Goal: Task Accomplishment & Management: Use online tool/utility

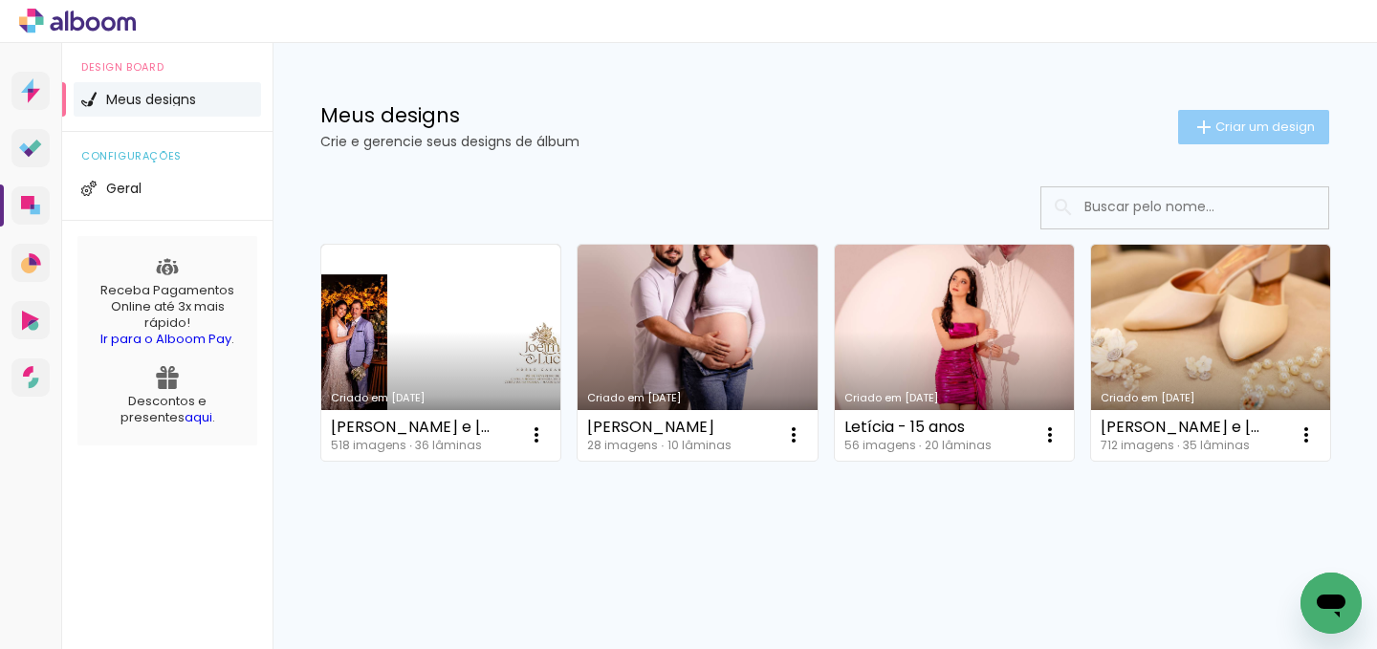
click at [1256, 130] on span "Criar um design" at bounding box center [1265, 127] width 99 height 12
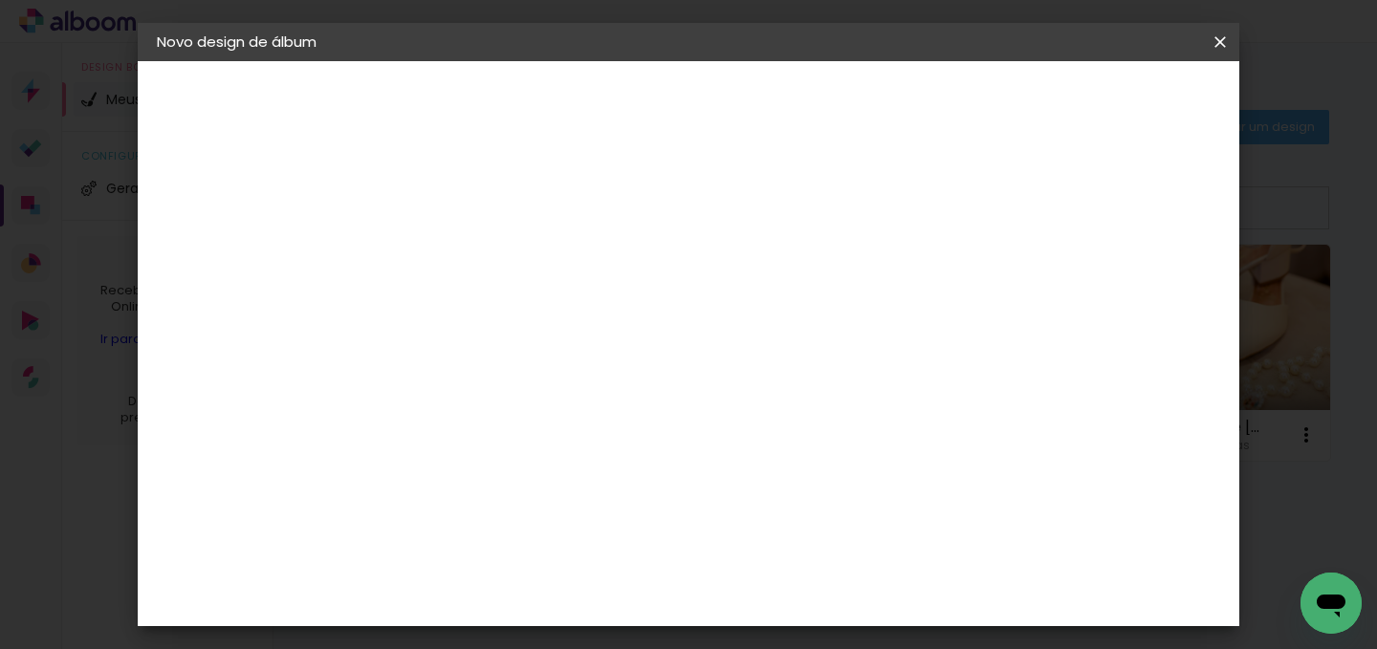
click at [470, 266] on input at bounding box center [470, 257] width 0 height 30
type input "Cecília"
type paper-input "Cecília"
click at [0, 0] on header "Informações Dê um título ao seu álbum. Avançar" at bounding box center [0, 0] width 0 height 0
click at [666, 113] on paper-button "Avançar" at bounding box center [619, 101] width 94 height 33
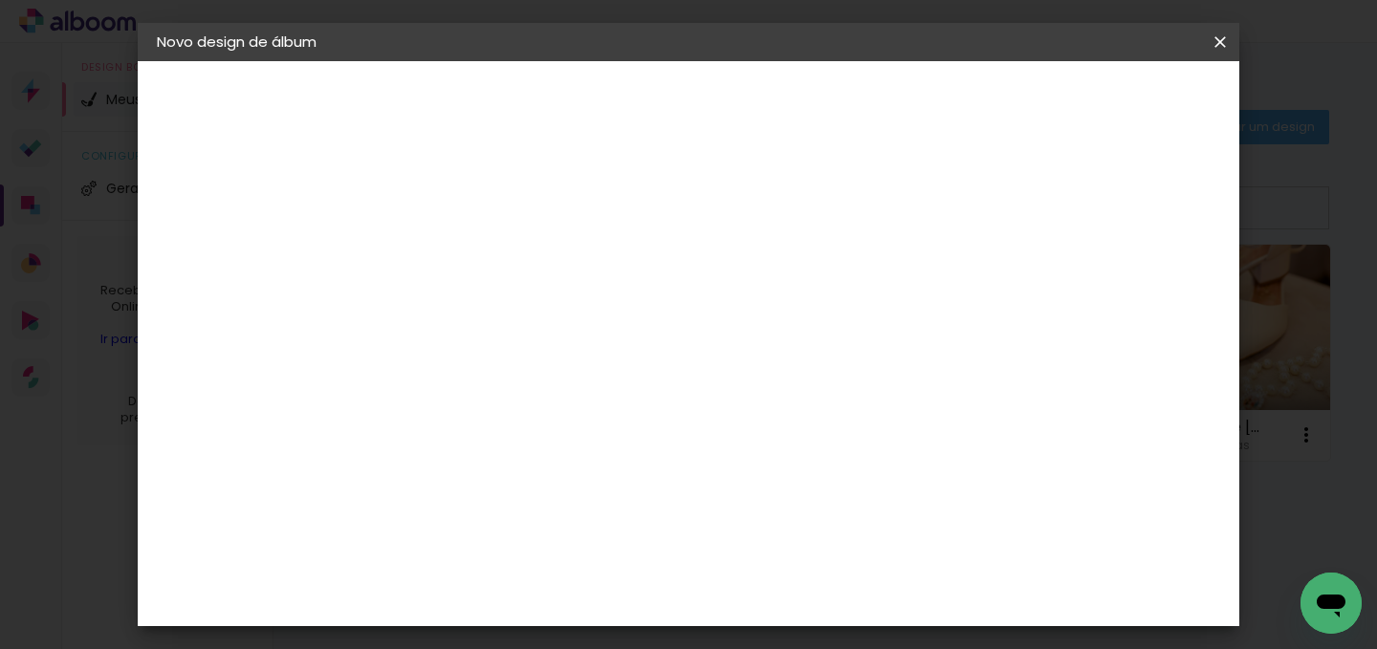
click at [537, 295] on input "[GEOGRAPHIC_DATA]" at bounding box center [511, 306] width 178 height 24
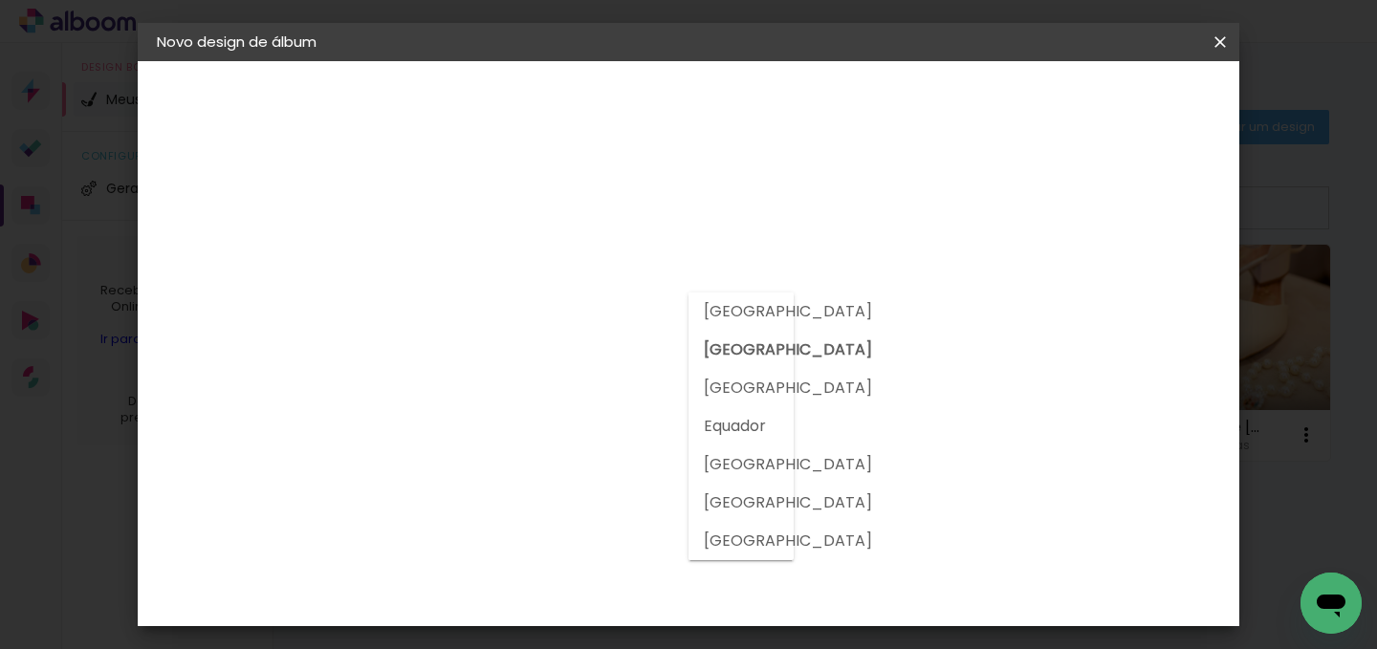
click at [538, 294] on input "[GEOGRAPHIC_DATA]" at bounding box center [511, 306] width 178 height 24
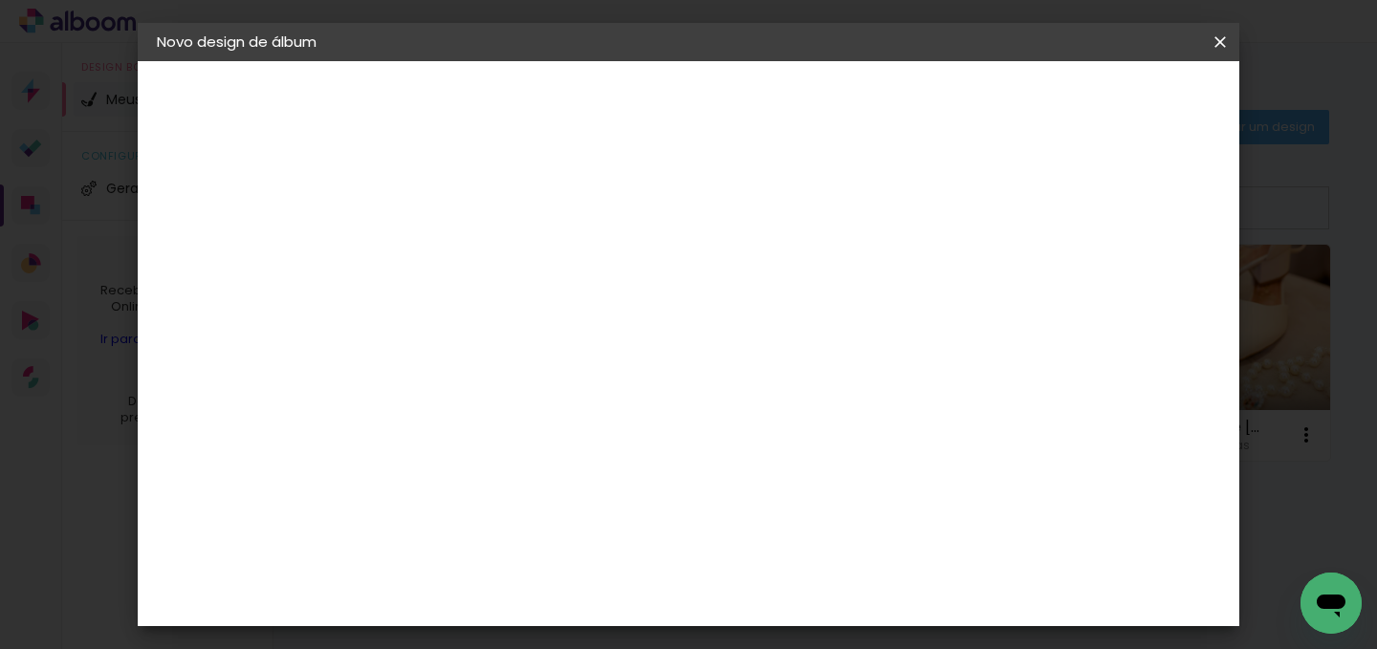
click at [535, 355] on input at bounding box center [518, 364] width 193 height 24
type input "s"
type input "g"
type input "sch"
type paper-input "sch"
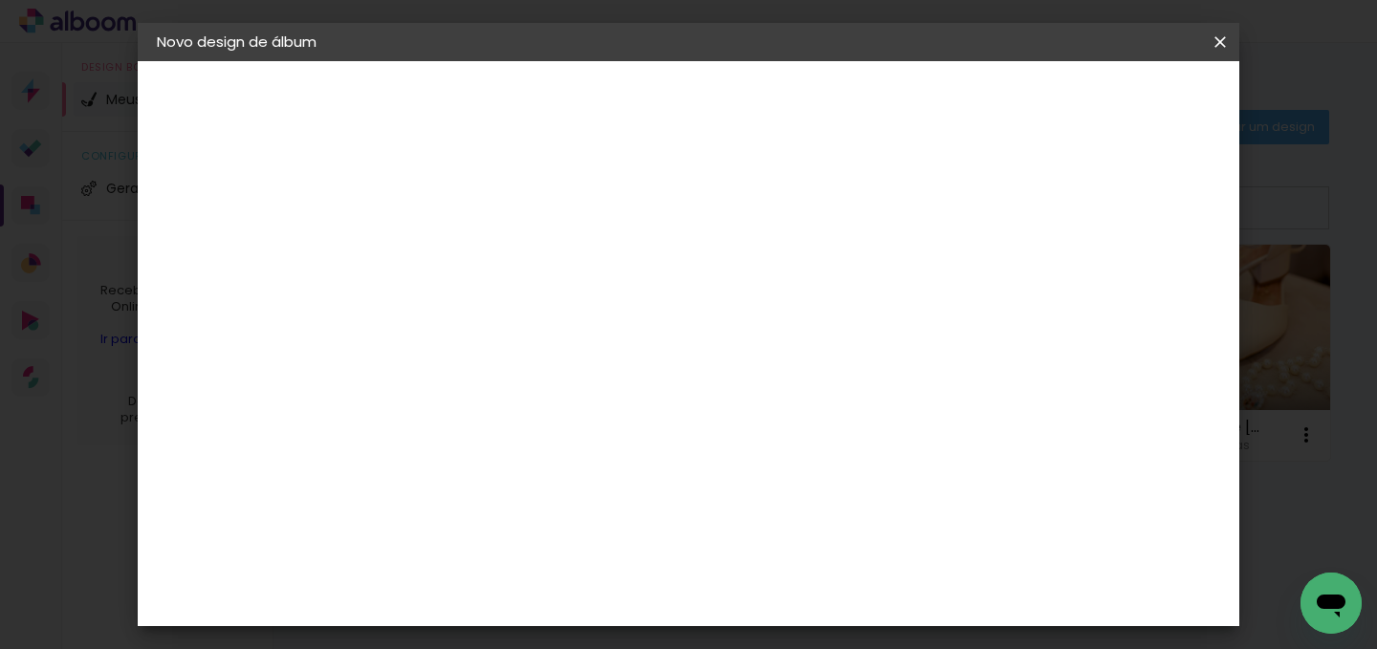
click at [550, 411] on paper-item "Schlosser" at bounding box center [499, 432] width 168 height 42
click at [530, 425] on div "Schlosser" at bounding box center [493, 432] width 73 height 15
click at [672, 224] on div "Fornecedor Escolha um fornecedor ou avance com o tamanho livre. Voltar Avançar" at bounding box center [595, 142] width 419 height 163
click at [0, 0] on slot "Avançar" at bounding box center [0, 0] width 0 height 0
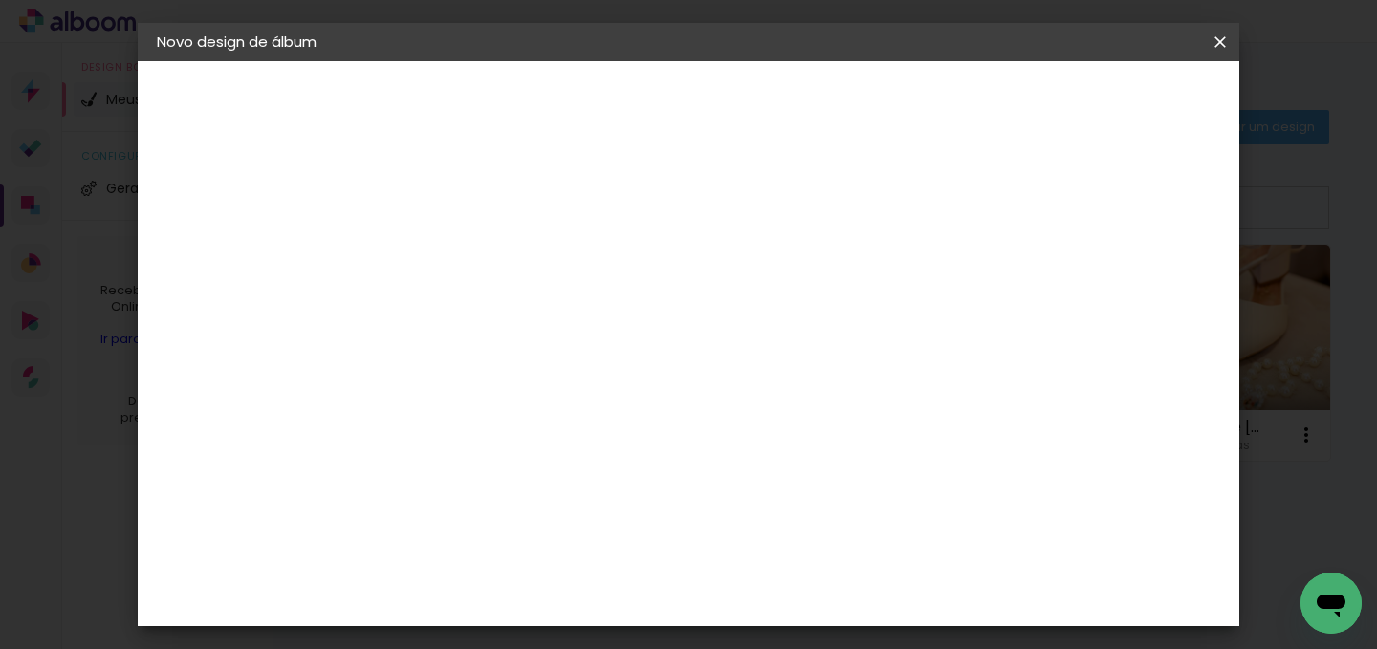
click at [0, 0] on slot "Avançar" at bounding box center [0, 0] width 0 height 0
click at [893, 102] on span "Iniciar design" at bounding box center [856, 108] width 75 height 27
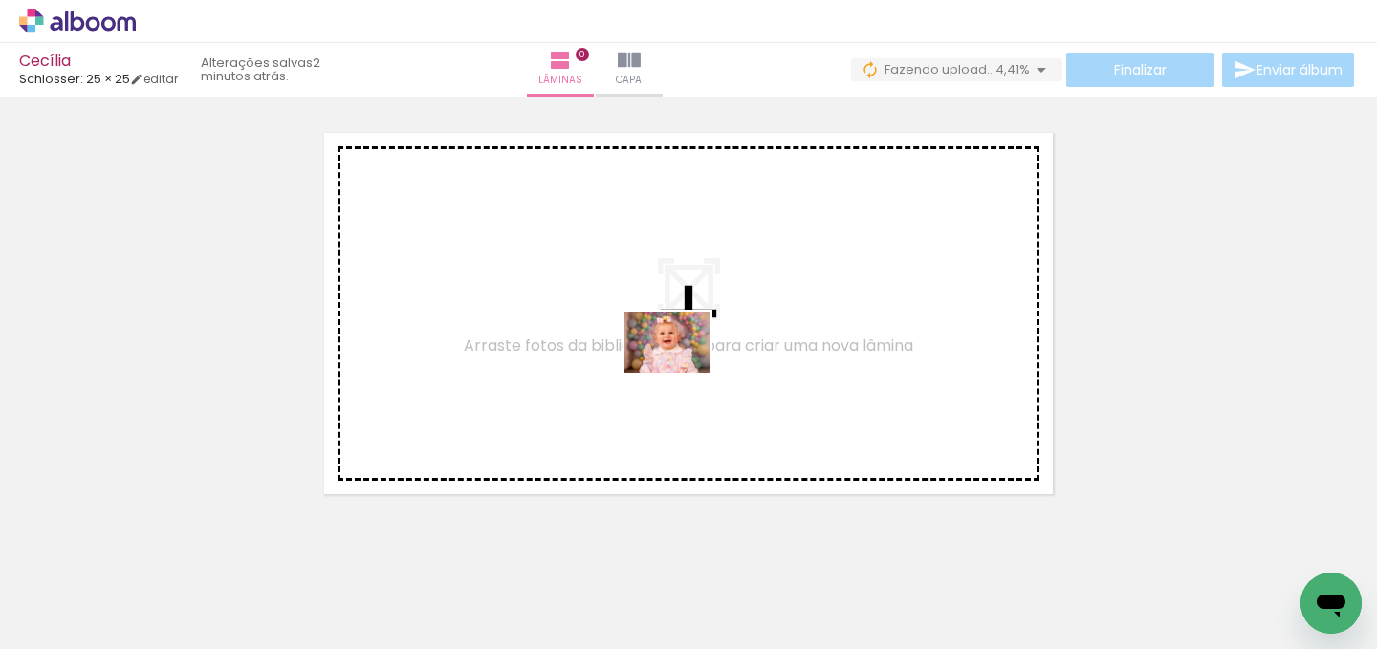
drag, startPoint x: 540, startPoint y: 587, endPoint x: 682, endPoint y: 369, distance: 260.0
click at [682, 369] on quentale-workspace at bounding box center [688, 324] width 1377 height 649
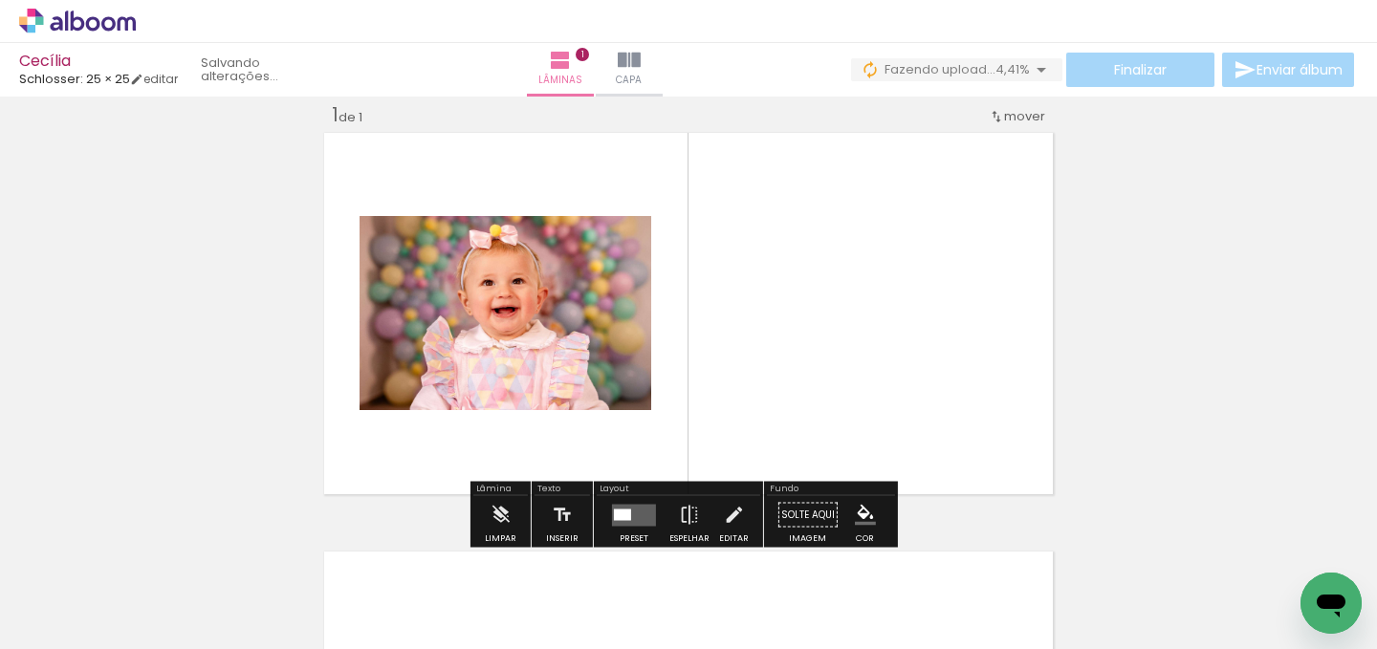
scroll to position [24, 0]
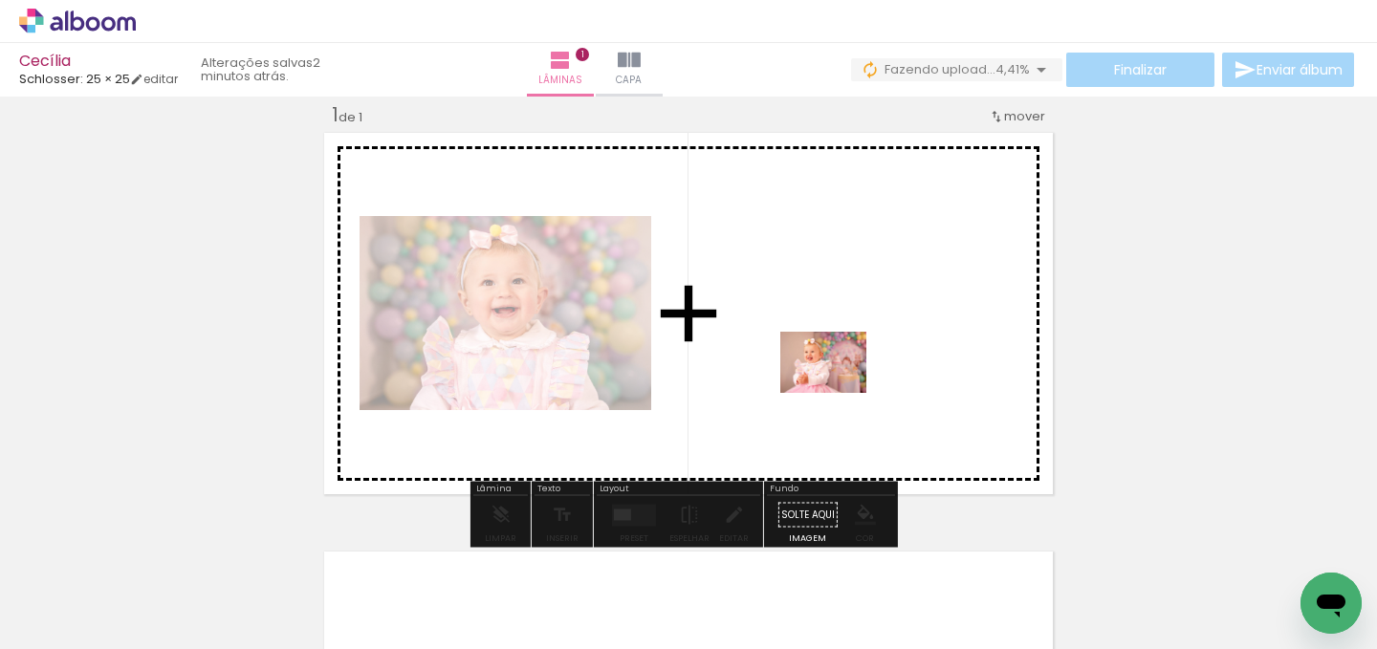
drag, startPoint x: 625, startPoint y: 593, endPoint x: 838, endPoint y: 389, distance: 295.0
click at [838, 389] on quentale-workspace at bounding box center [688, 324] width 1377 height 649
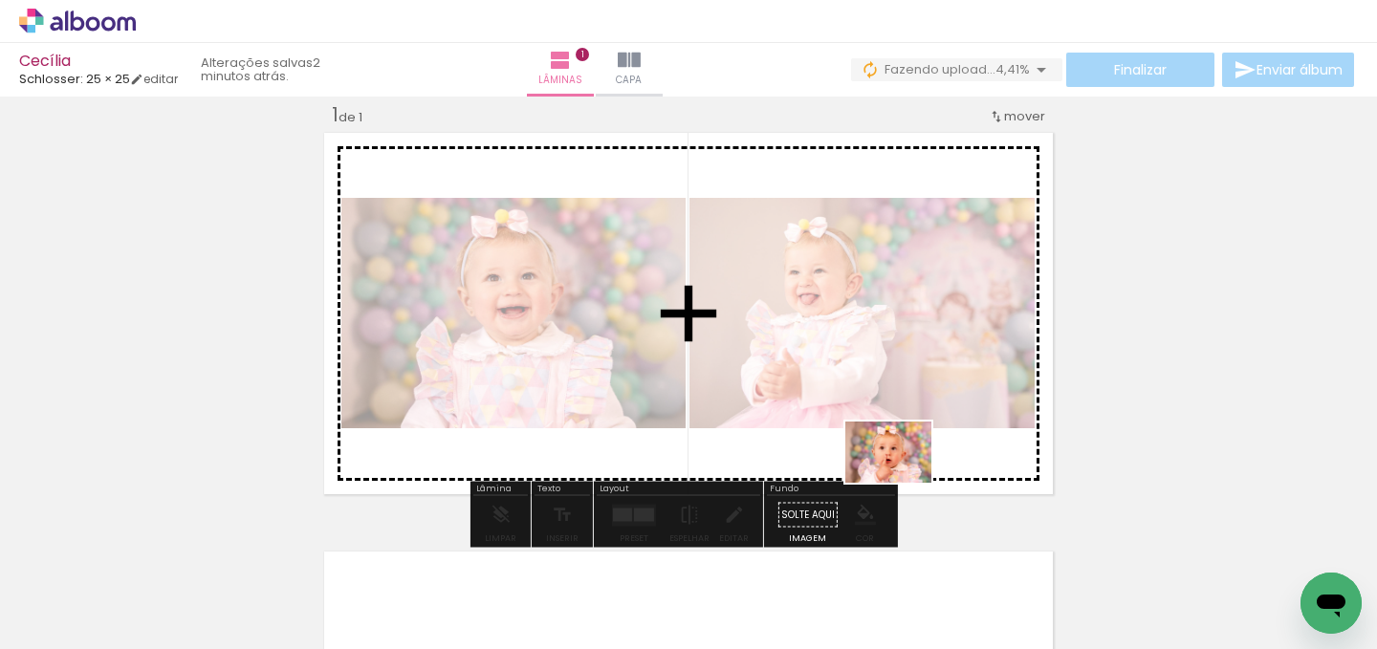
drag, startPoint x: 946, startPoint y: 605, endPoint x: 903, endPoint y: 475, distance: 136.1
click at [903, 475] on quentale-workspace at bounding box center [688, 324] width 1377 height 649
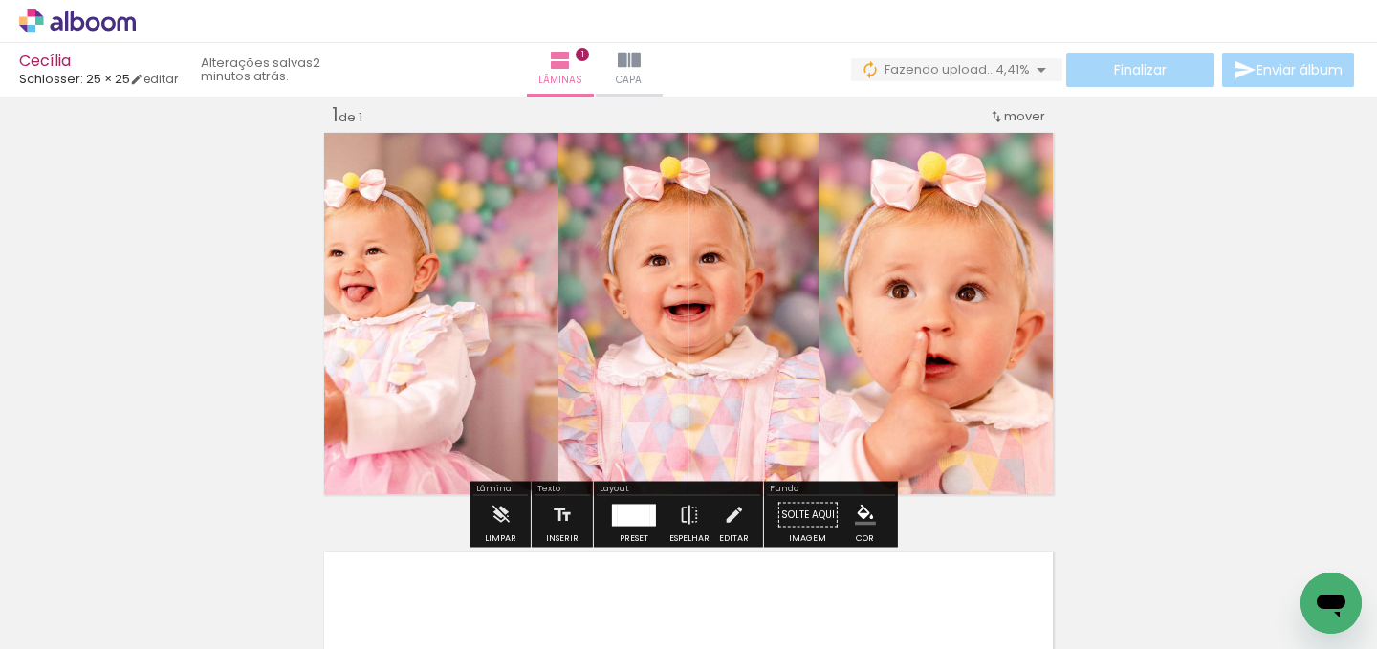
click at [612, 522] on div at bounding box center [615, 515] width 6 height 22
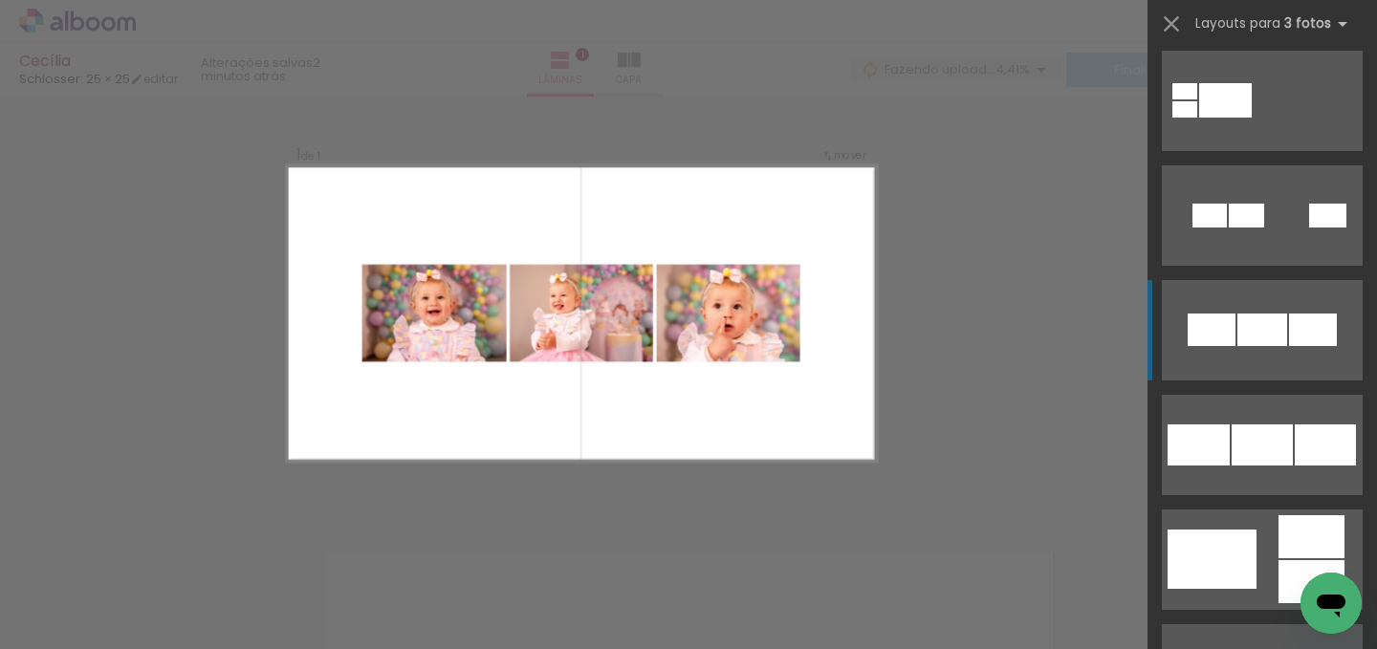
scroll to position [491, 0]
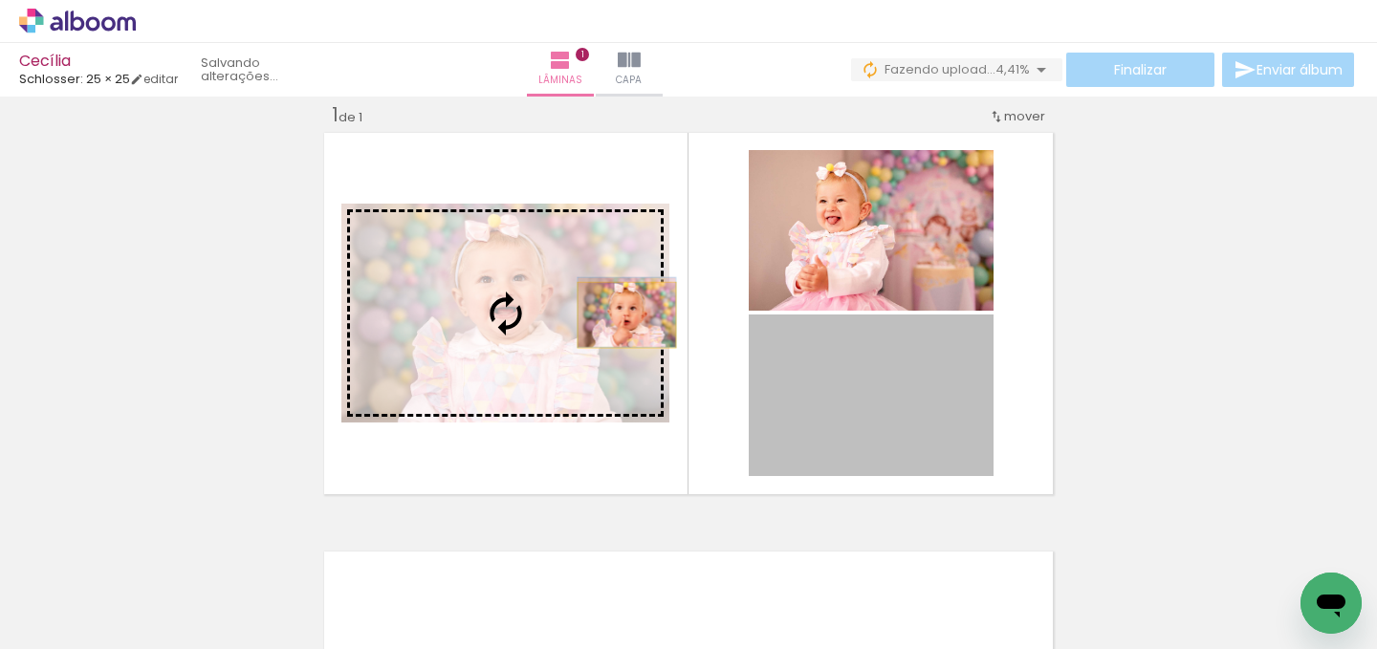
drag, startPoint x: 944, startPoint y: 391, endPoint x: 620, endPoint y: 315, distance: 333.2
click at [0, 0] on slot at bounding box center [0, 0] width 0 height 0
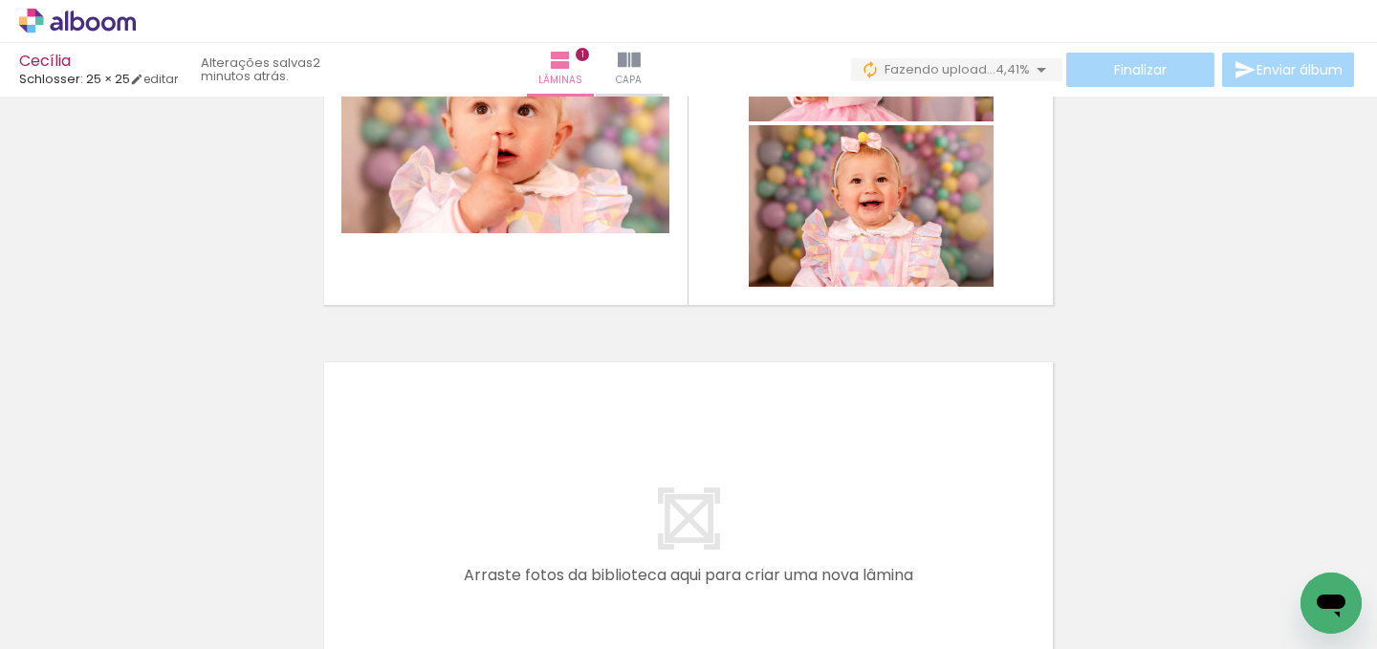
scroll to position [357, 0]
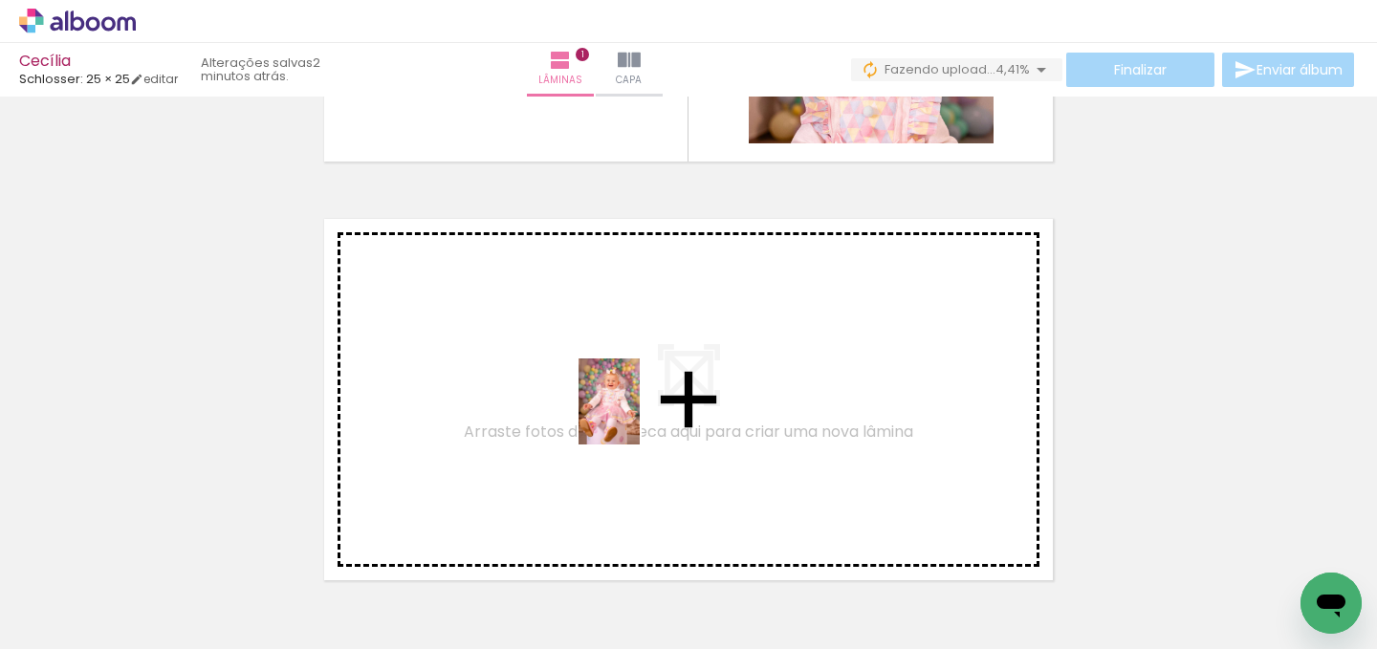
drag, startPoint x: 735, startPoint y: 583, endPoint x: 628, endPoint y: 399, distance: 213.0
click at [628, 399] on quentale-workspace at bounding box center [688, 324] width 1377 height 649
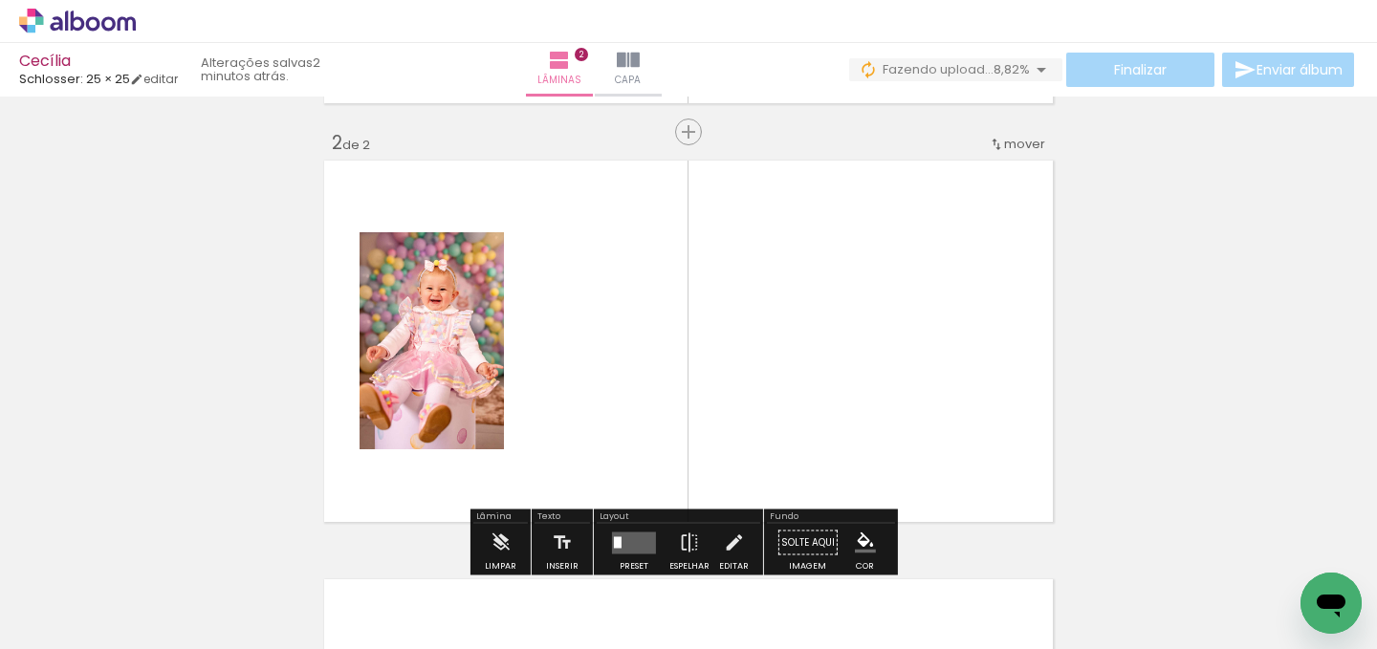
scroll to position [443, 0]
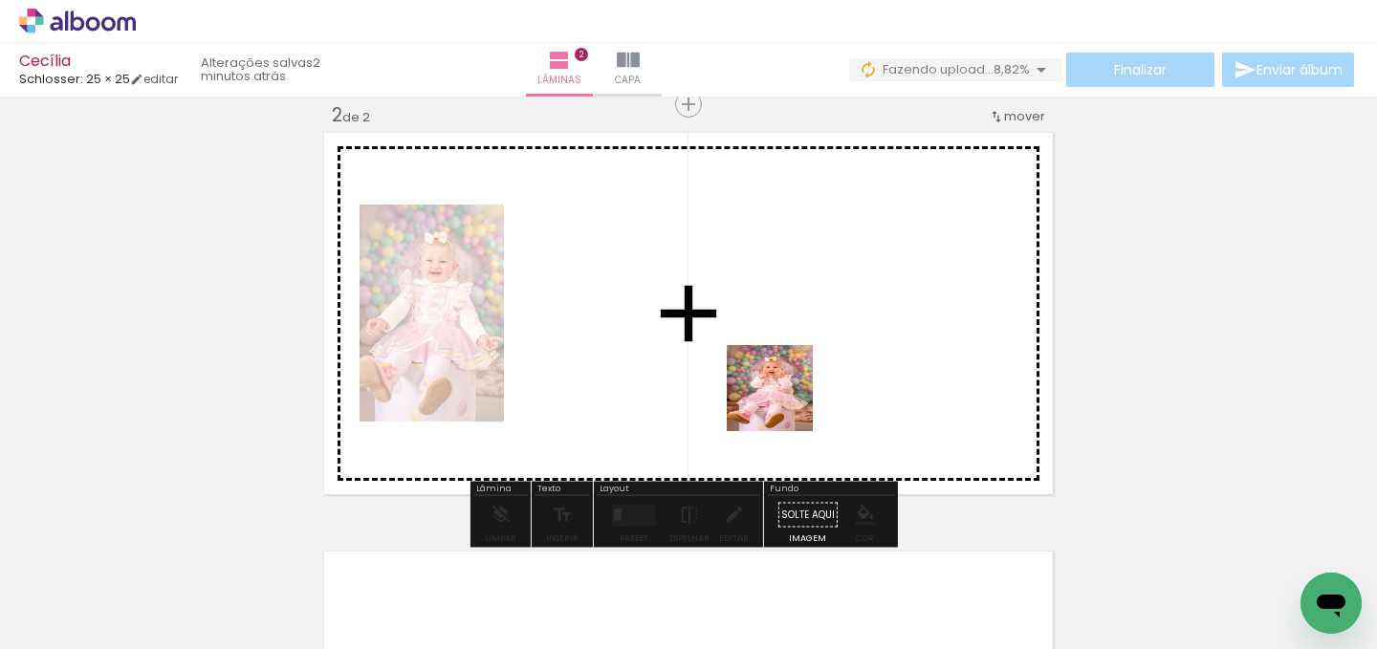
drag, startPoint x: 826, startPoint y: 575, endPoint x: 757, endPoint y: 323, distance: 260.8
click at [757, 323] on quentale-workspace at bounding box center [688, 324] width 1377 height 649
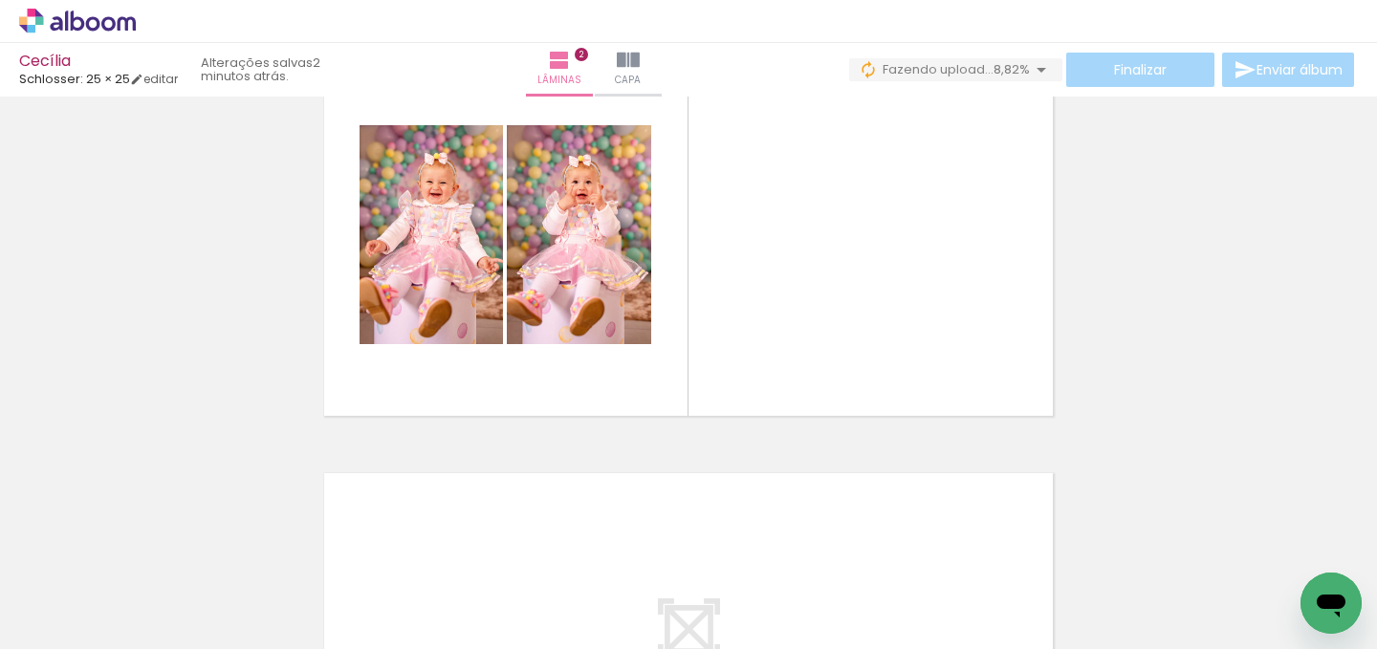
scroll to position [0, 488]
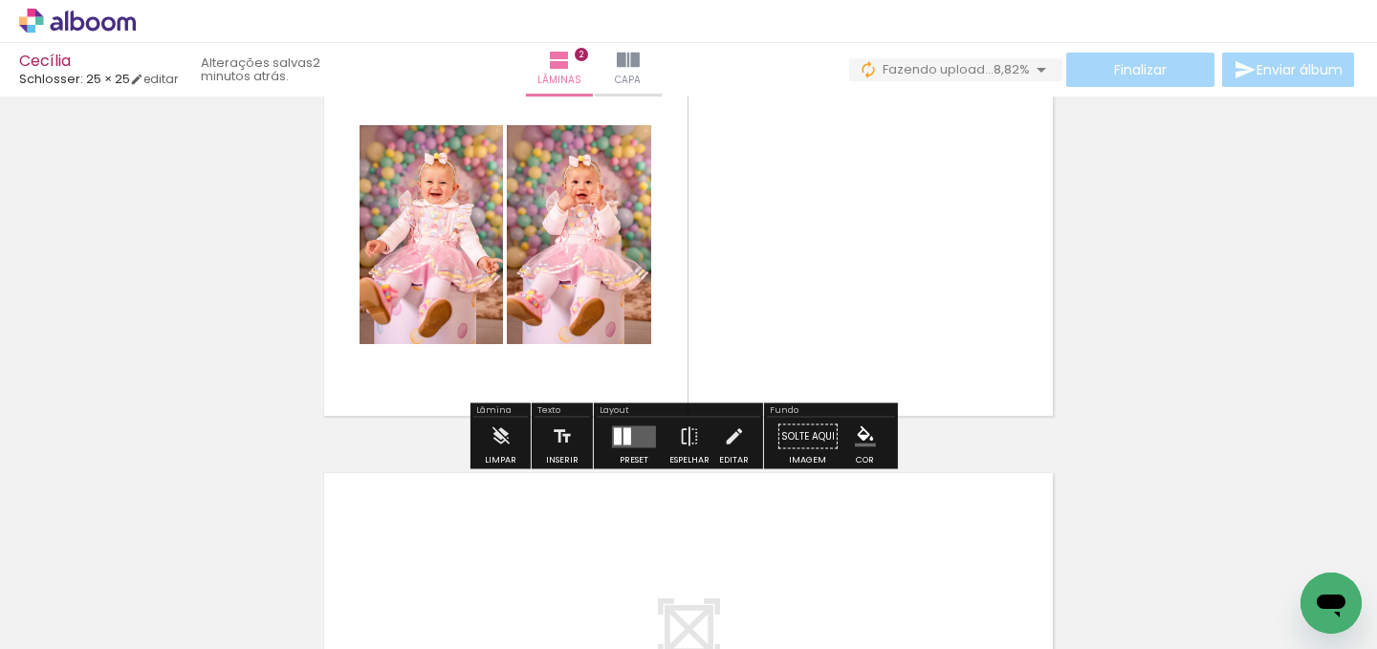
click at [624, 431] on div at bounding box center [628, 436] width 8 height 17
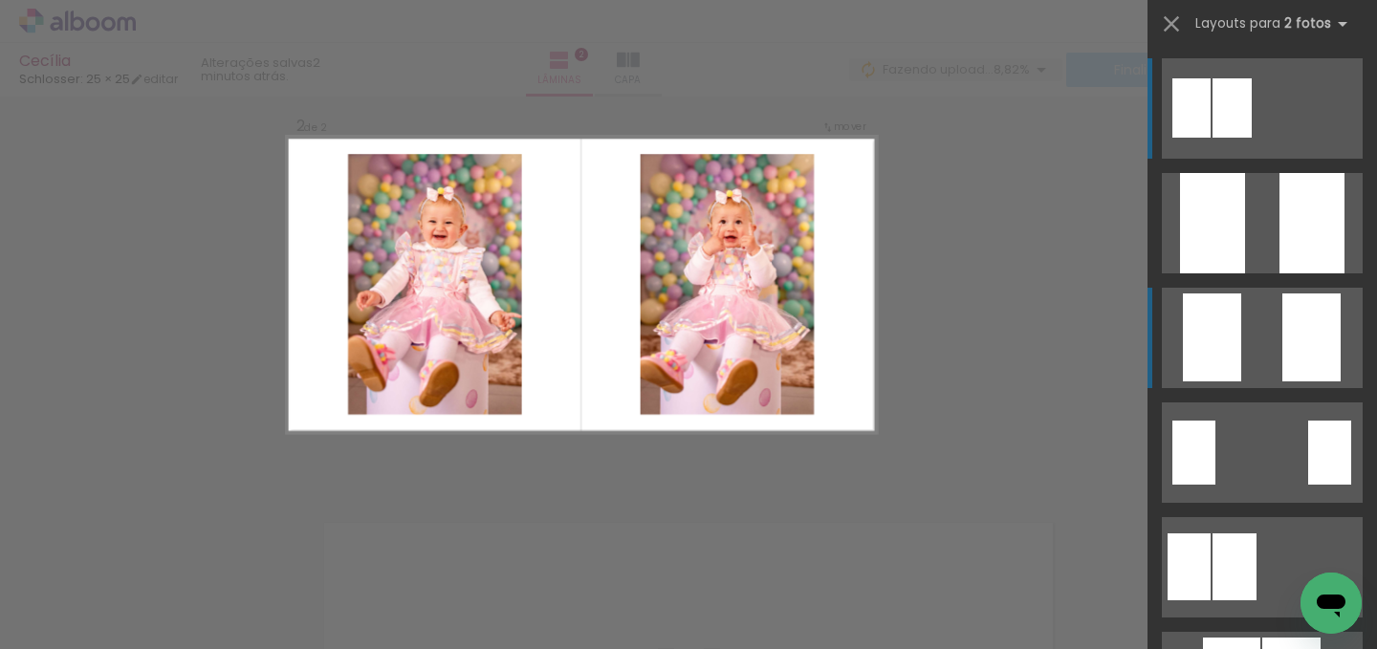
scroll to position [443, 0]
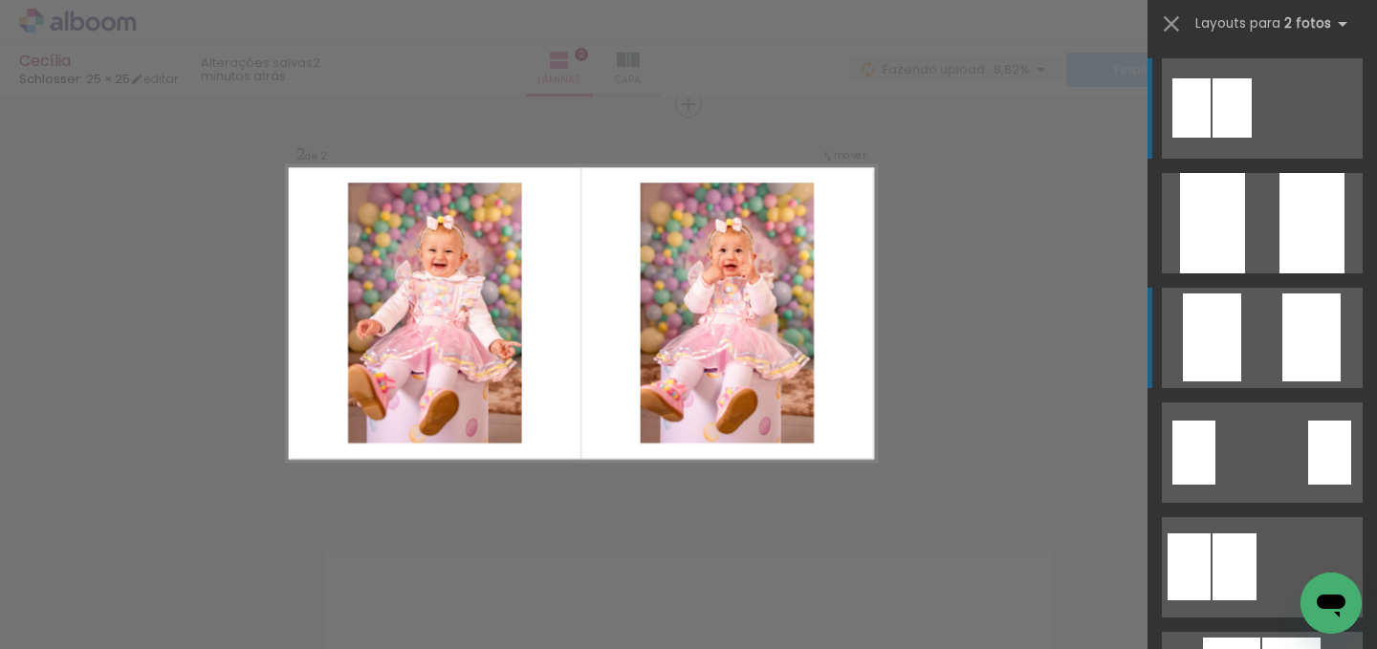
click at [1211, 138] on div at bounding box center [1192, 107] width 38 height 59
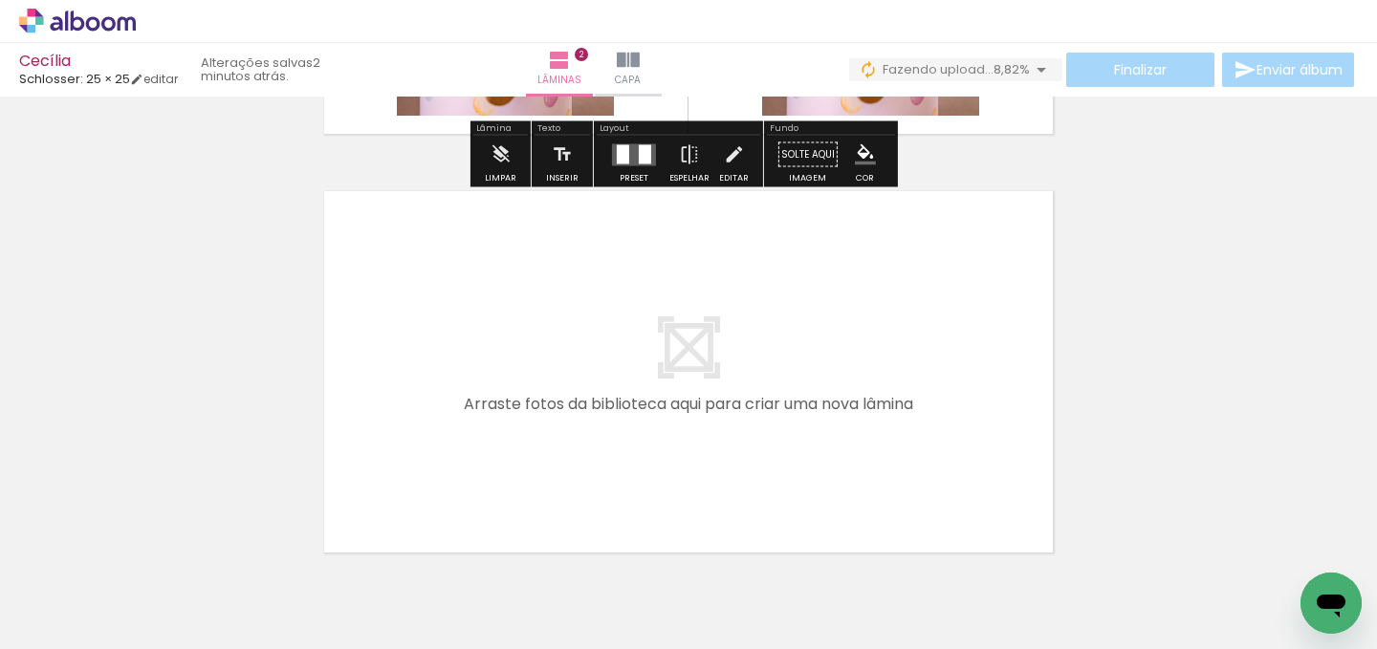
scroll to position [815, 0]
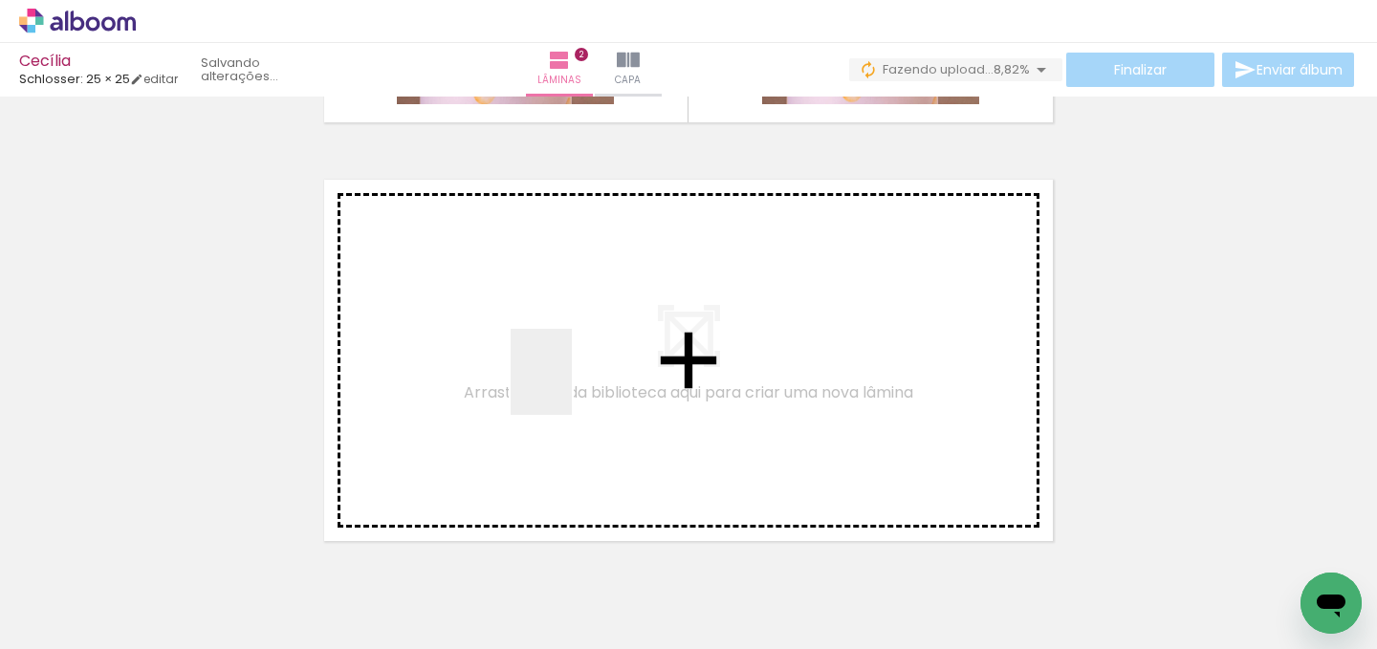
drag, startPoint x: 568, startPoint y: 584, endPoint x: 568, endPoint y: 380, distance: 204.7
click at [568, 380] on quentale-workspace at bounding box center [688, 324] width 1377 height 649
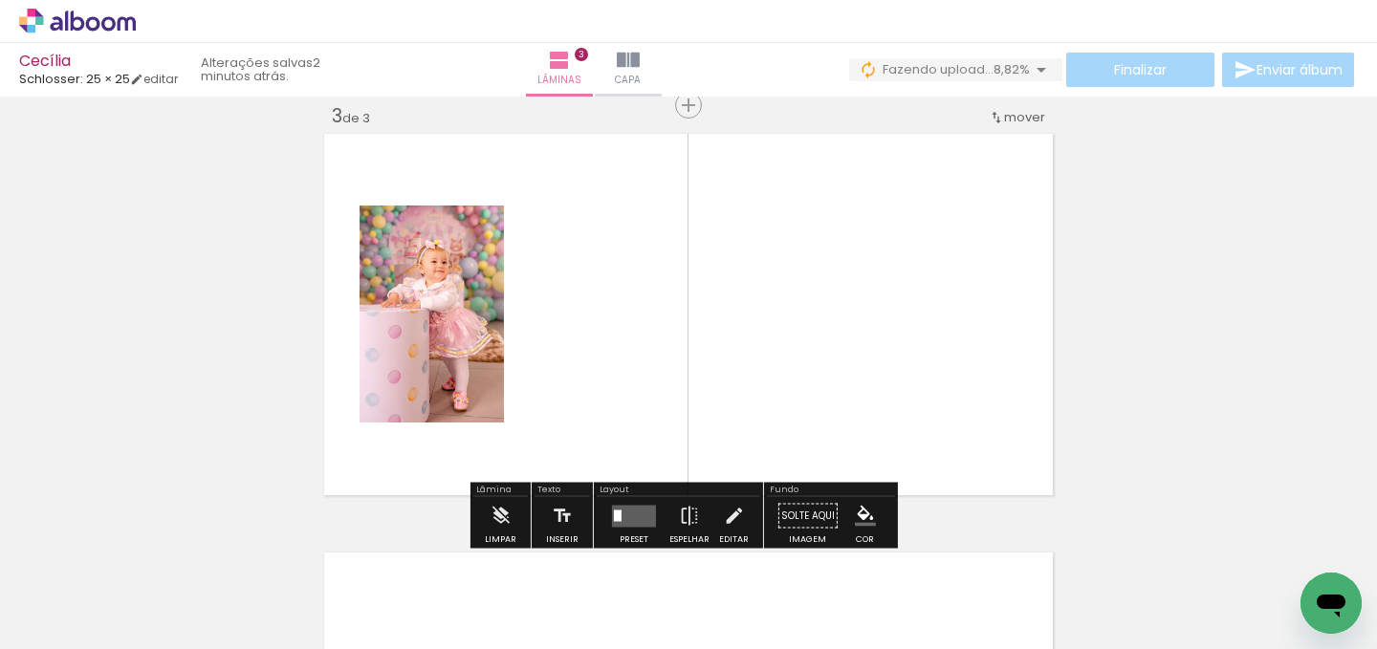
scroll to position [862, 0]
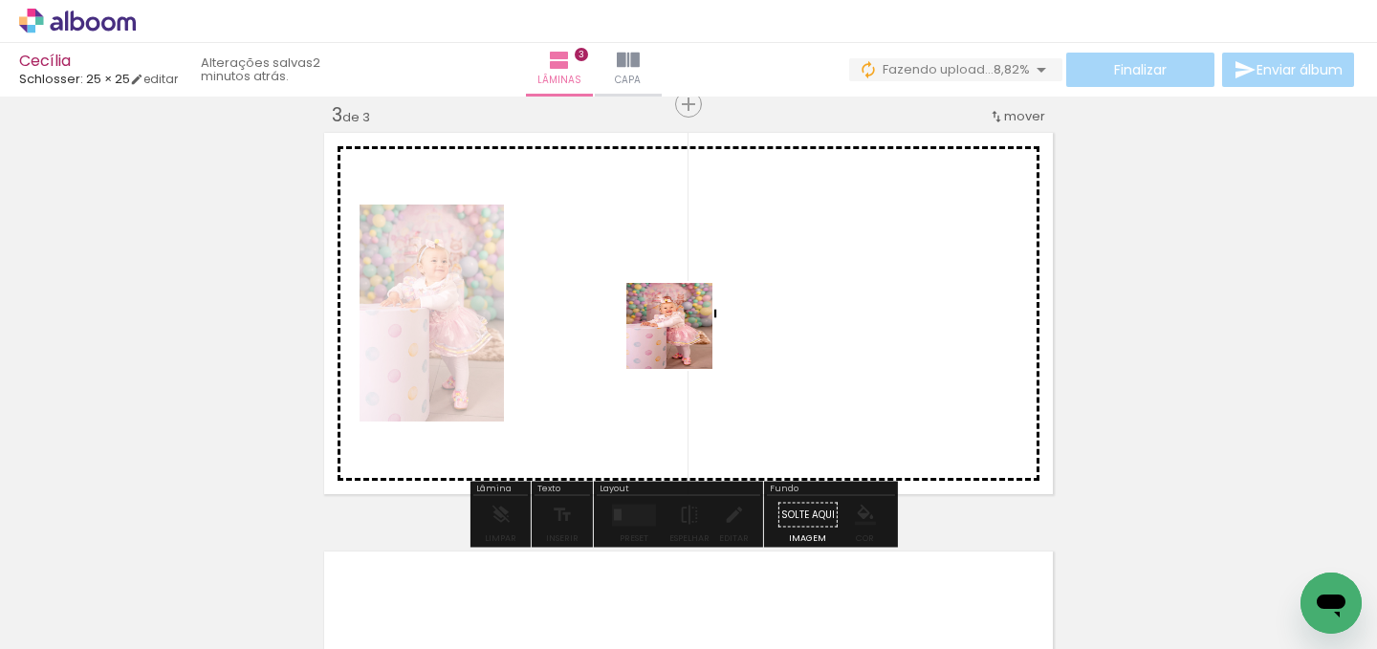
drag, startPoint x: 690, startPoint y: 419, endPoint x: 685, endPoint y: 332, distance: 87.2
click at [677, 307] on quentale-workspace at bounding box center [688, 324] width 1377 height 649
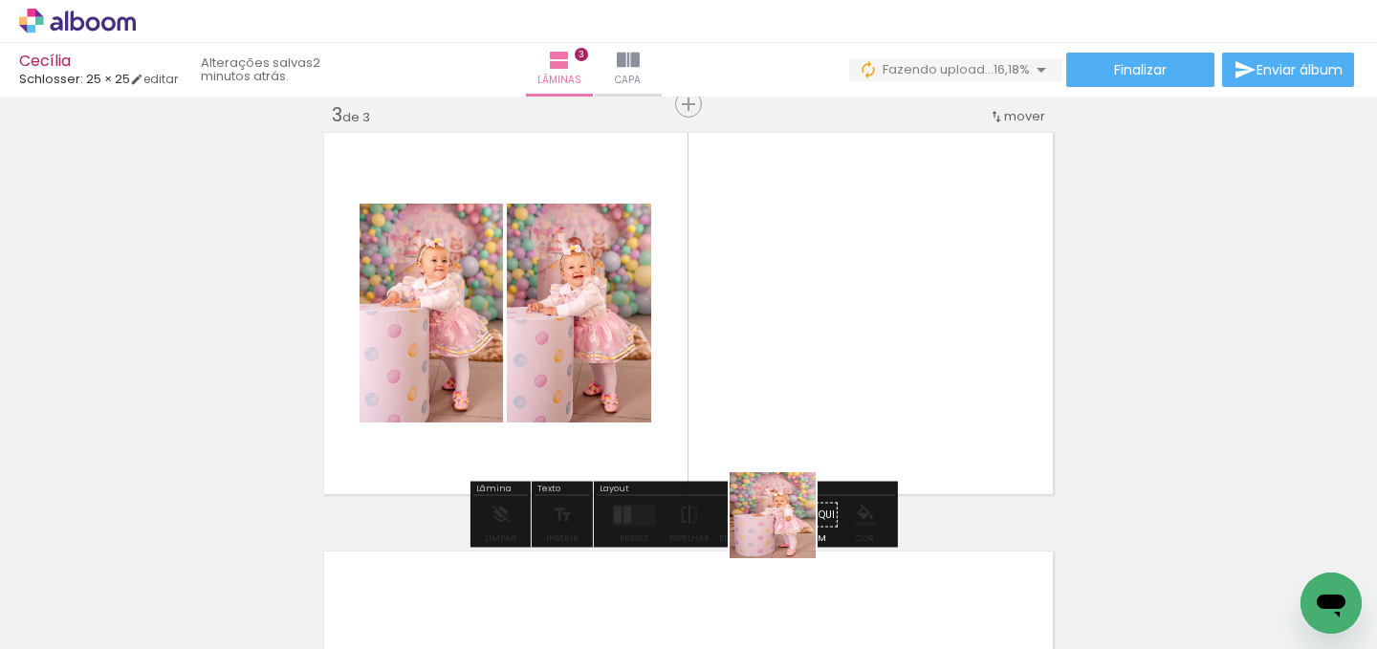
drag, startPoint x: 776, startPoint y: 583, endPoint x: 804, endPoint y: 425, distance: 161.2
click at [790, 365] on quentale-workspace at bounding box center [688, 324] width 1377 height 649
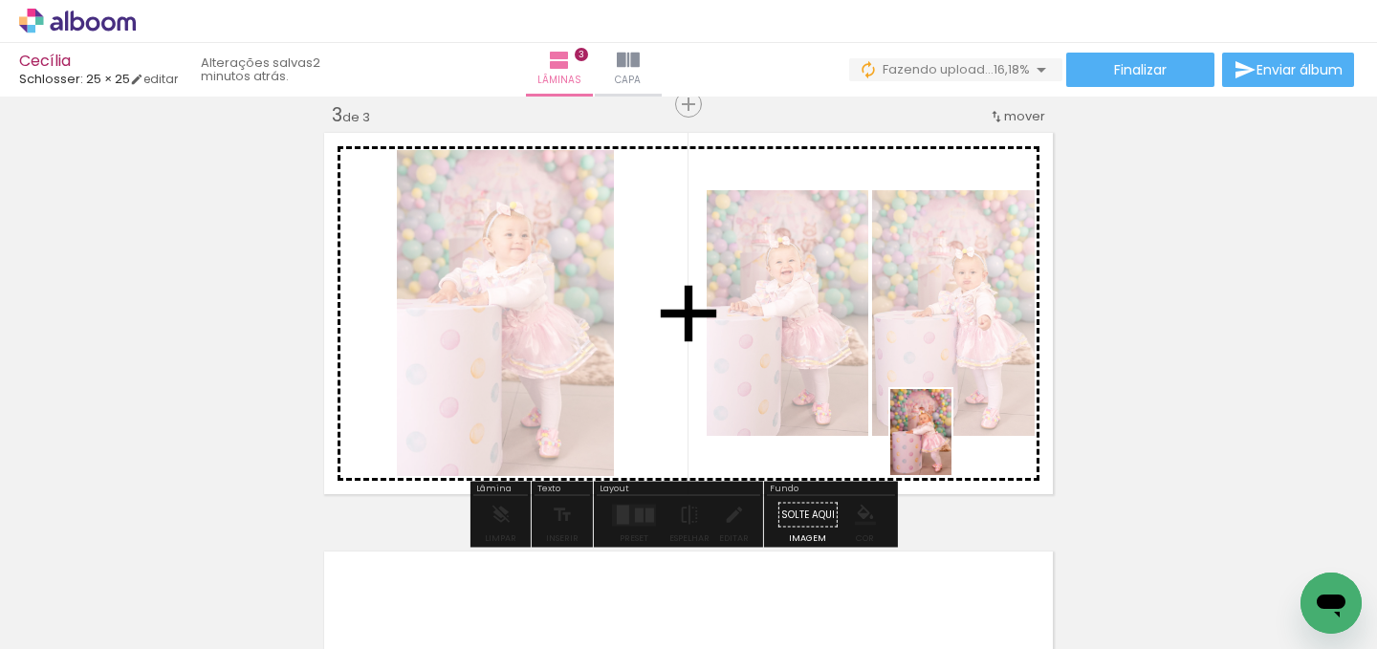
drag, startPoint x: 870, startPoint y: 596, endPoint x: 948, endPoint y: 447, distance: 168.6
click at [948, 447] on quentale-workspace at bounding box center [688, 324] width 1377 height 649
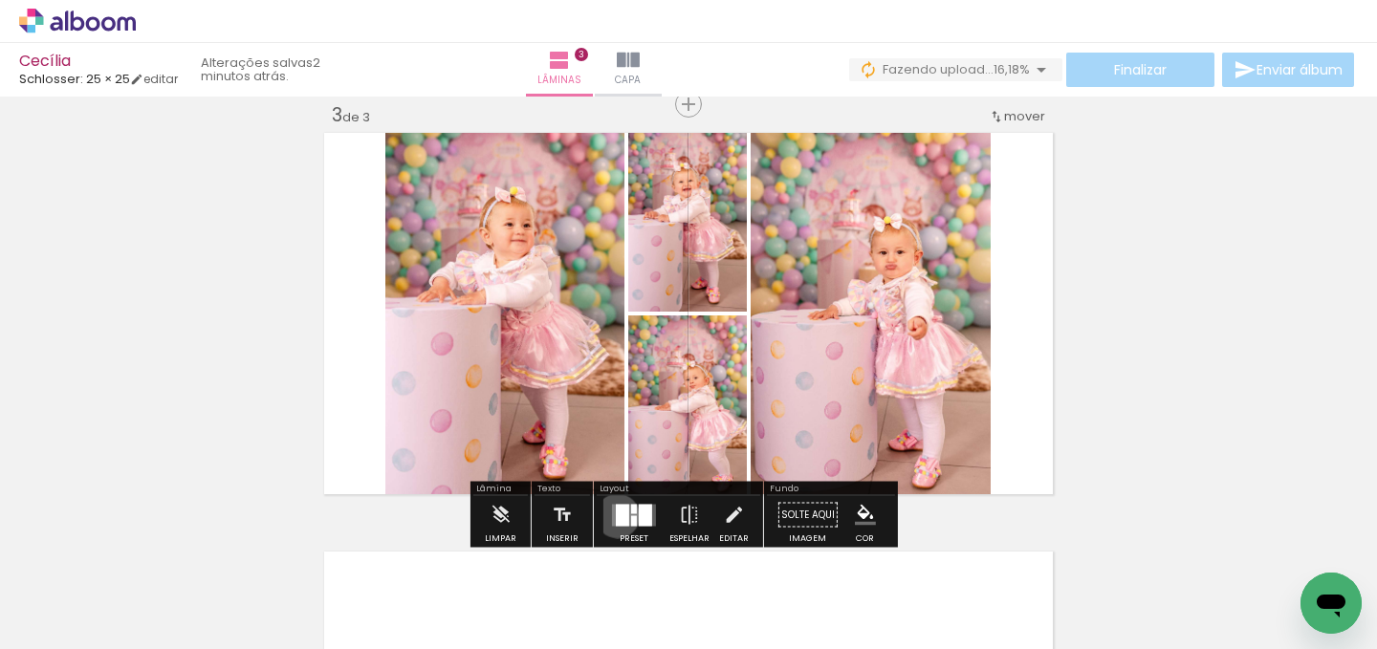
click at [616, 516] on div at bounding box center [622, 515] width 13 height 22
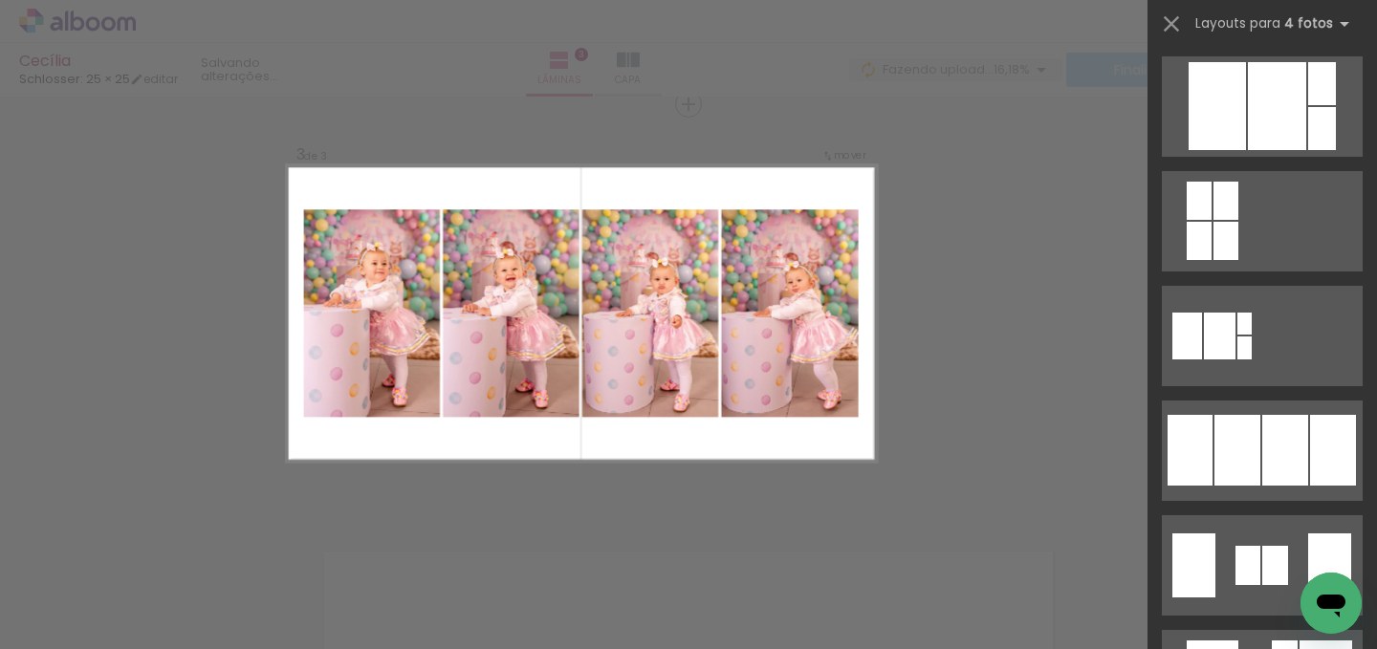
scroll to position [1036, 0]
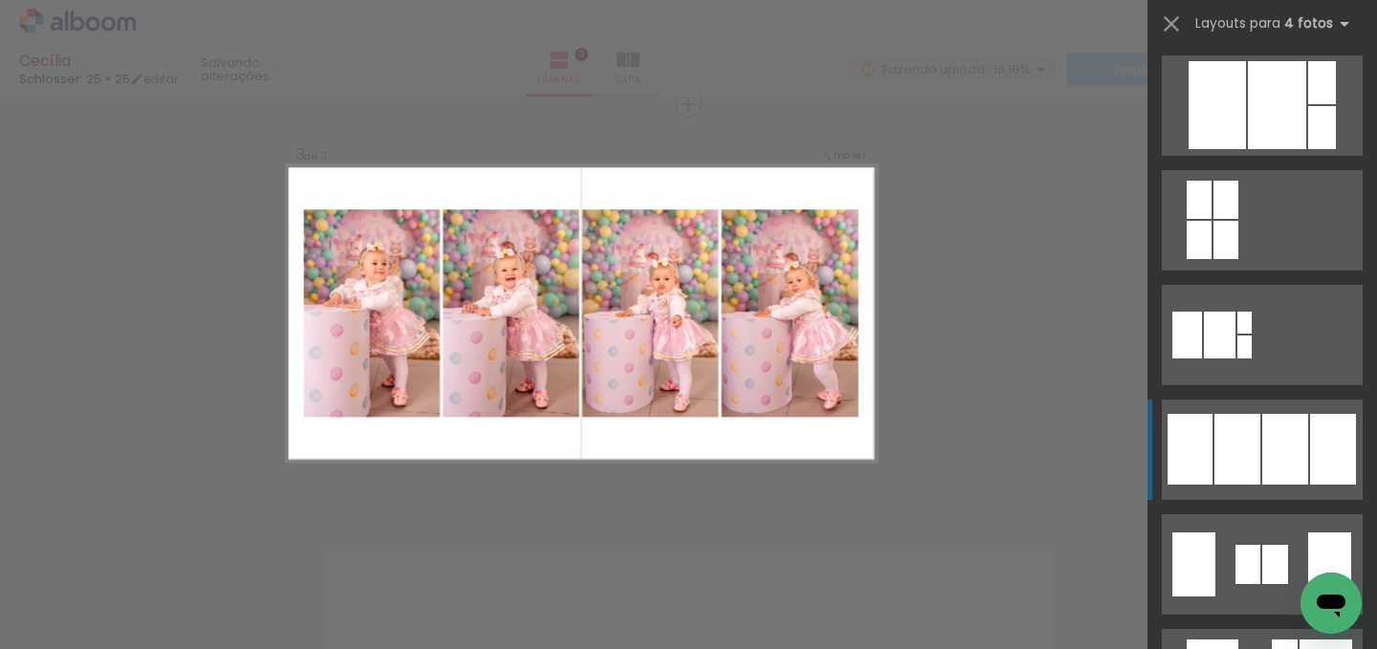
click at [1236, 545] on div at bounding box center [1248, 564] width 25 height 39
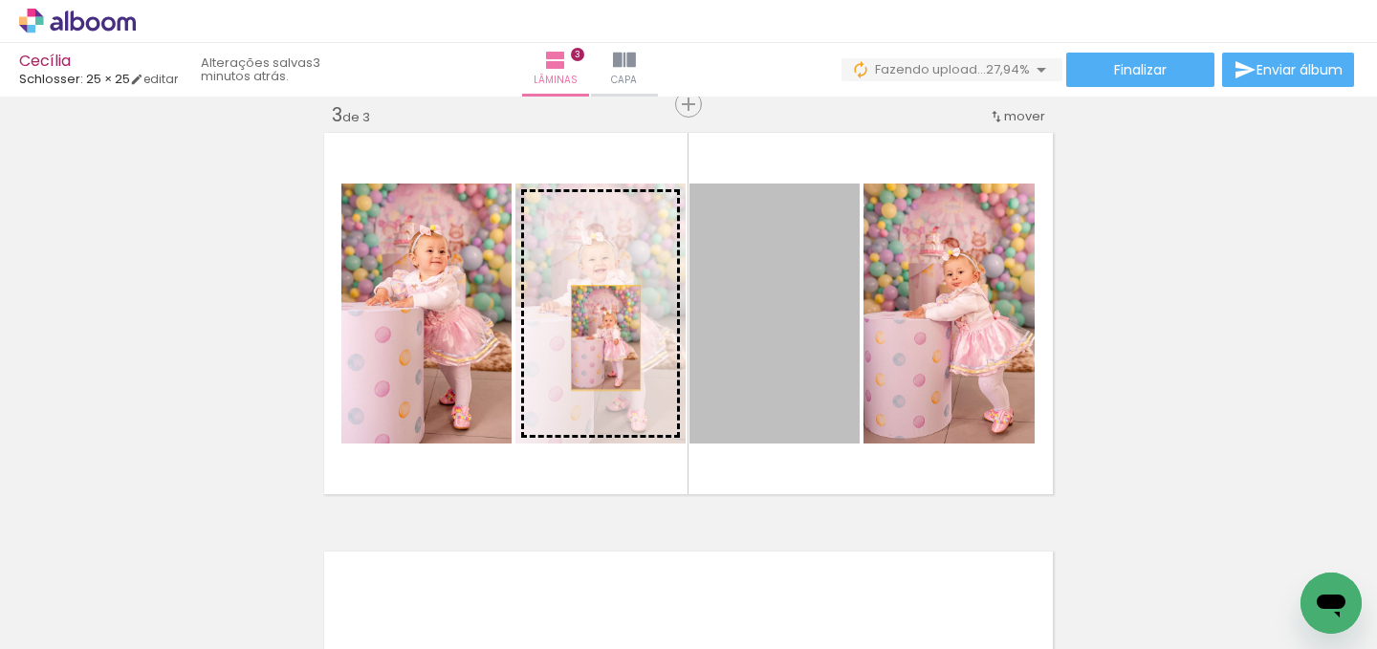
drag, startPoint x: 789, startPoint y: 370, endPoint x: 598, endPoint y: 338, distance: 194.1
click at [0, 0] on slot at bounding box center [0, 0] width 0 height 0
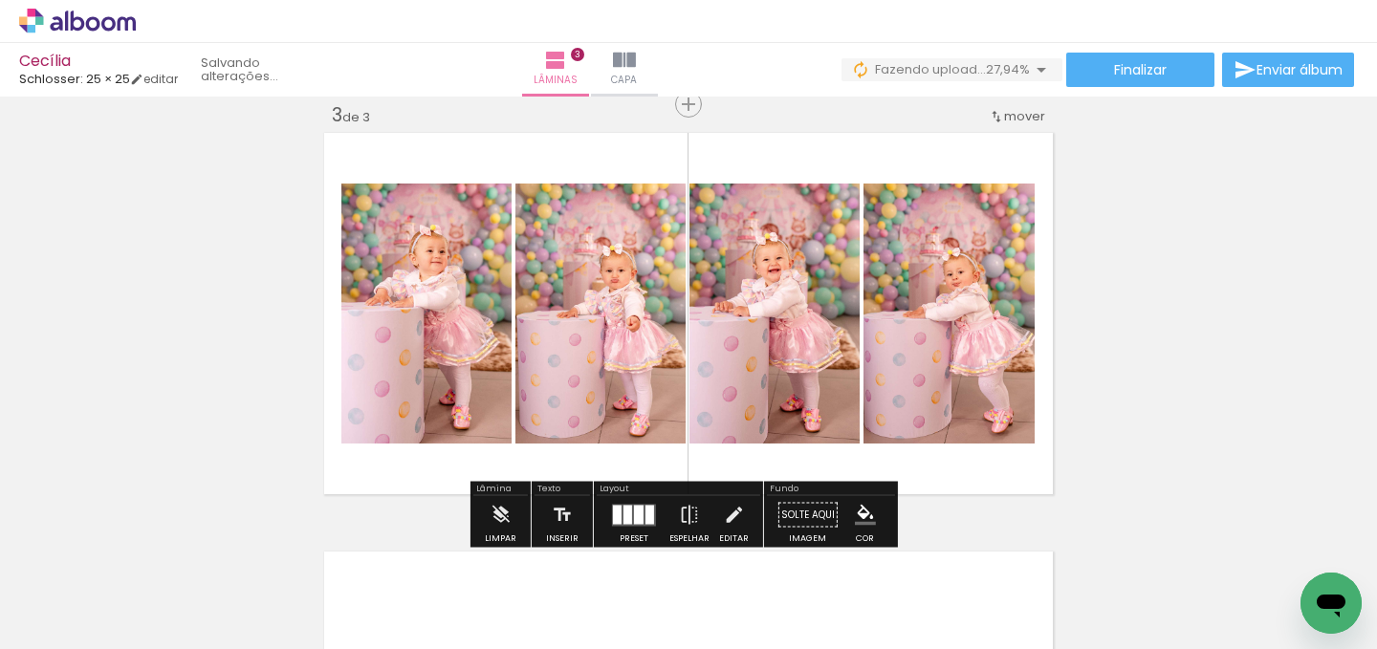
click at [599, 366] on quentale-photo at bounding box center [601, 314] width 170 height 260
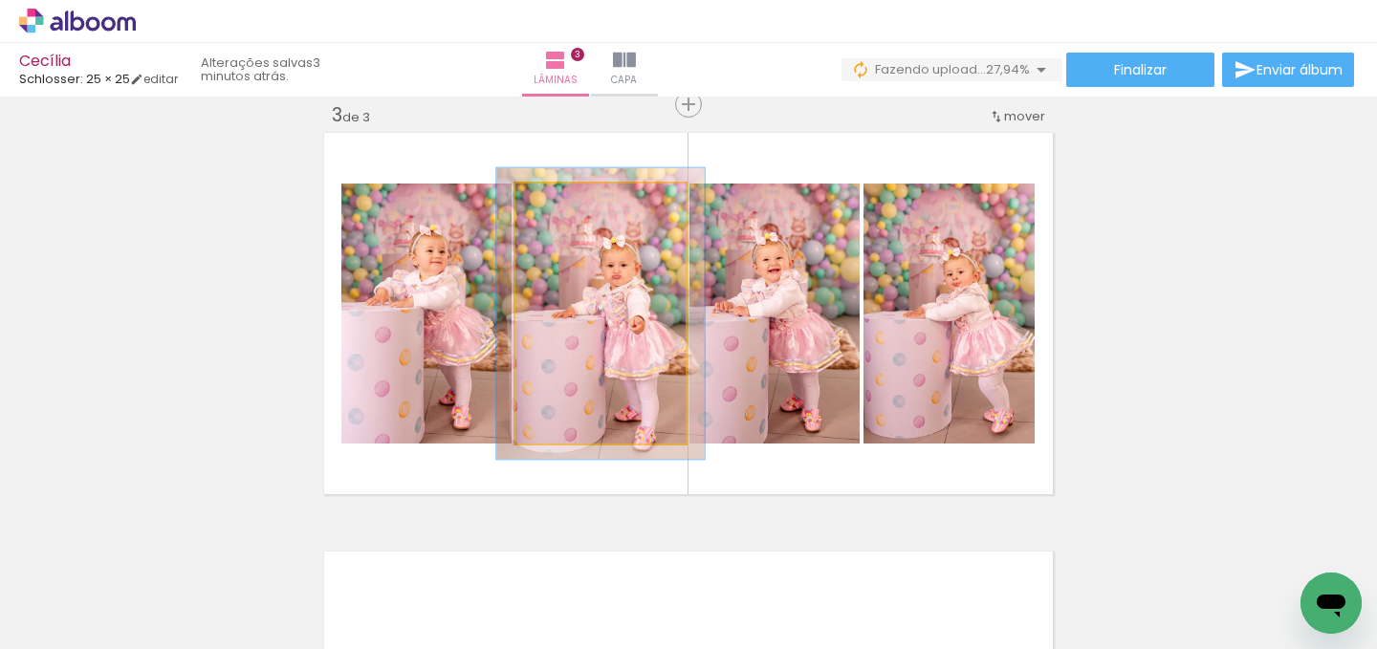
type paper-slider "112"
click at [563, 207] on div at bounding box center [568, 203] width 17 height 17
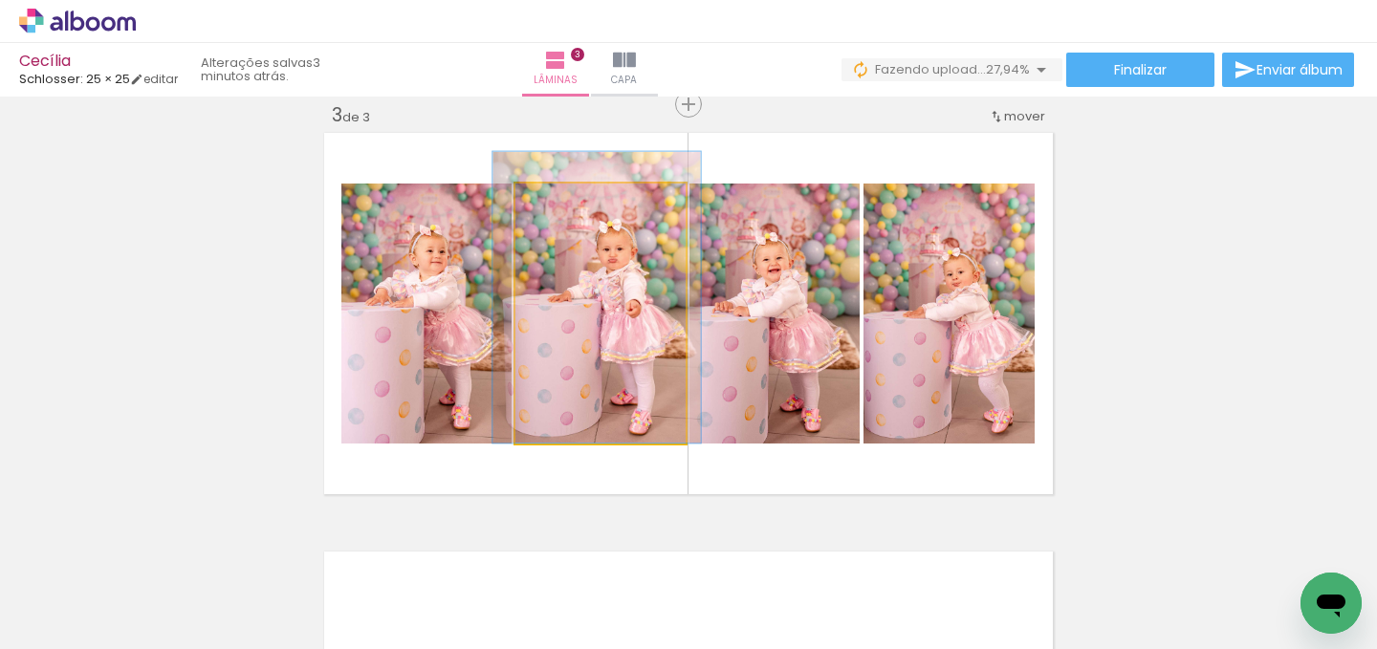
drag, startPoint x: 605, startPoint y: 376, endPoint x: 601, endPoint y: 357, distance: 19.5
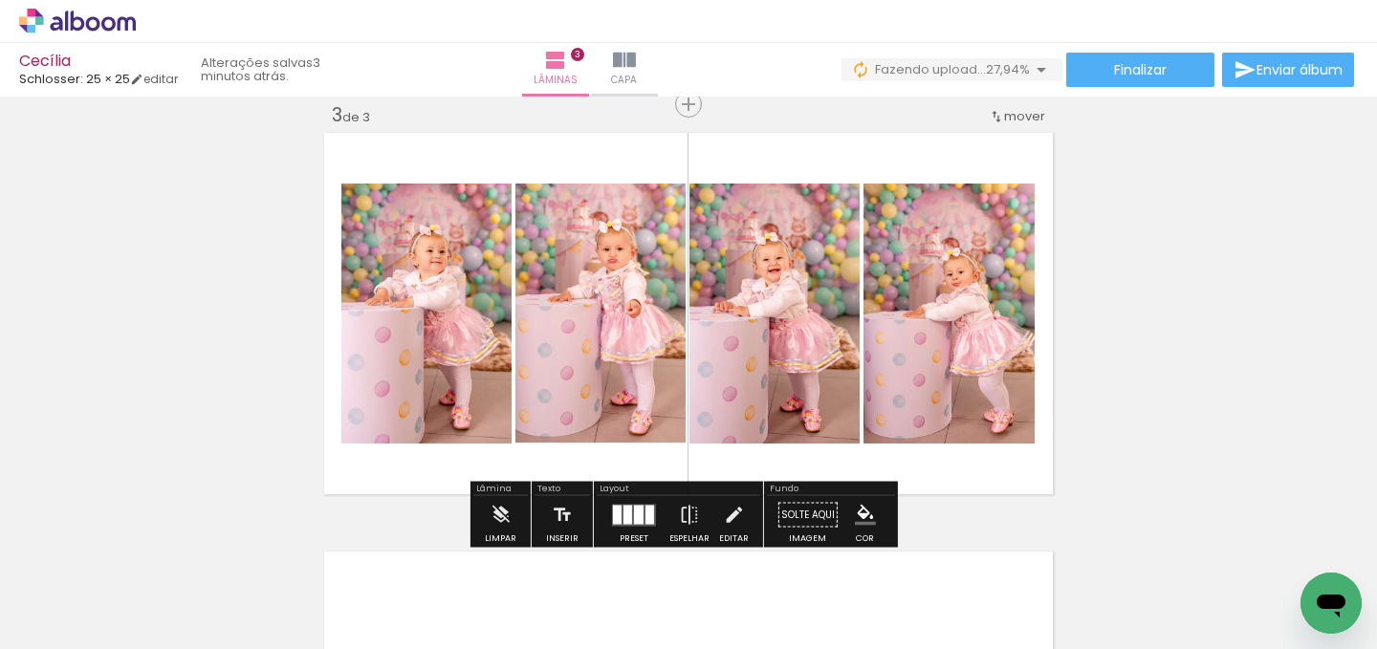
click at [1176, 356] on div "Inserir lâmina 1 de 3 Inserir lâmina 2 de 3 Inserir lâmina 3 de 3" at bounding box center [688, 79] width 1377 height 1677
click at [950, 354] on quentale-photo at bounding box center [949, 314] width 171 height 260
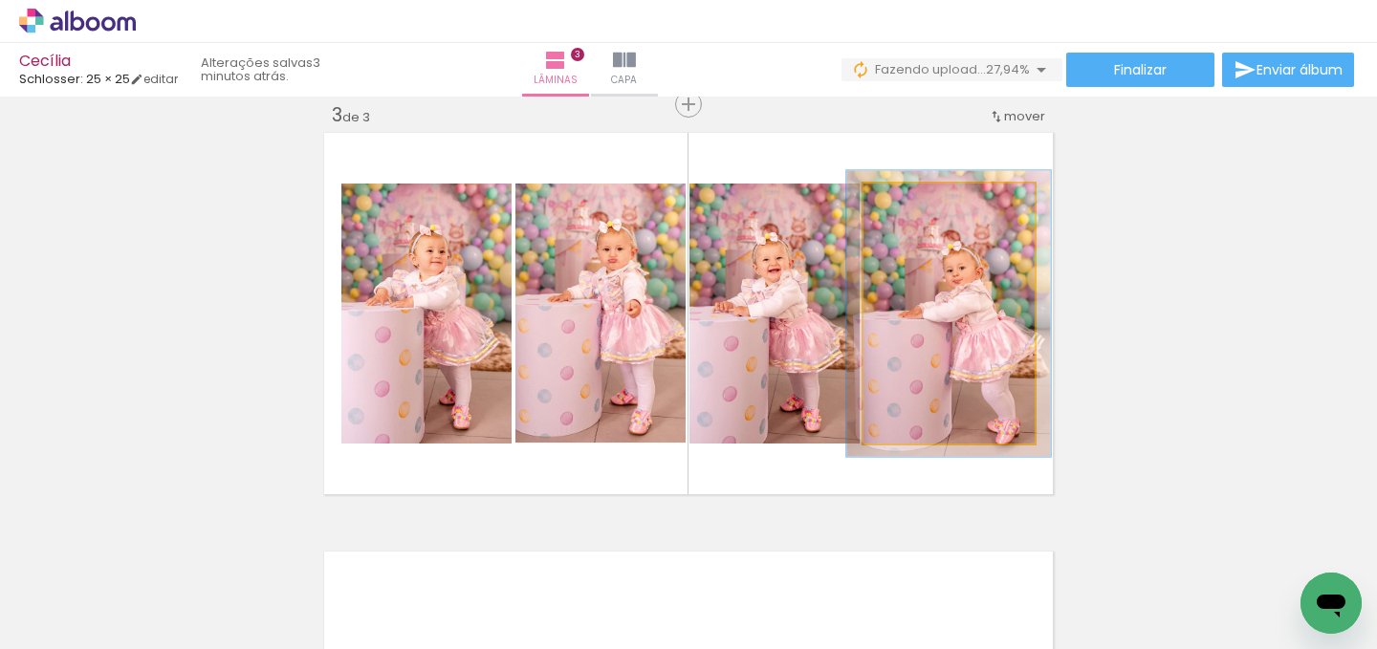
type paper-slider "111"
click at [914, 208] on div at bounding box center [915, 203] width 31 height 31
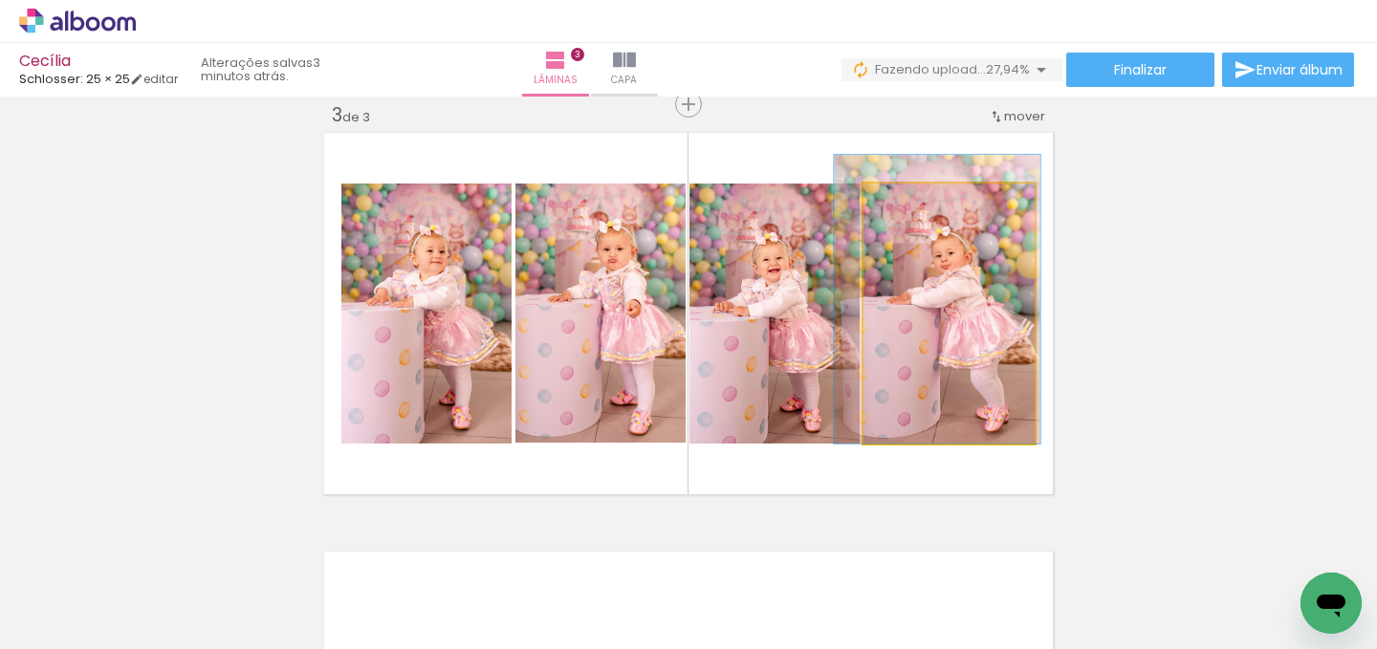
drag, startPoint x: 966, startPoint y: 353, endPoint x: 958, endPoint y: 322, distance: 31.8
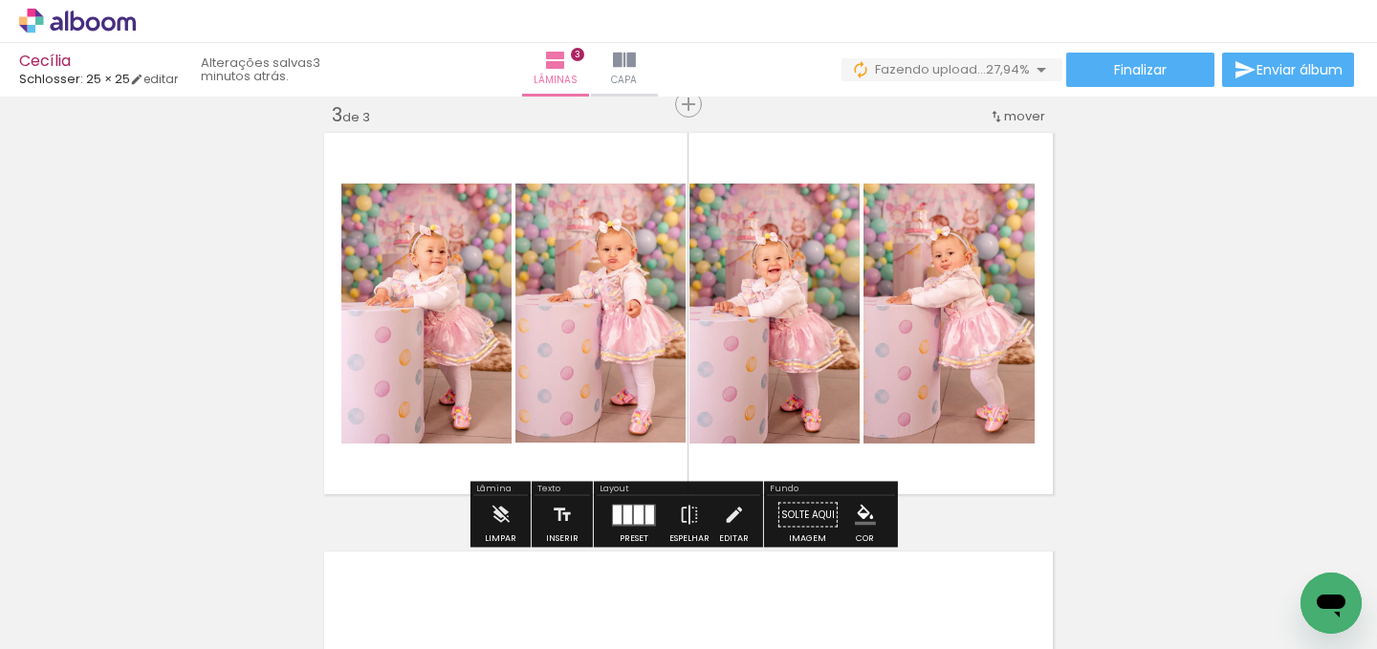
click at [1134, 358] on div "Inserir lâmina 1 de 3 Inserir lâmina 2 de 3 Inserir lâmina 3 de 3" at bounding box center [688, 79] width 1377 height 1677
click at [764, 377] on quentale-photo at bounding box center [775, 314] width 170 height 260
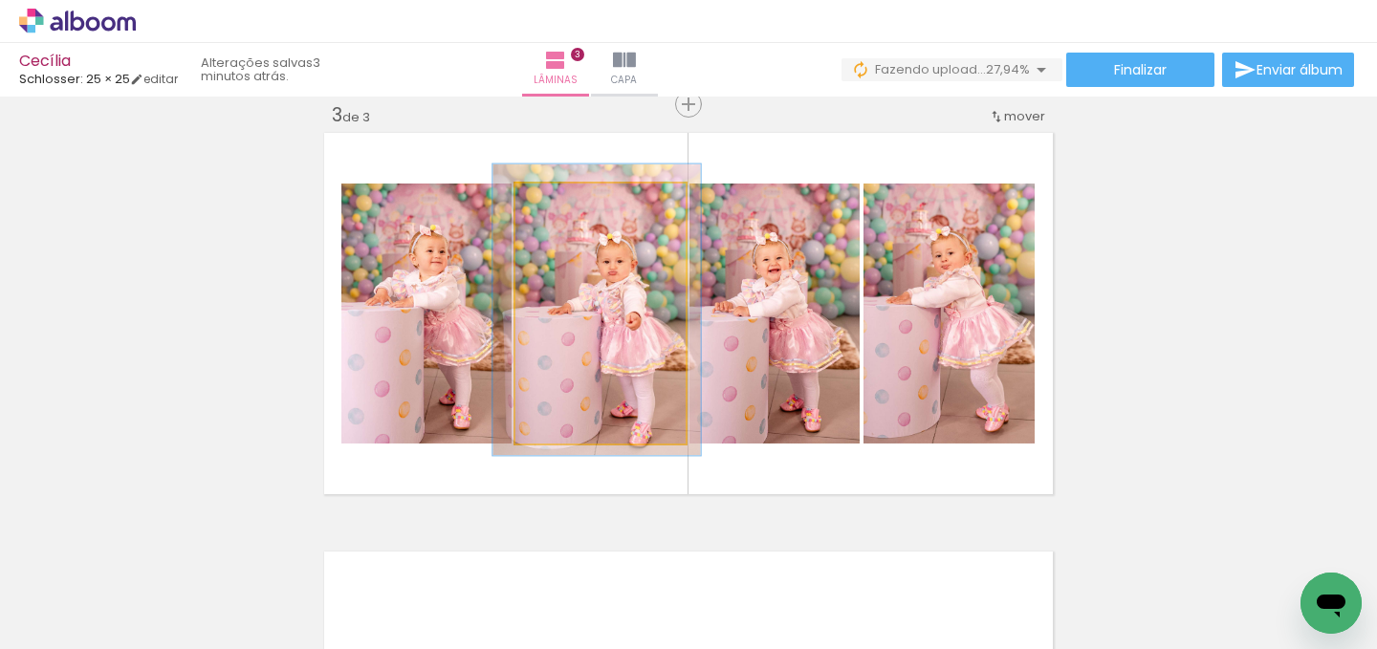
drag, startPoint x: 566, startPoint y: 299, endPoint x: 566, endPoint y: 312, distance: 12.4
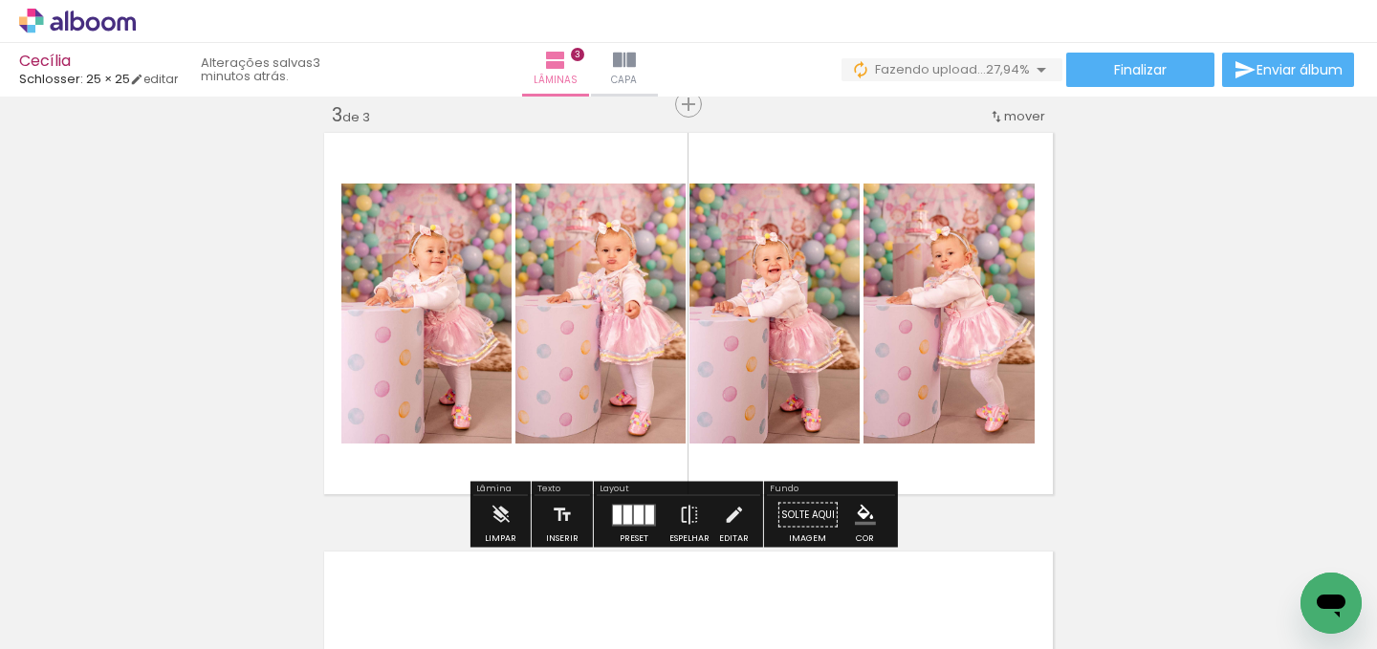
click at [1196, 385] on div "Inserir lâmina 1 de 3 Inserir lâmina 2 de 3 Inserir lâmina 3 de 3" at bounding box center [688, 79] width 1377 height 1677
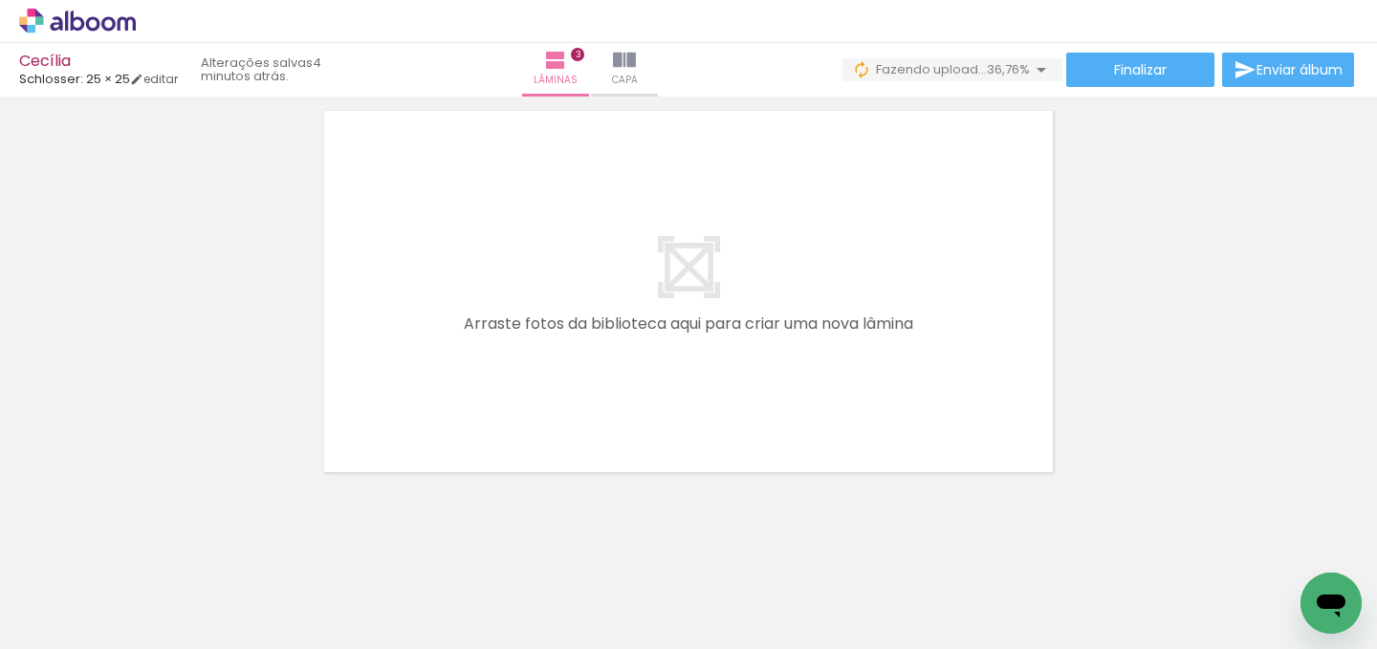
scroll to position [1307, 0]
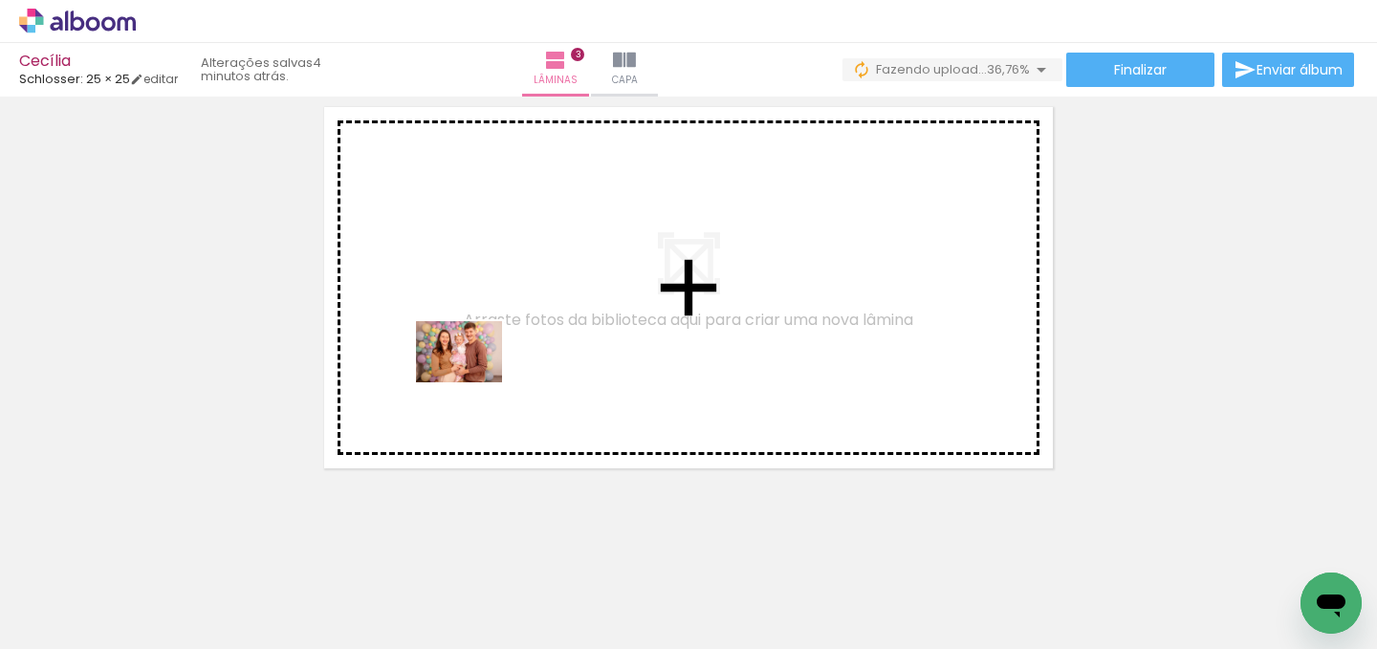
drag, startPoint x: 323, startPoint y: 636, endPoint x: 473, endPoint y: 379, distance: 297.9
click at [473, 379] on quentale-workspace at bounding box center [688, 324] width 1377 height 649
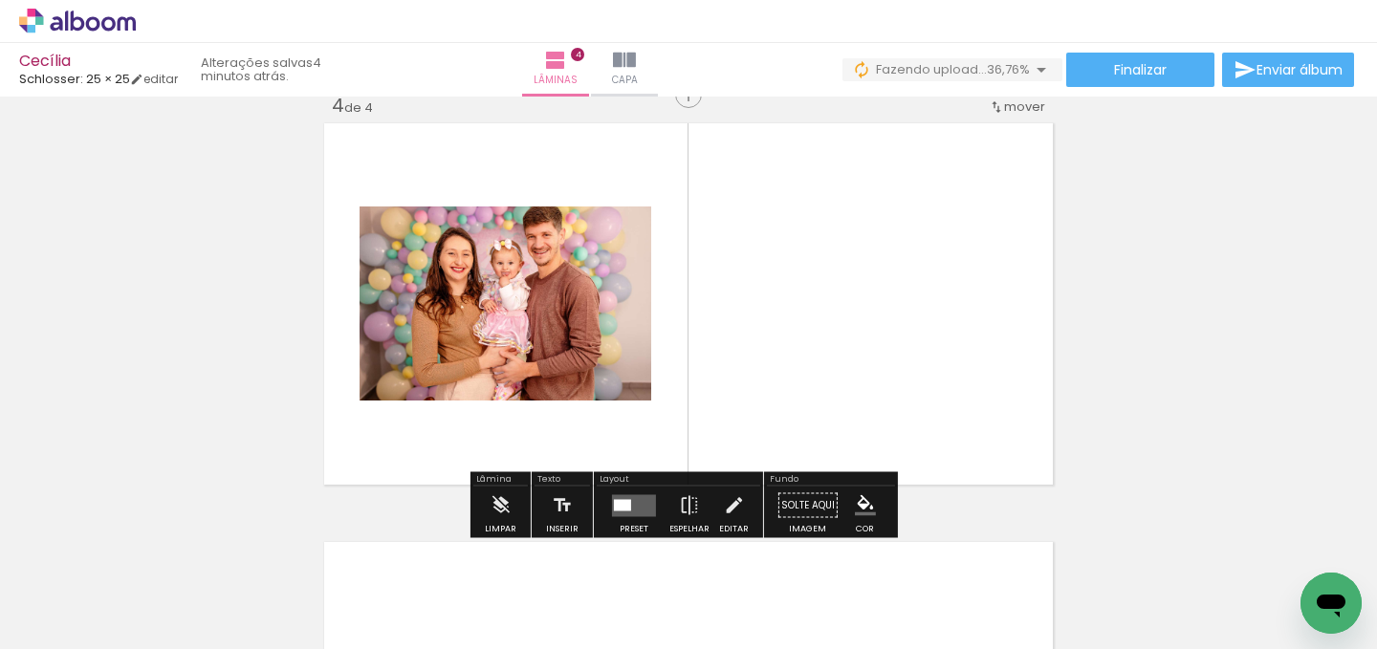
scroll to position [1281, 0]
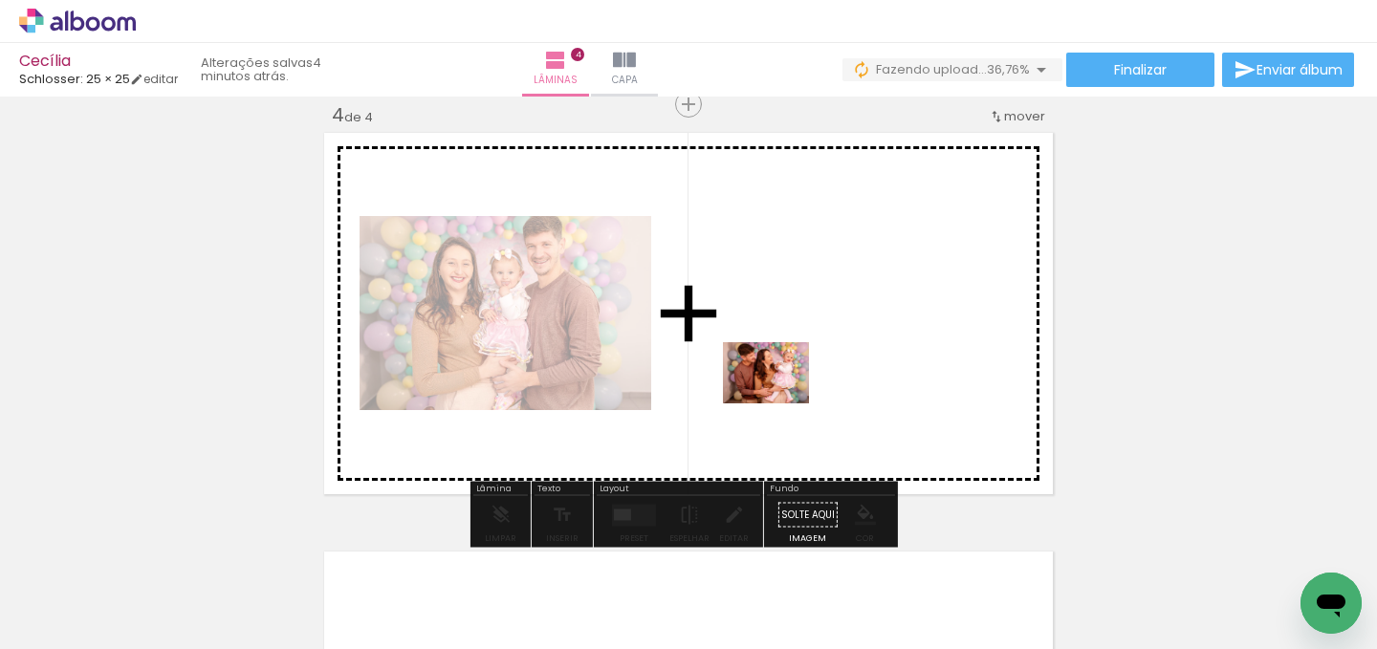
drag, startPoint x: 473, startPoint y: 379, endPoint x: 787, endPoint y: 383, distance: 313.8
click at [787, 383] on quentale-workspace at bounding box center [688, 324] width 1377 height 649
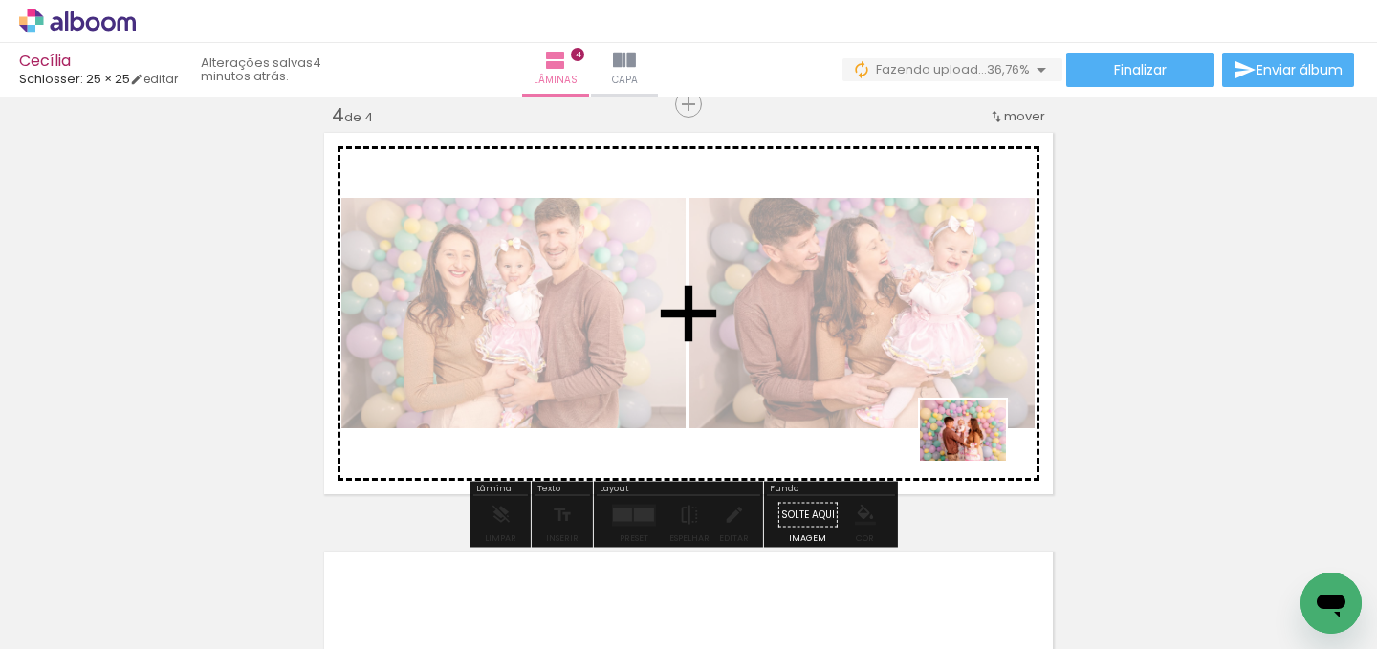
drag, startPoint x: 787, startPoint y: 383, endPoint x: 978, endPoint y: 457, distance: 204.5
click at [978, 457] on quentale-workspace at bounding box center [688, 324] width 1377 height 649
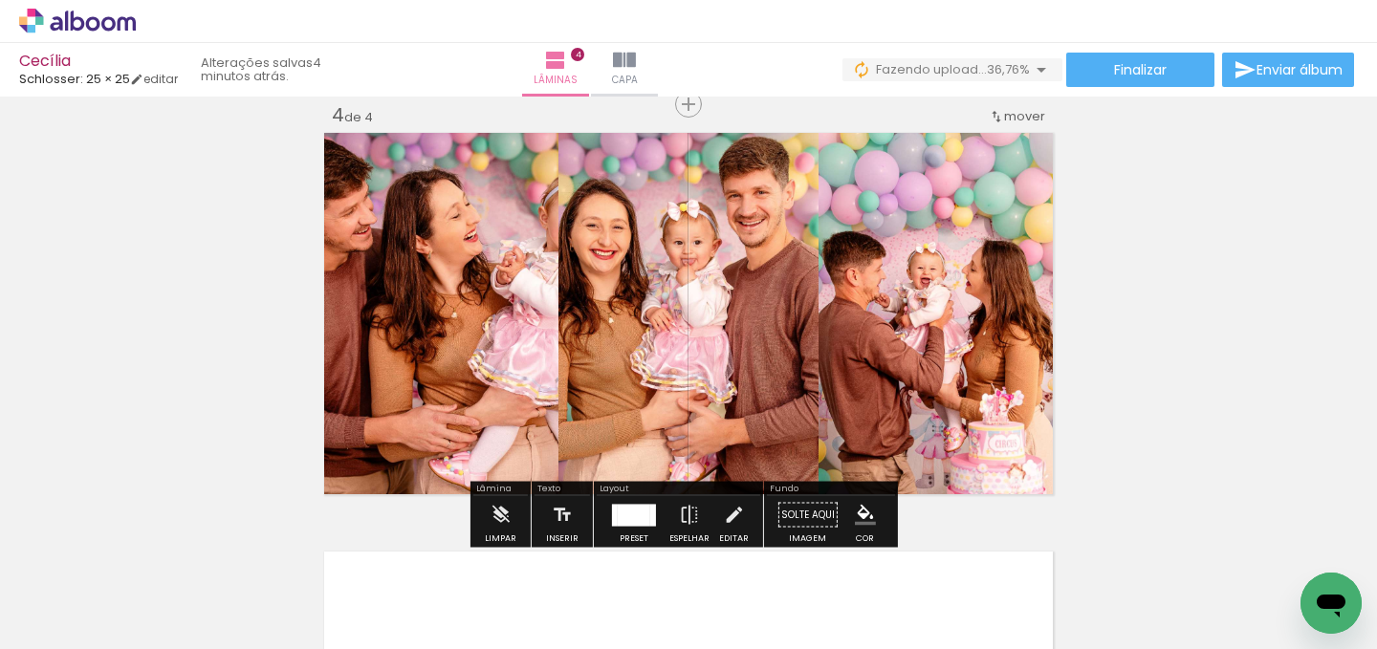
click at [608, 528] on div at bounding box center [634, 515] width 52 height 38
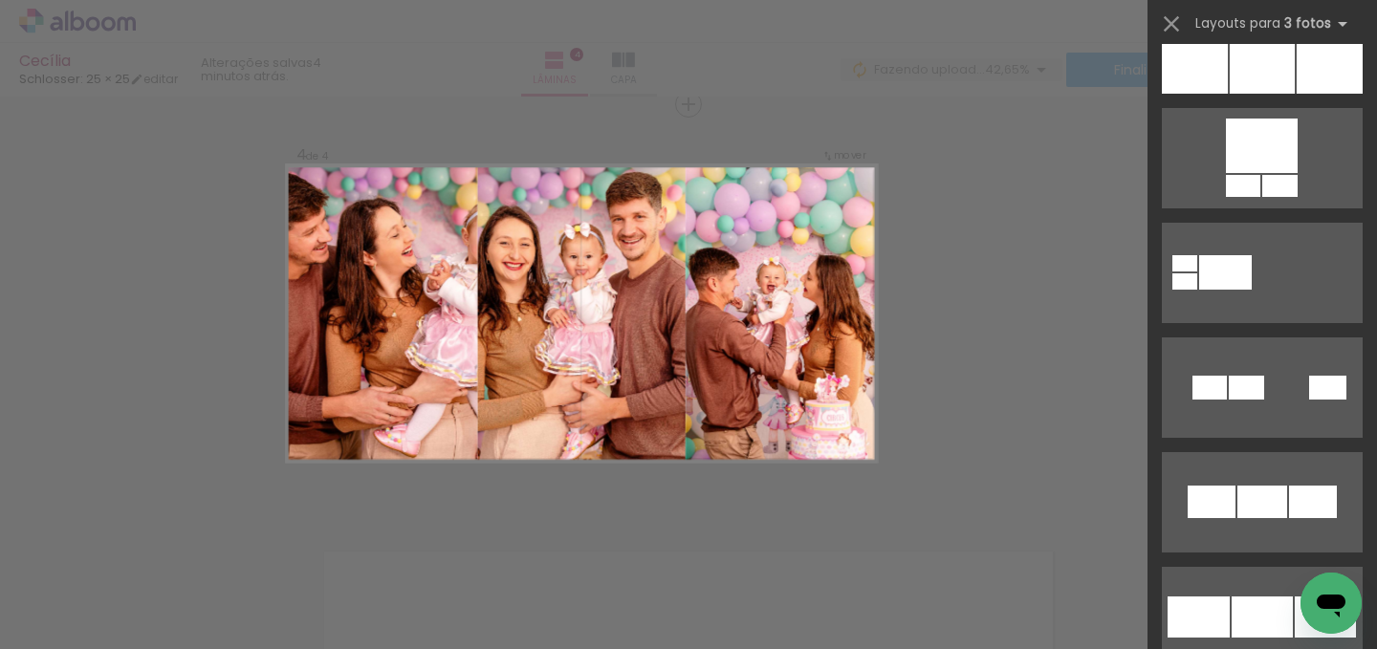
scroll to position [357, 0]
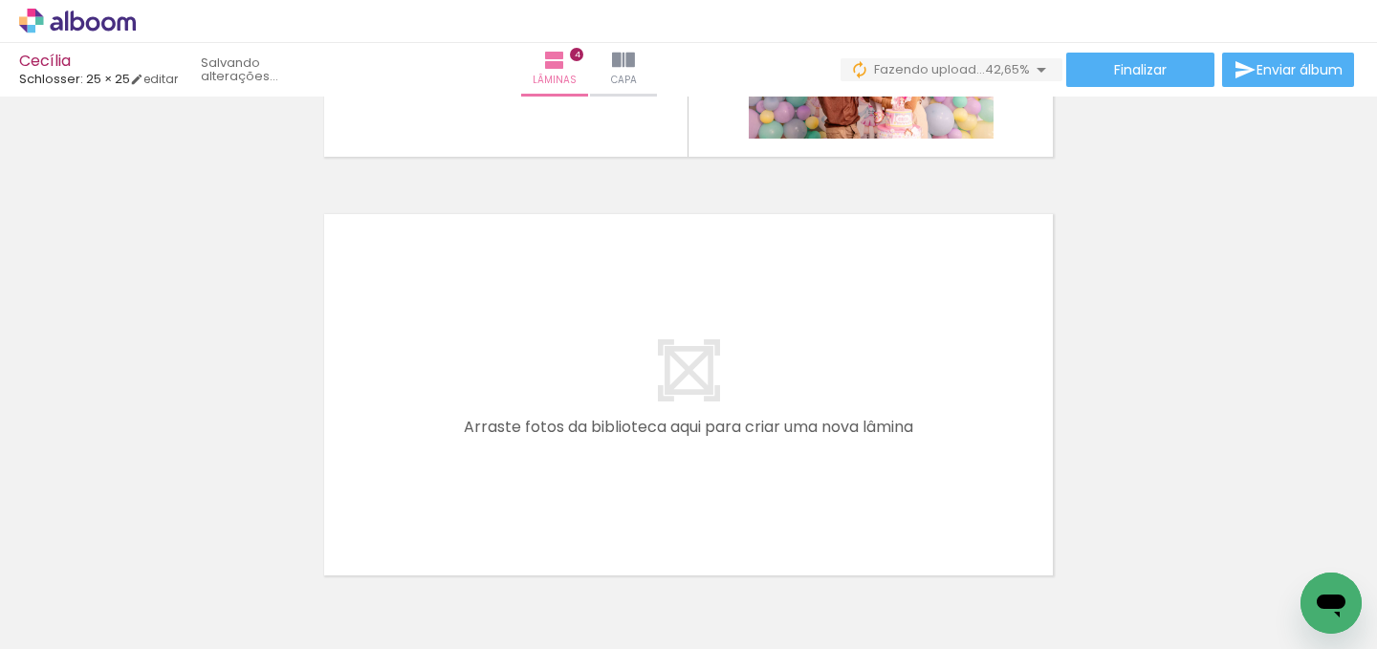
scroll to position [1635, 0]
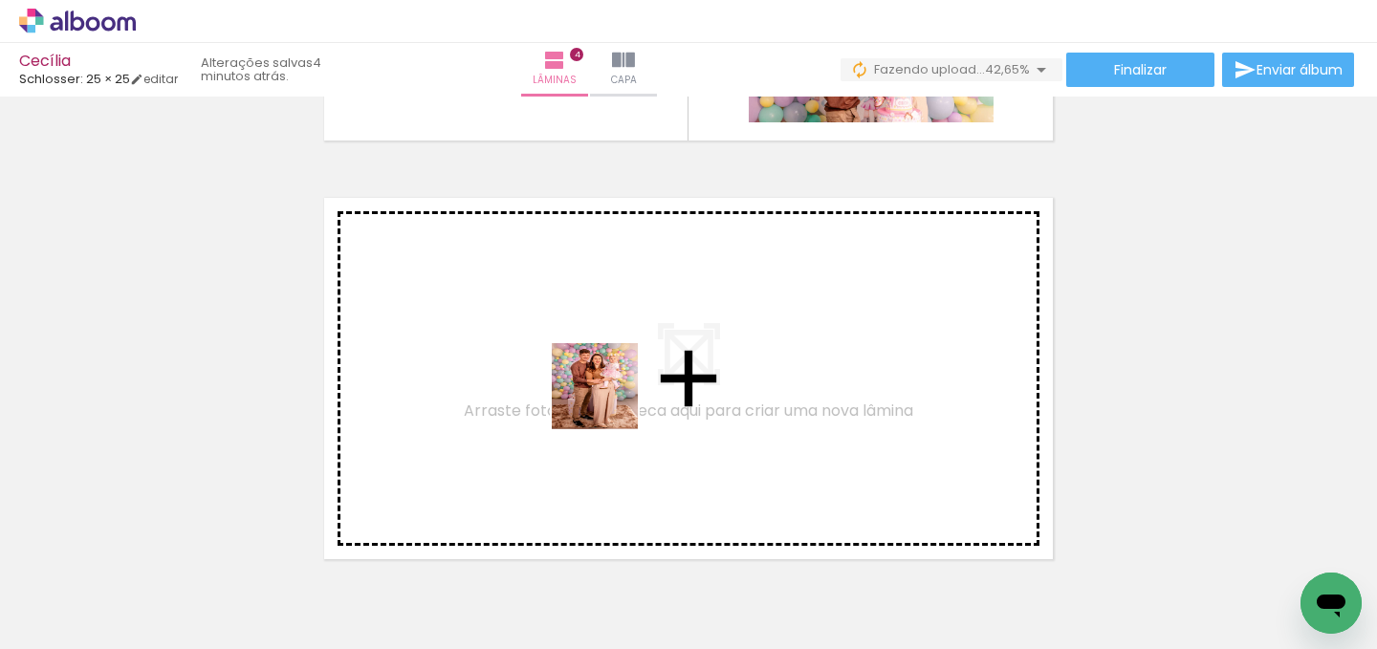
drag, startPoint x: 978, startPoint y: 457, endPoint x: 609, endPoint y: 390, distance: 374.3
click at [609, 390] on quentale-workspace at bounding box center [688, 324] width 1377 height 649
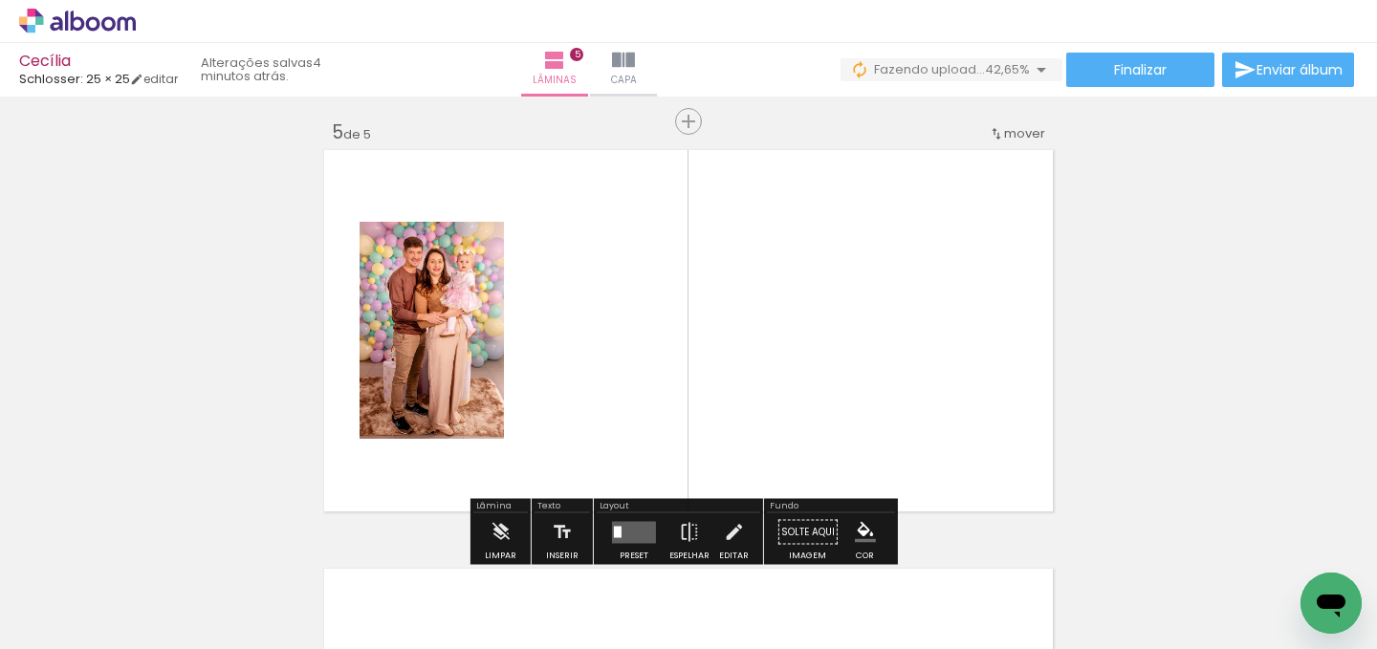
scroll to position [1700, 0]
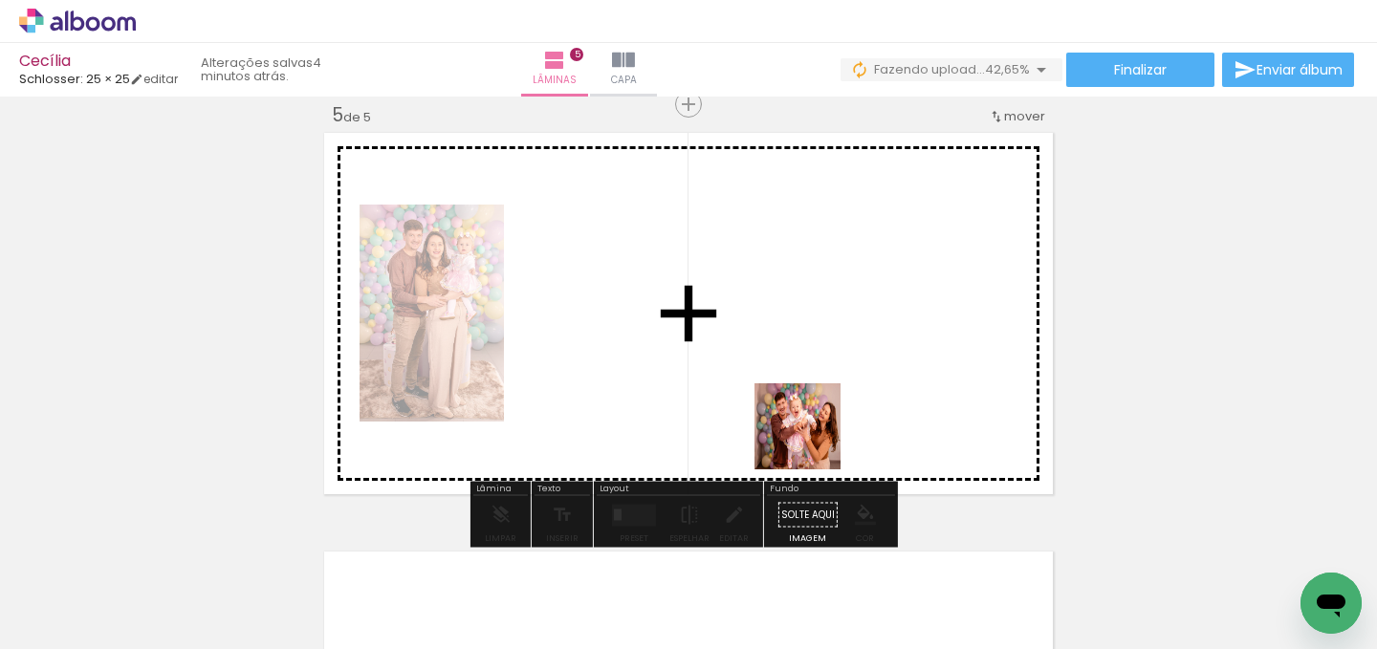
drag, startPoint x: 609, startPoint y: 390, endPoint x: 812, endPoint y: 348, distance: 207.1
click at [812, 348] on quentale-workspace at bounding box center [688, 324] width 1377 height 649
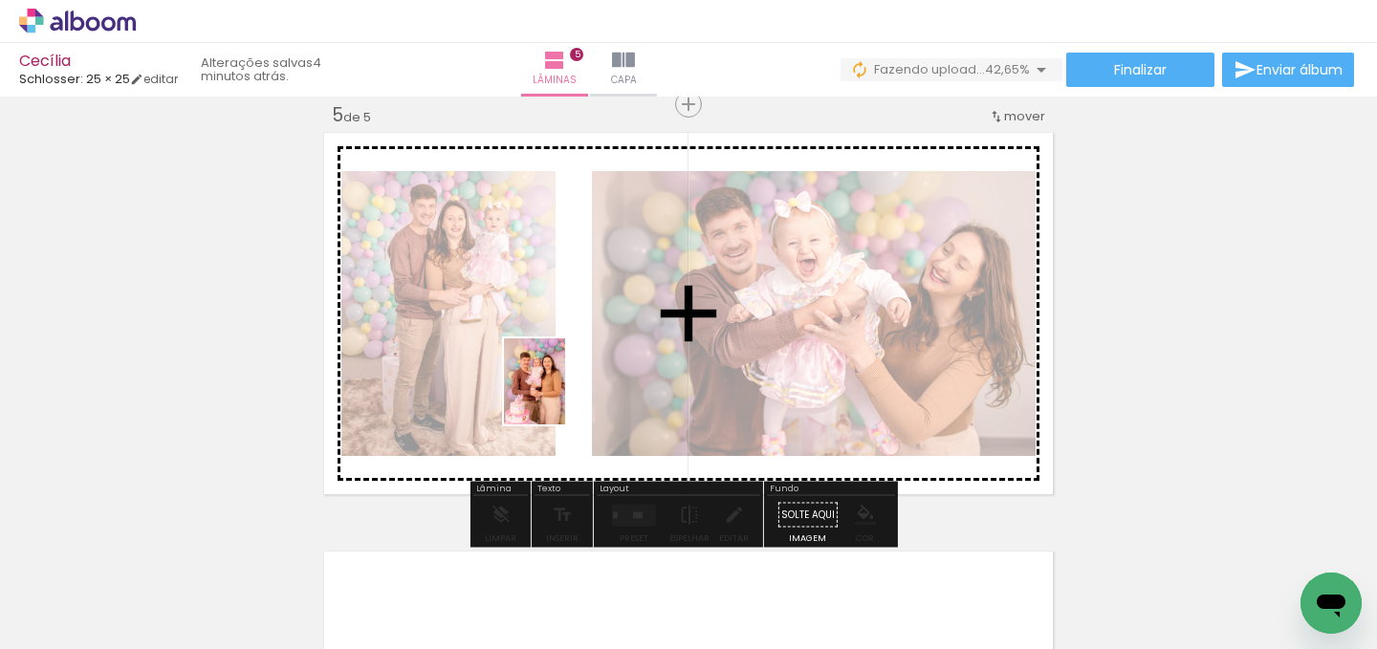
drag, startPoint x: 812, startPoint y: 348, endPoint x: 564, endPoint y: 397, distance: 252.5
click at [564, 397] on quentale-workspace at bounding box center [688, 324] width 1377 height 649
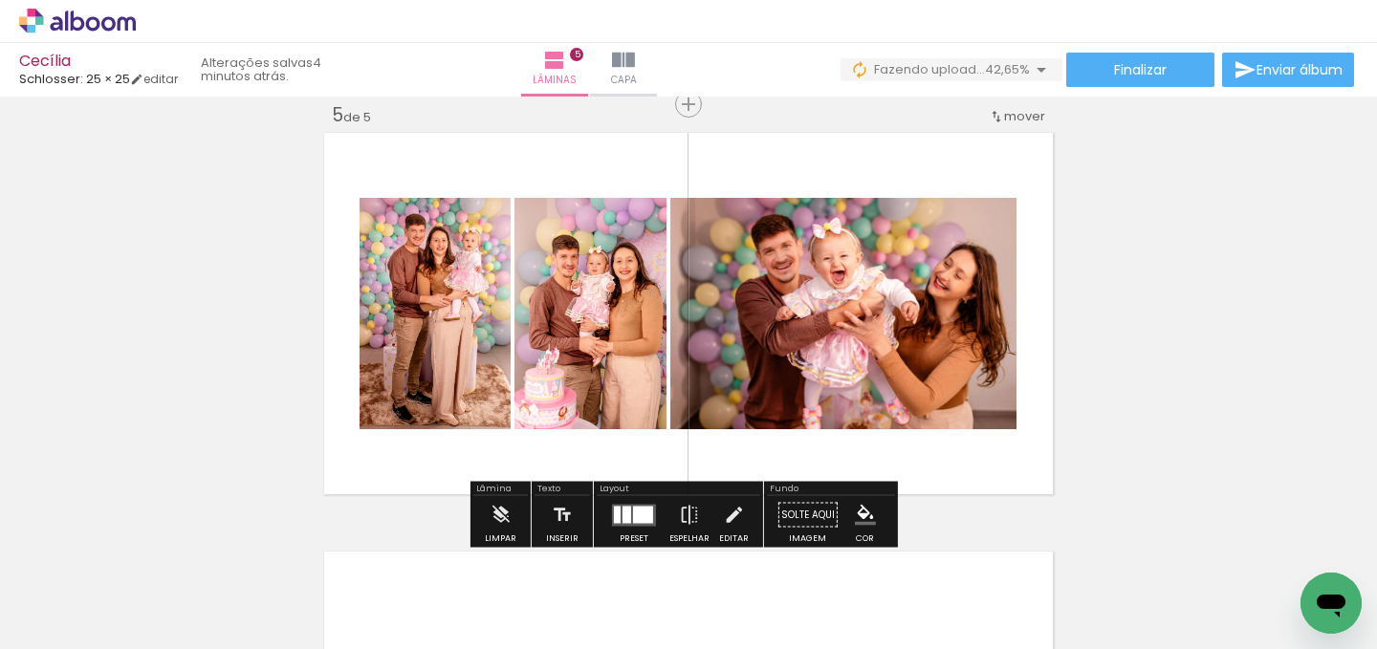
click at [643, 517] on div at bounding box center [643, 514] width 20 height 17
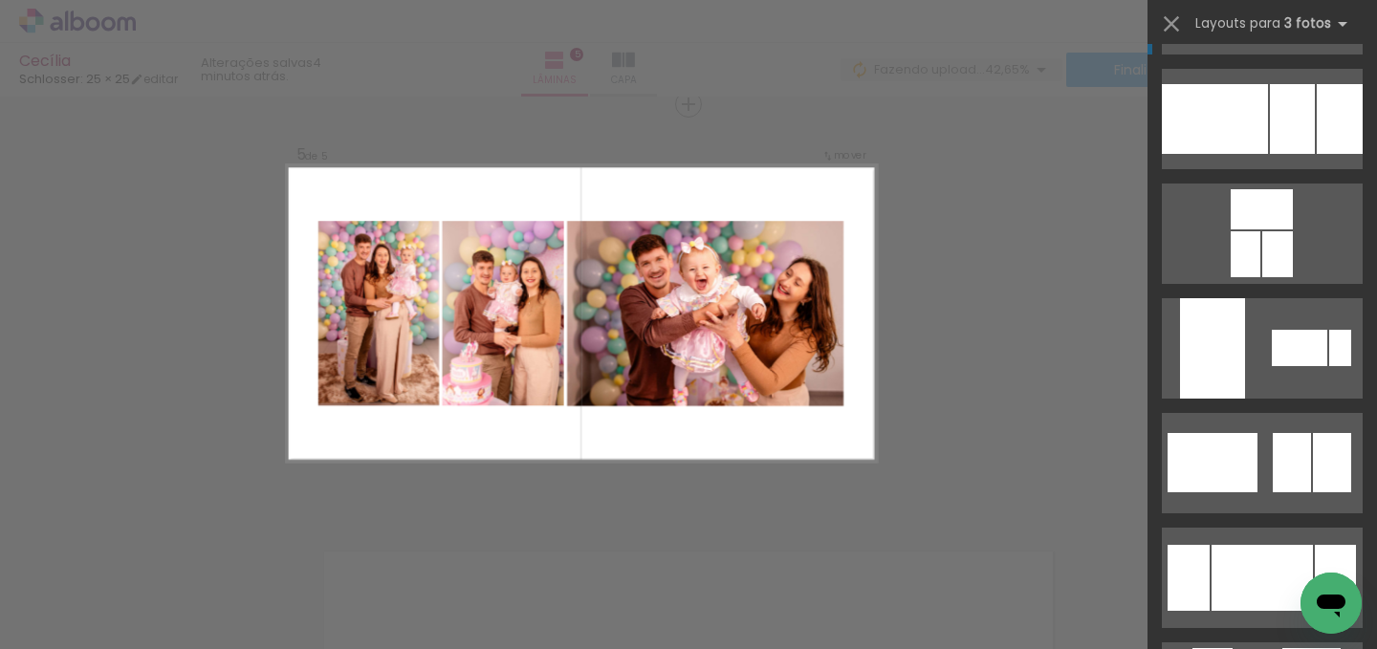
scroll to position [112, 0]
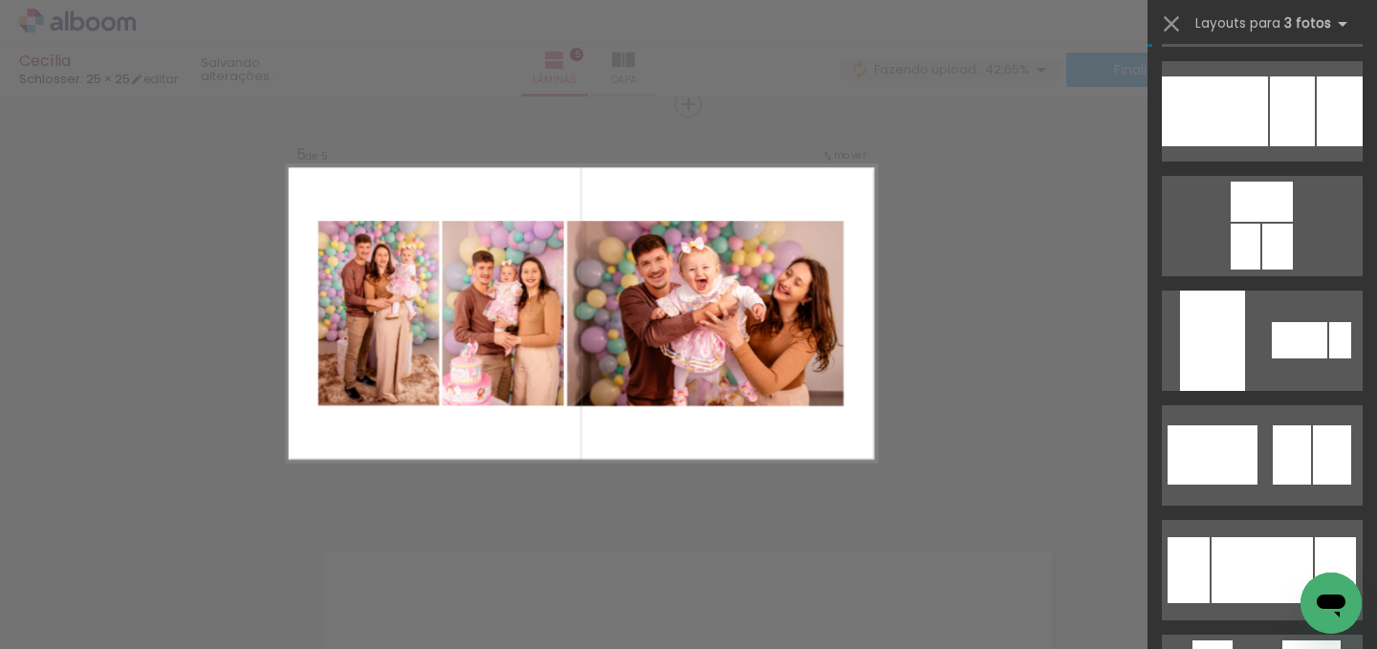
click at [1288, 146] on div at bounding box center [1292, 112] width 45 height 70
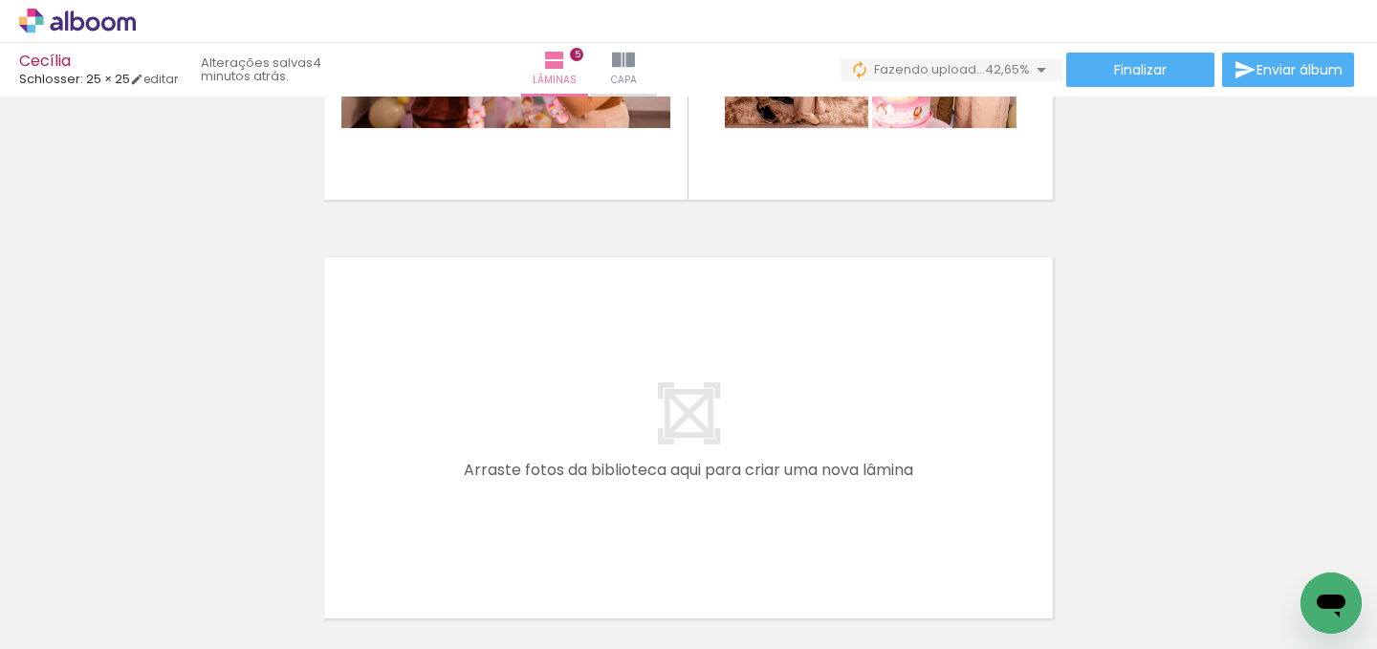
scroll to position [1994, 0]
drag, startPoint x: 564, startPoint y: 397, endPoint x: 692, endPoint y: 374, distance: 129.3
click at [692, 374] on quentale-workspace at bounding box center [688, 324] width 1377 height 649
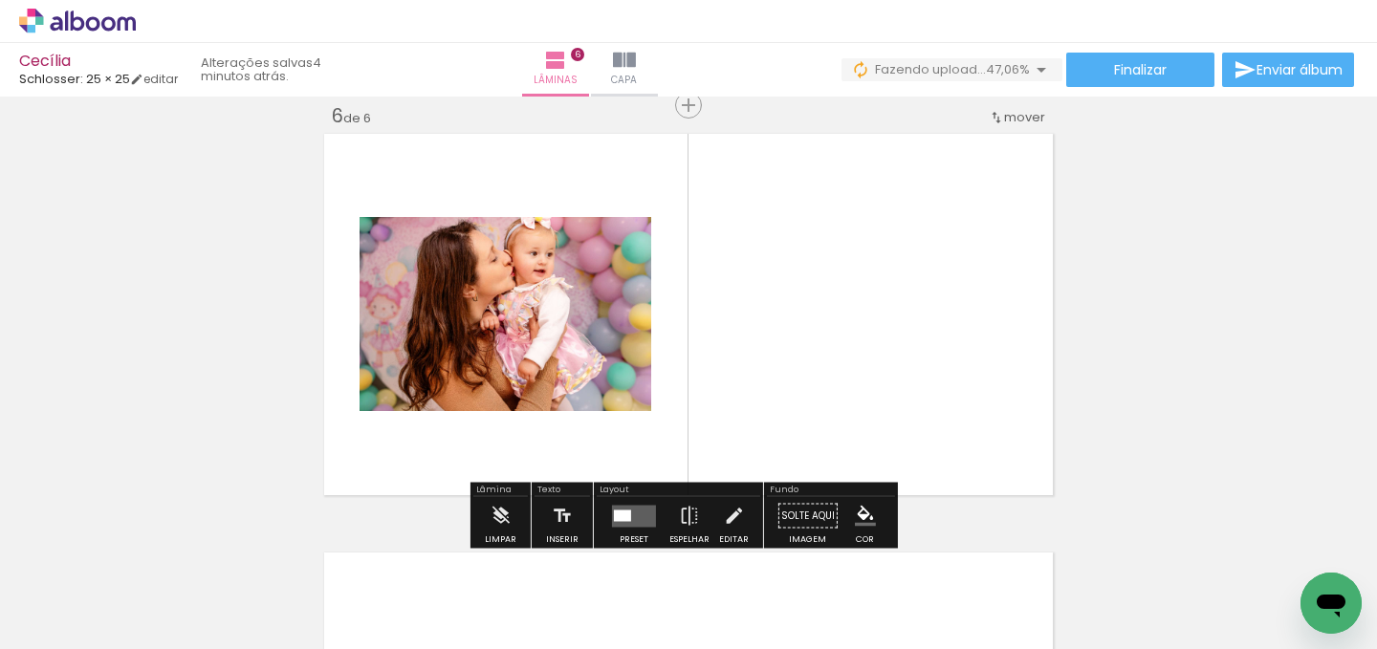
scroll to position [2119, 0]
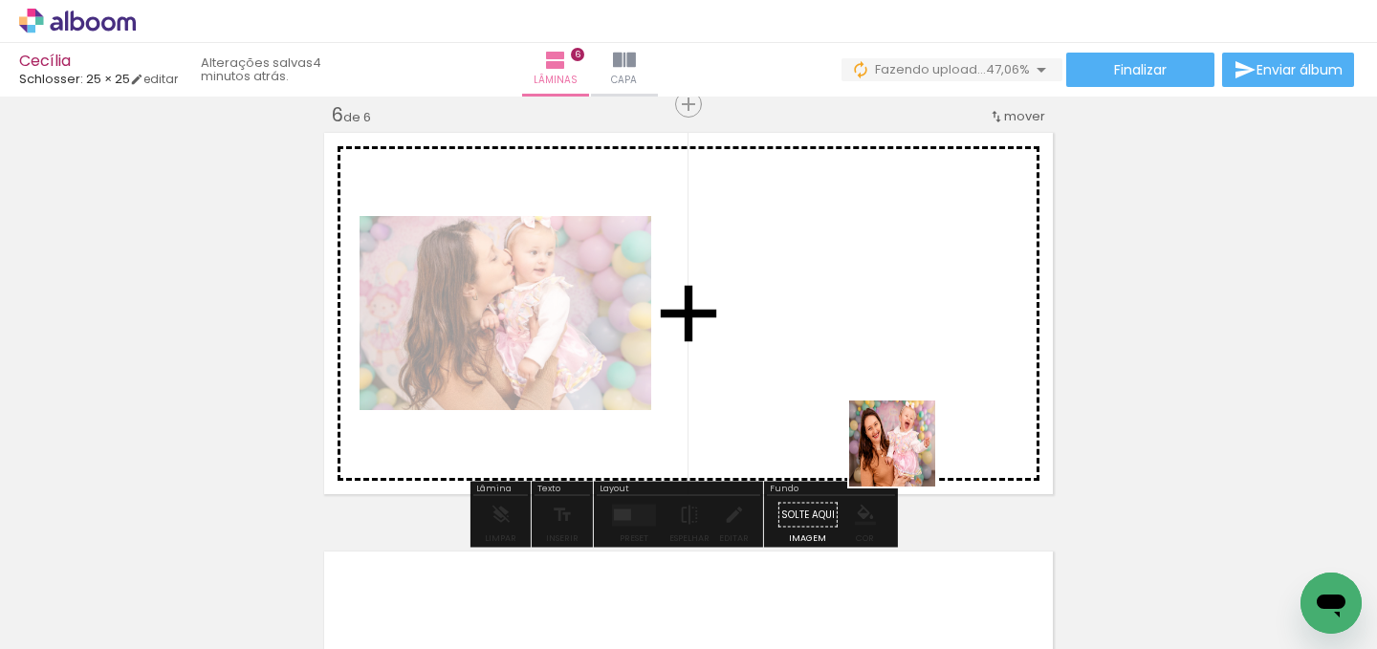
drag, startPoint x: 692, startPoint y: 374, endPoint x: 866, endPoint y: 357, distance: 174.9
click at [866, 357] on quentale-workspace at bounding box center [688, 324] width 1377 height 649
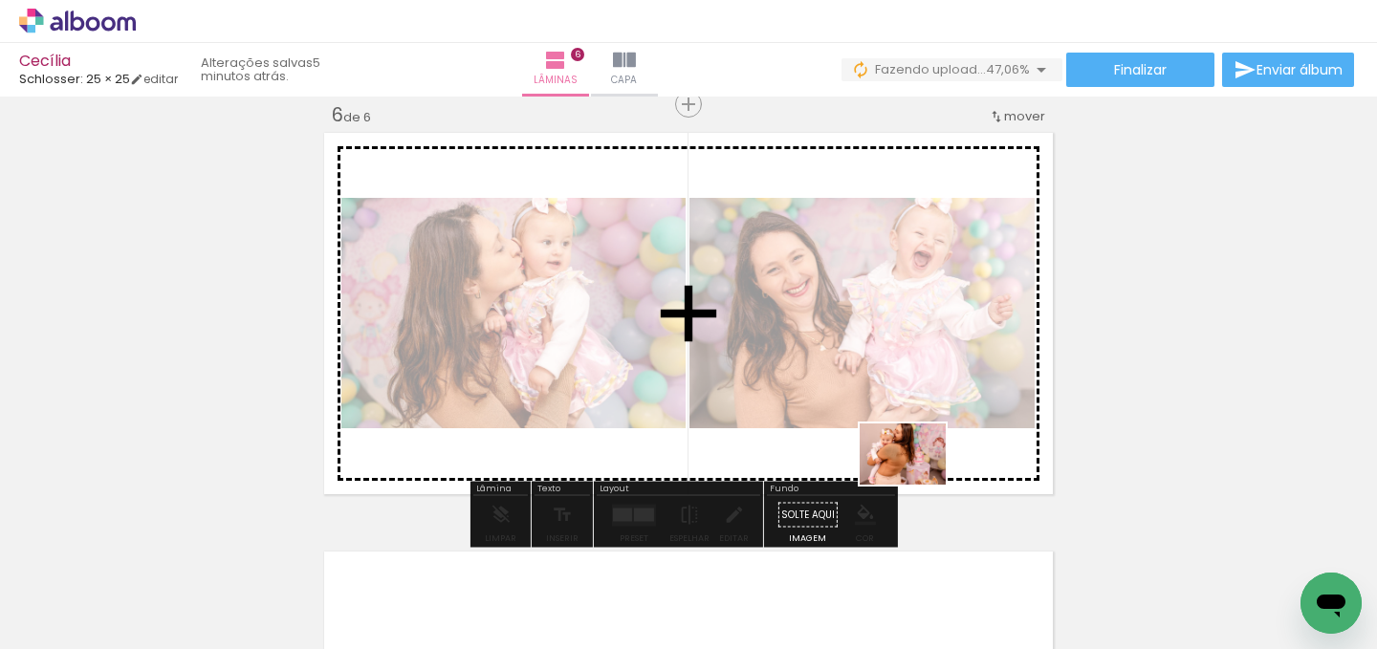
drag, startPoint x: 866, startPoint y: 357, endPoint x: 918, endPoint y: 481, distance: 135.0
click at [918, 481] on quentale-workspace at bounding box center [688, 324] width 1377 height 649
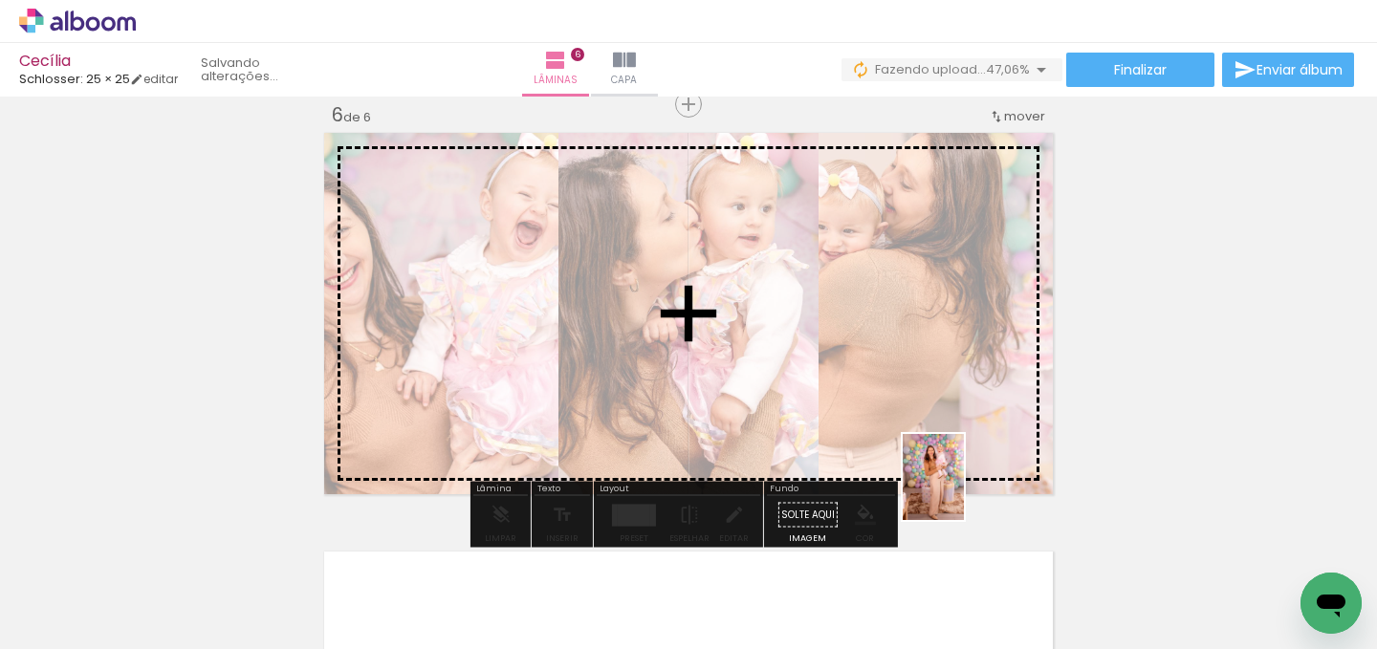
drag, startPoint x: 918, startPoint y: 481, endPoint x: 960, endPoint y: 492, distance: 43.4
click at [960, 492] on quentale-workspace at bounding box center [688, 324] width 1377 height 649
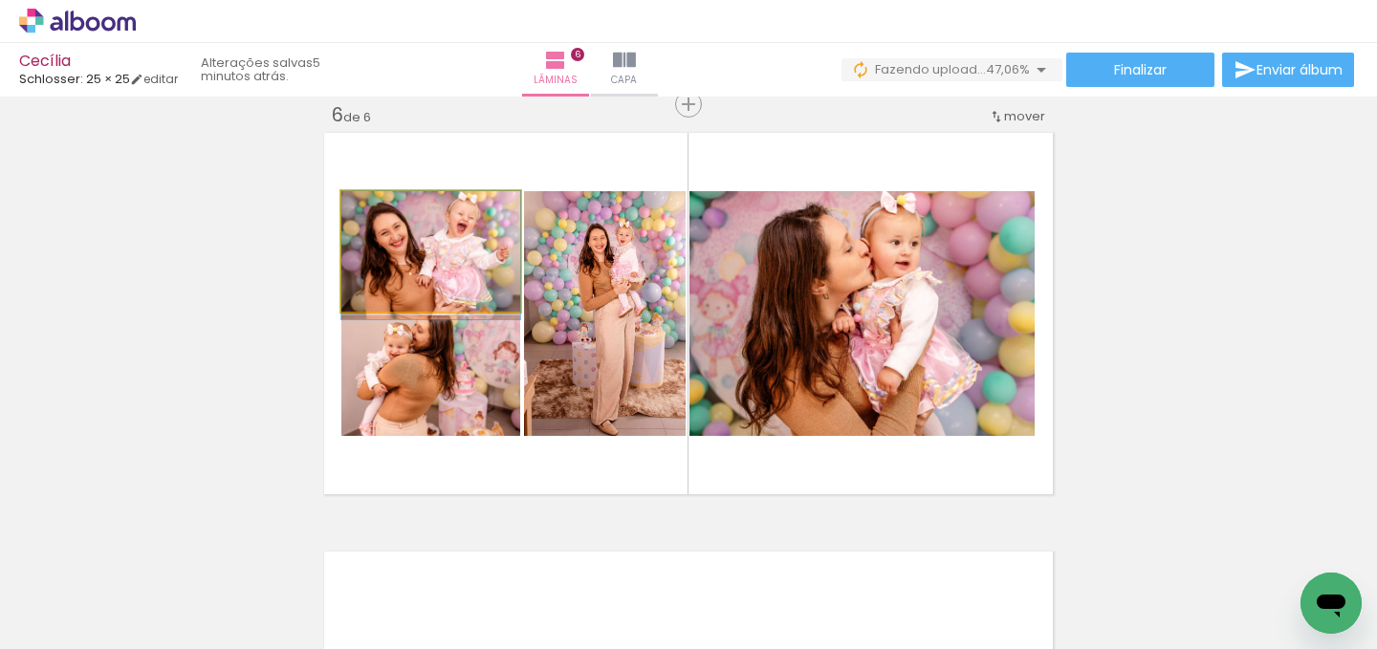
drag, startPoint x: 960, startPoint y: 492, endPoint x: 841, endPoint y: 348, distance: 186.8
click at [0, 0] on slot at bounding box center [0, 0] width 0 height 0
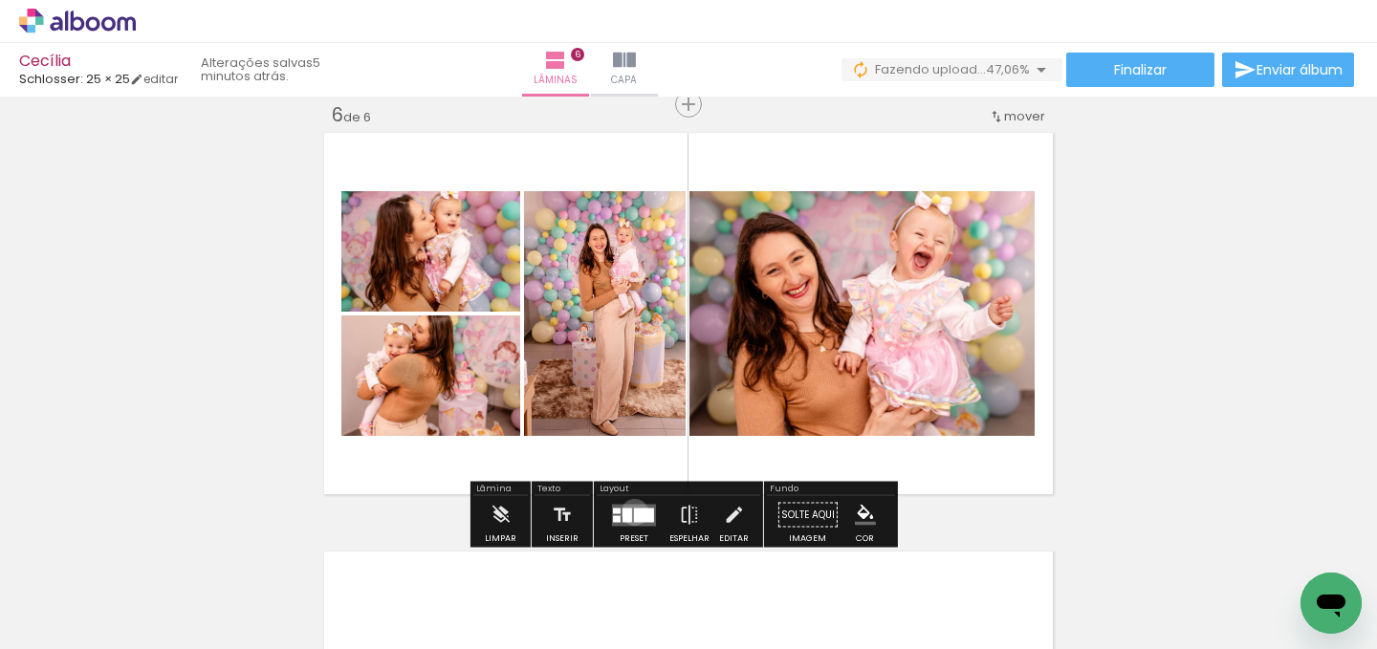
click at [634, 512] on div at bounding box center [644, 515] width 20 height 14
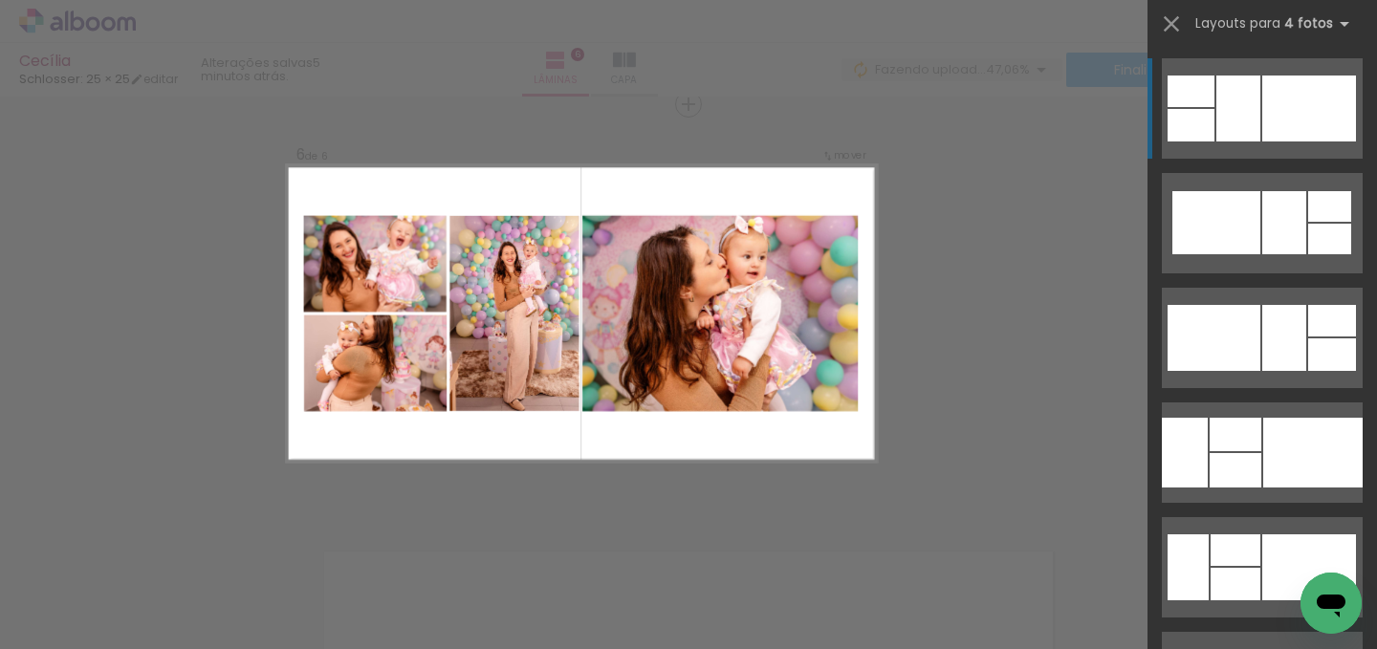
click at [1248, 254] on div at bounding box center [1217, 222] width 88 height 63
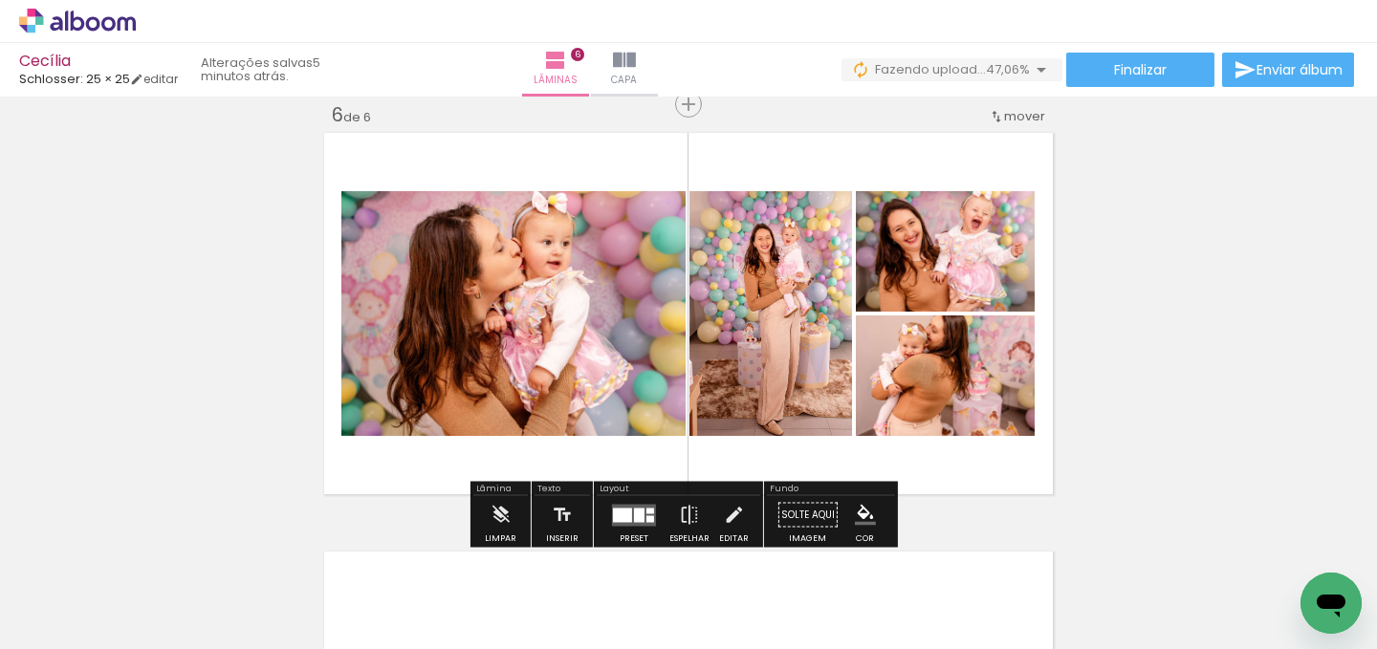
click at [634, 513] on div at bounding box center [639, 515] width 11 height 14
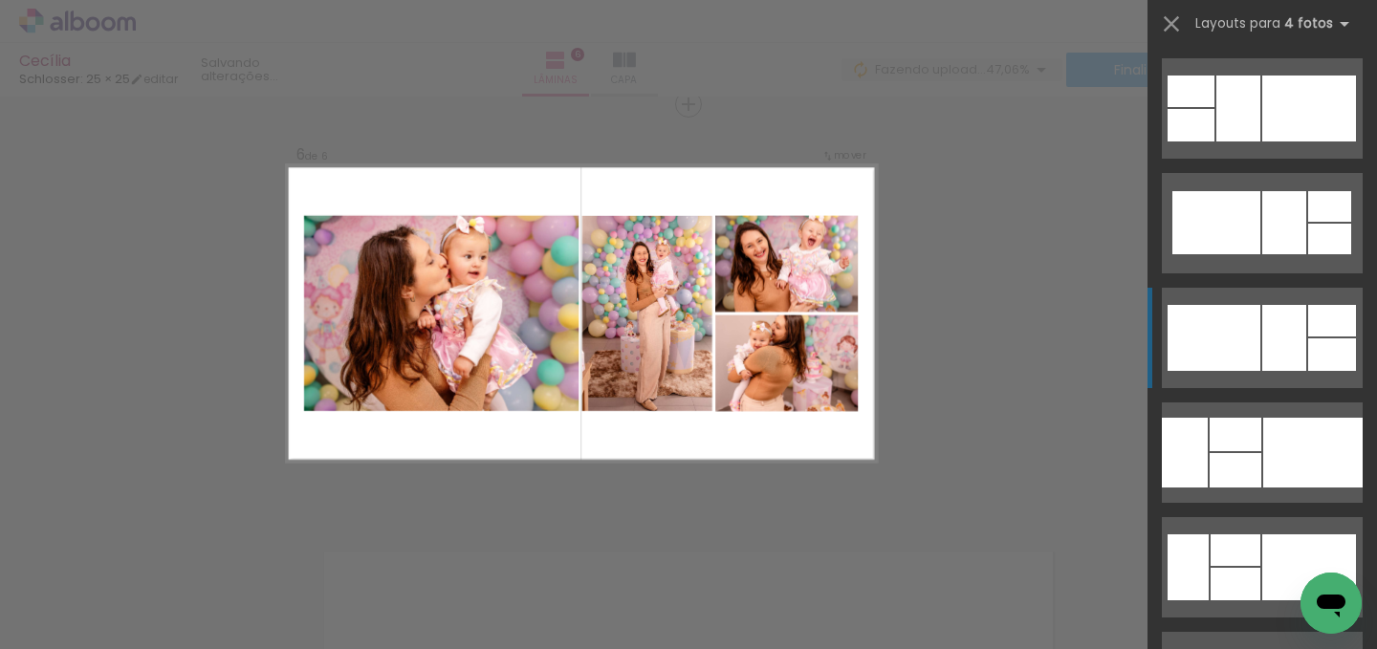
scroll to position [230, 0]
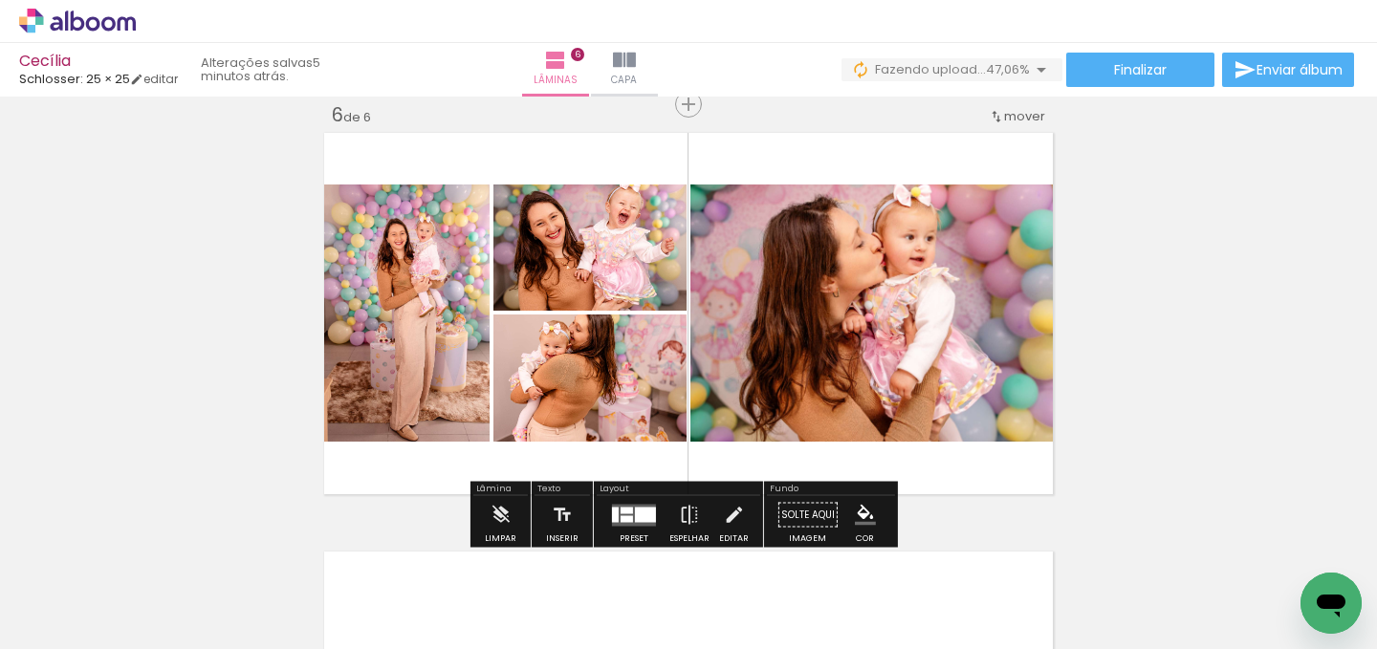
click at [641, 513] on div at bounding box center [645, 514] width 21 height 15
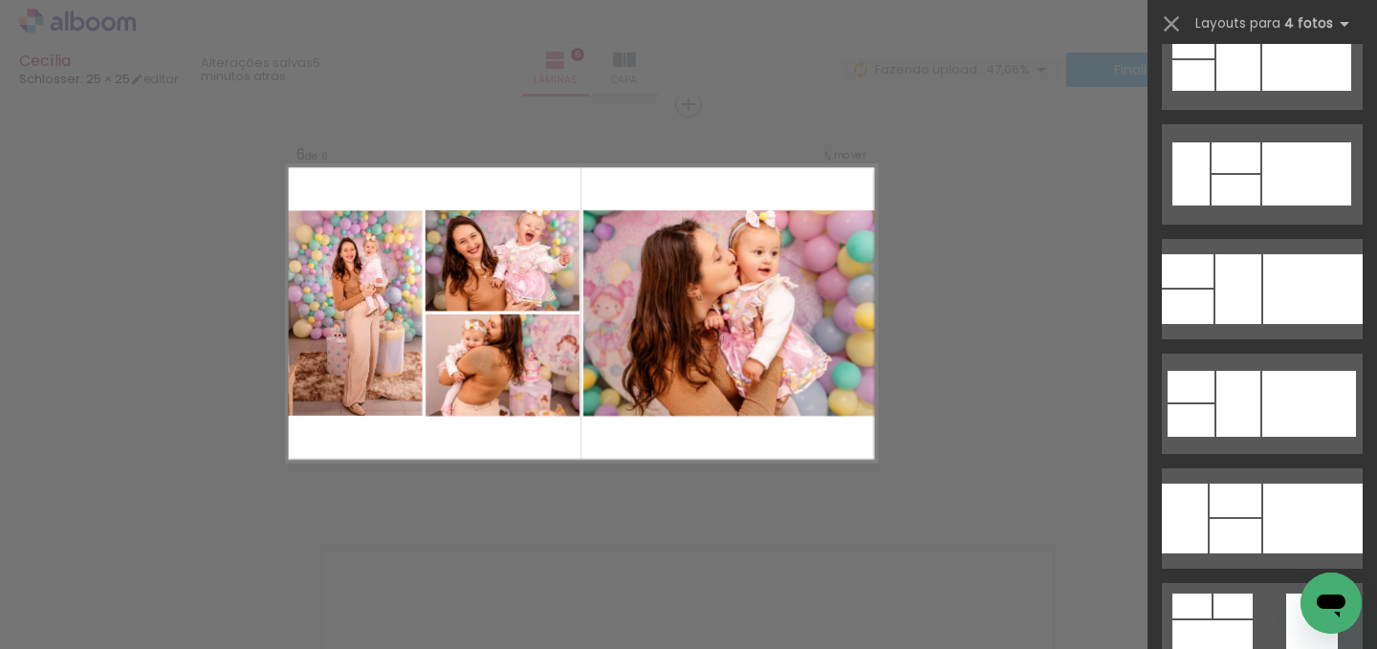
scroll to position [0, 0]
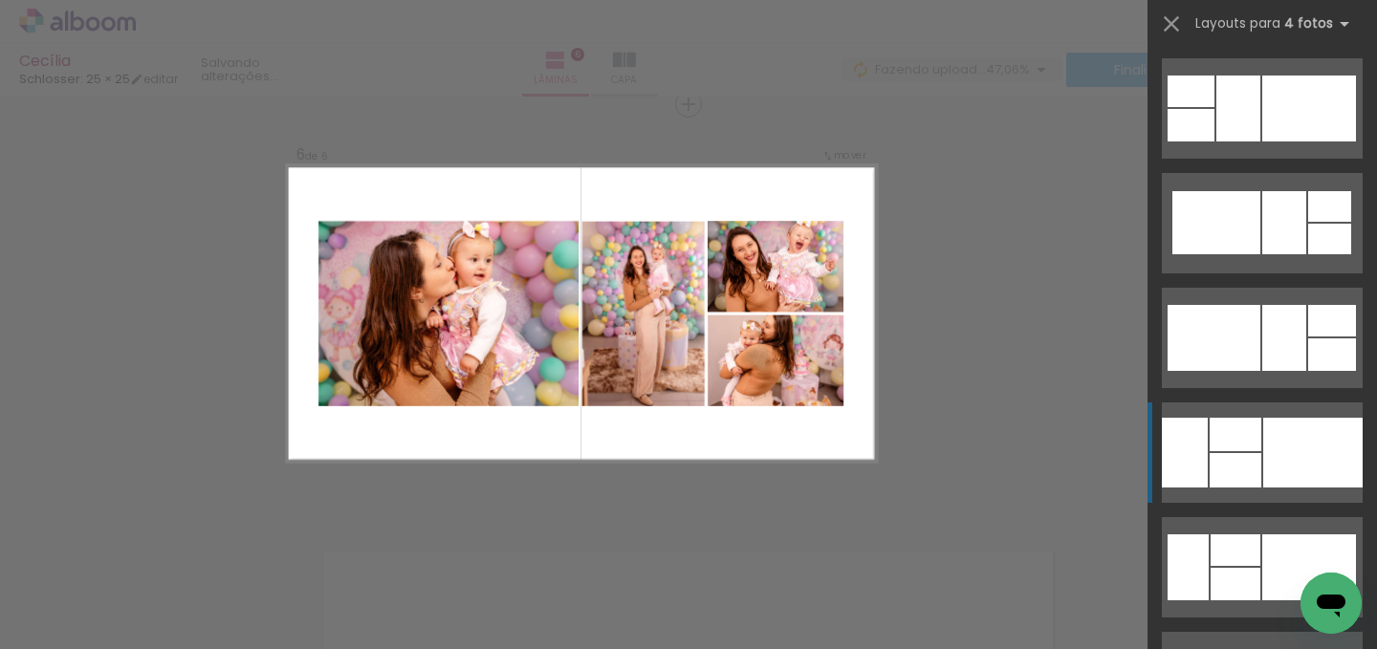
click at [1208, 233] on div at bounding box center [1217, 222] width 88 height 63
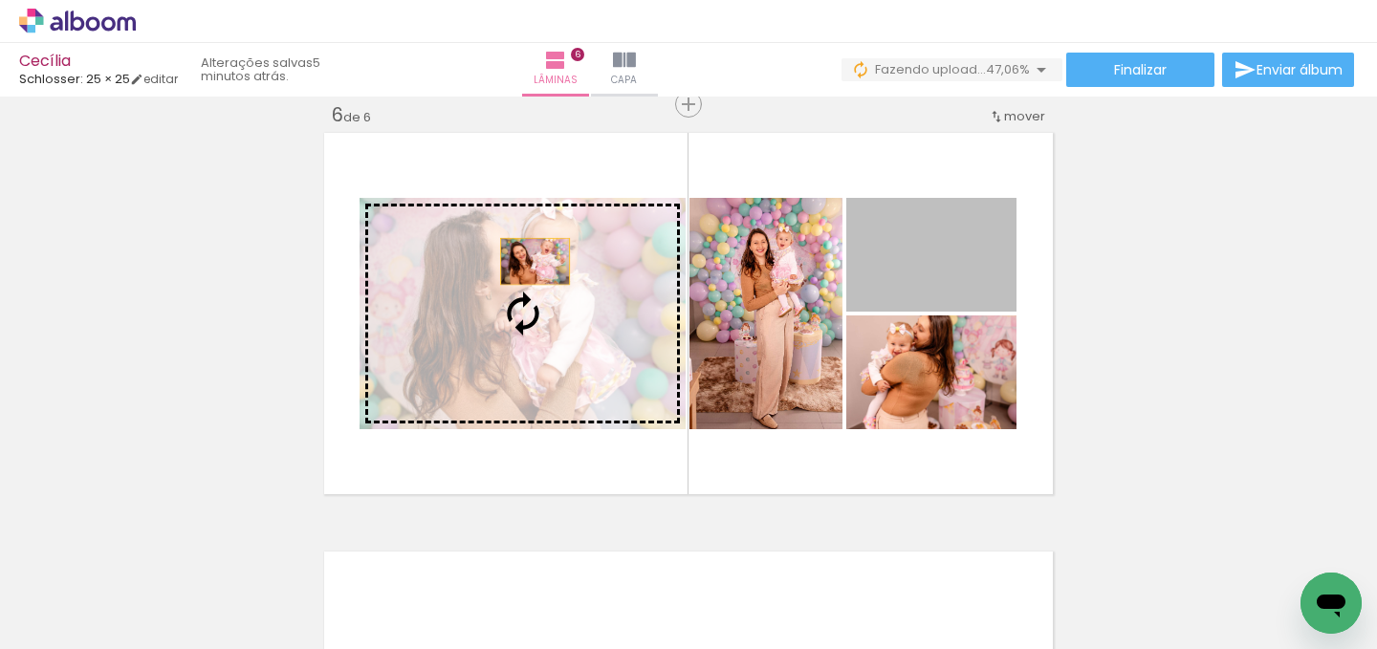
drag, startPoint x: 841, startPoint y: 348, endPoint x: 528, endPoint y: 261, distance: 324.7
click at [0, 0] on slot at bounding box center [0, 0] width 0 height 0
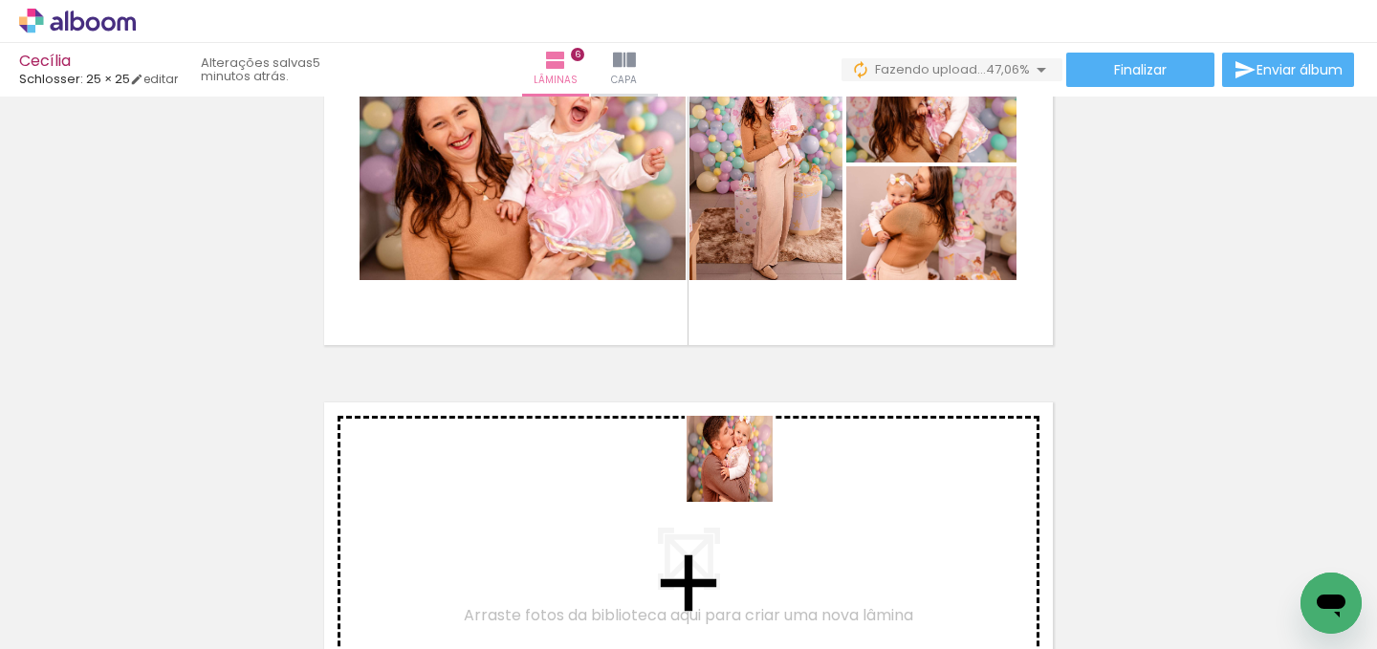
drag, startPoint x: 528, startPoint y: 261, endPoint x: 748, endPoint y: 472, distance: 304.4
click at [748, 472] on quentale-workspace at bounding box center [688, 324] width 1377 height 649
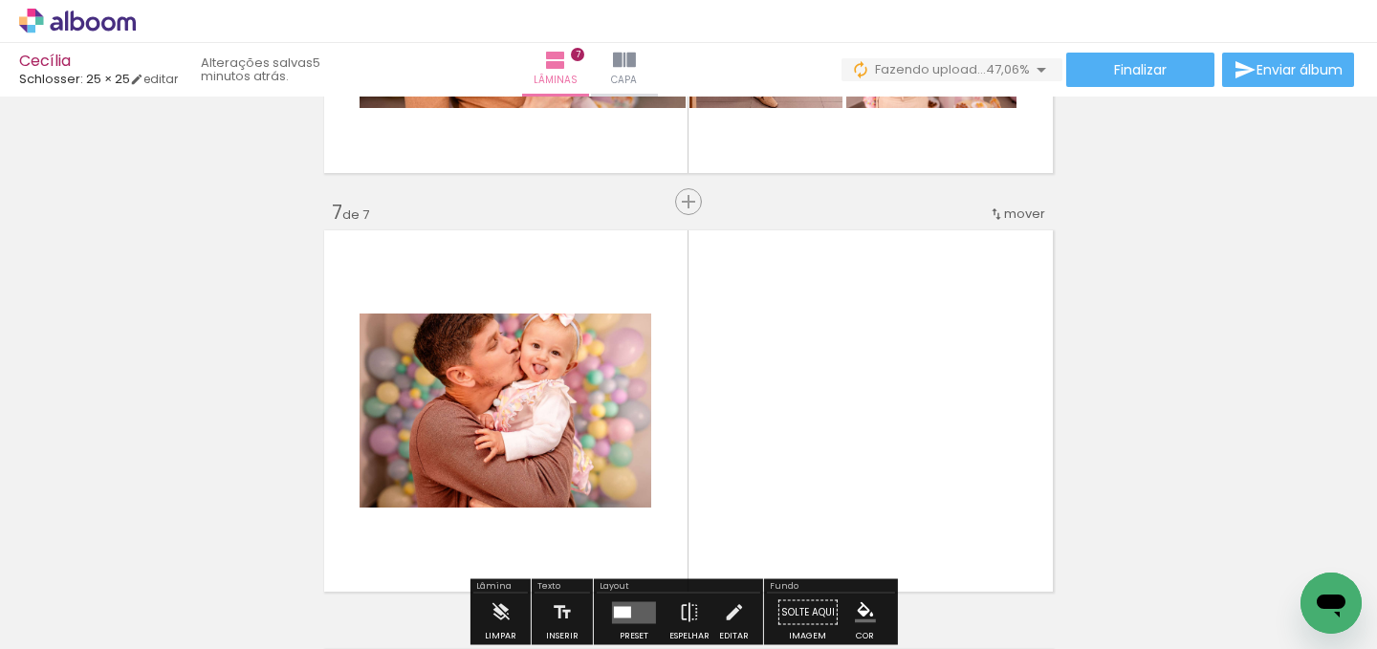
scroll to position [2538, 0]
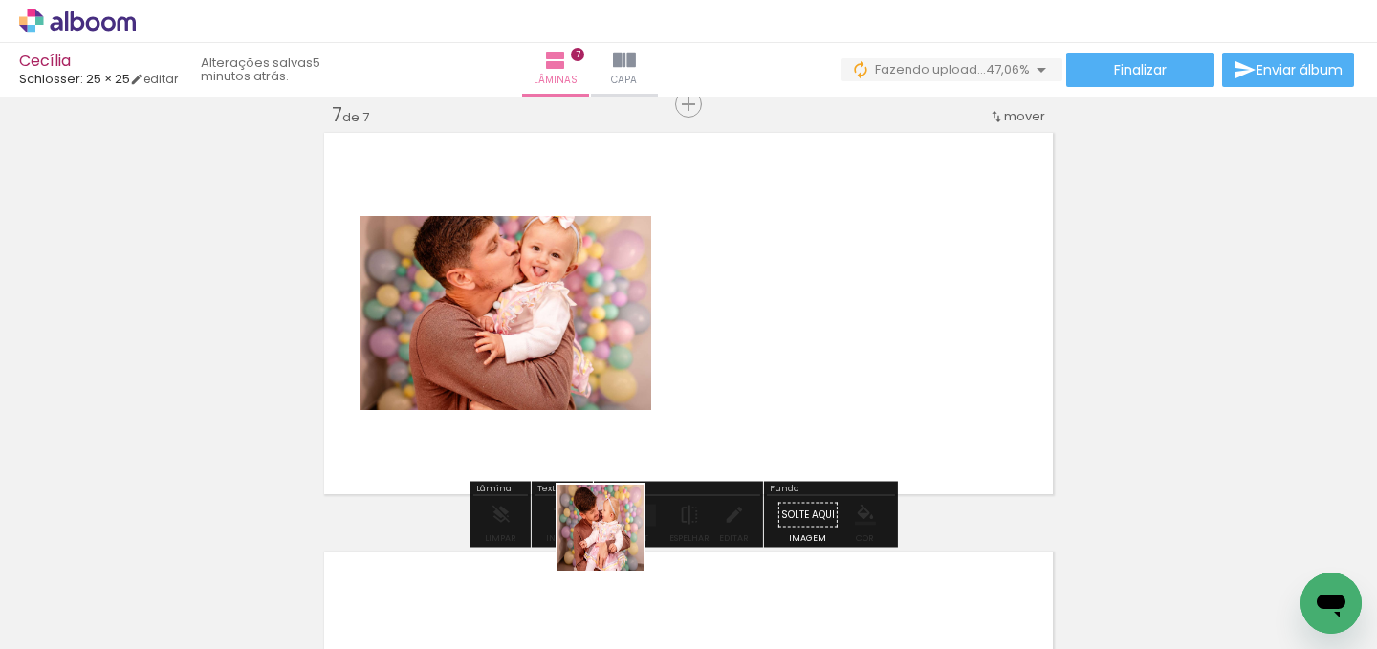
drag, startPoint x: 748, startPoint y: 472, endPoint x: 845, endPoint y: 357, distance: 150.0
click at [845, 357] on quentale-workspace at bounding box center [688, 324] width 1377 height 649
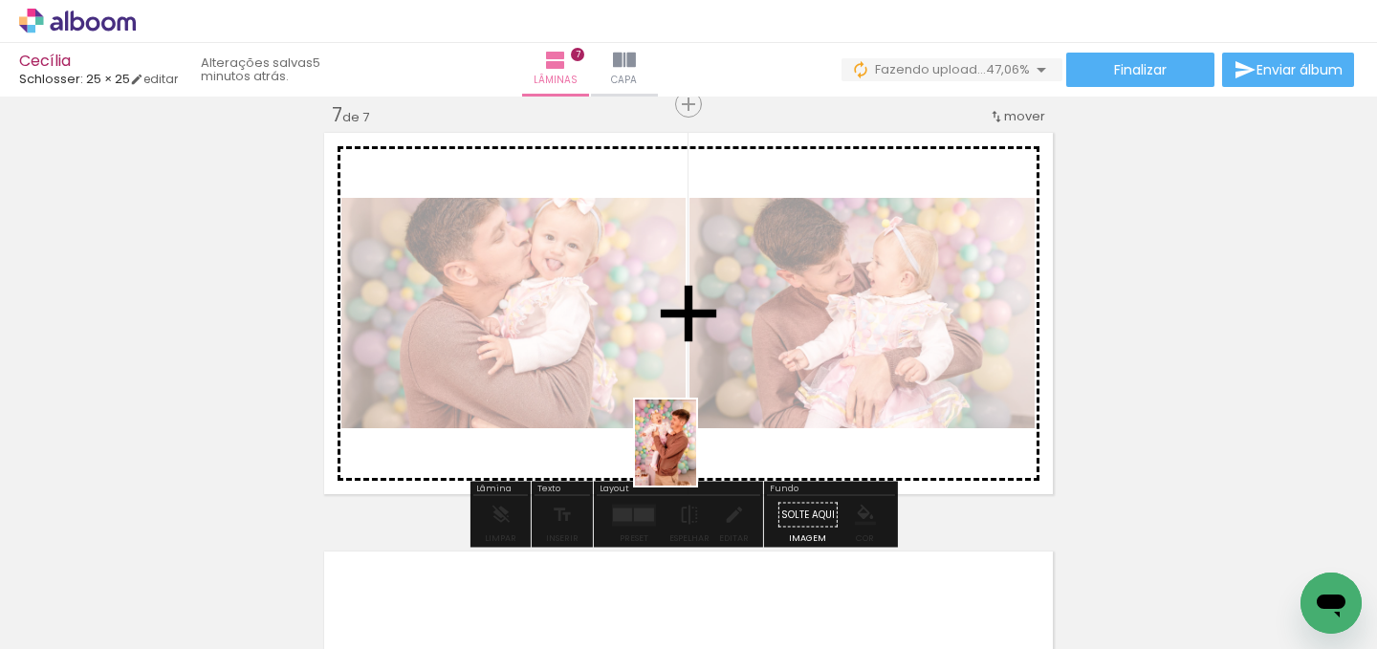
drag, startPoint x: 845, startPoint y: 357, endPoint x: 693, endPoint y: 457, distance: 182.3
click at [693, 457] on quentale-workspace at bounding box center [688, 324] width 1377 height 649
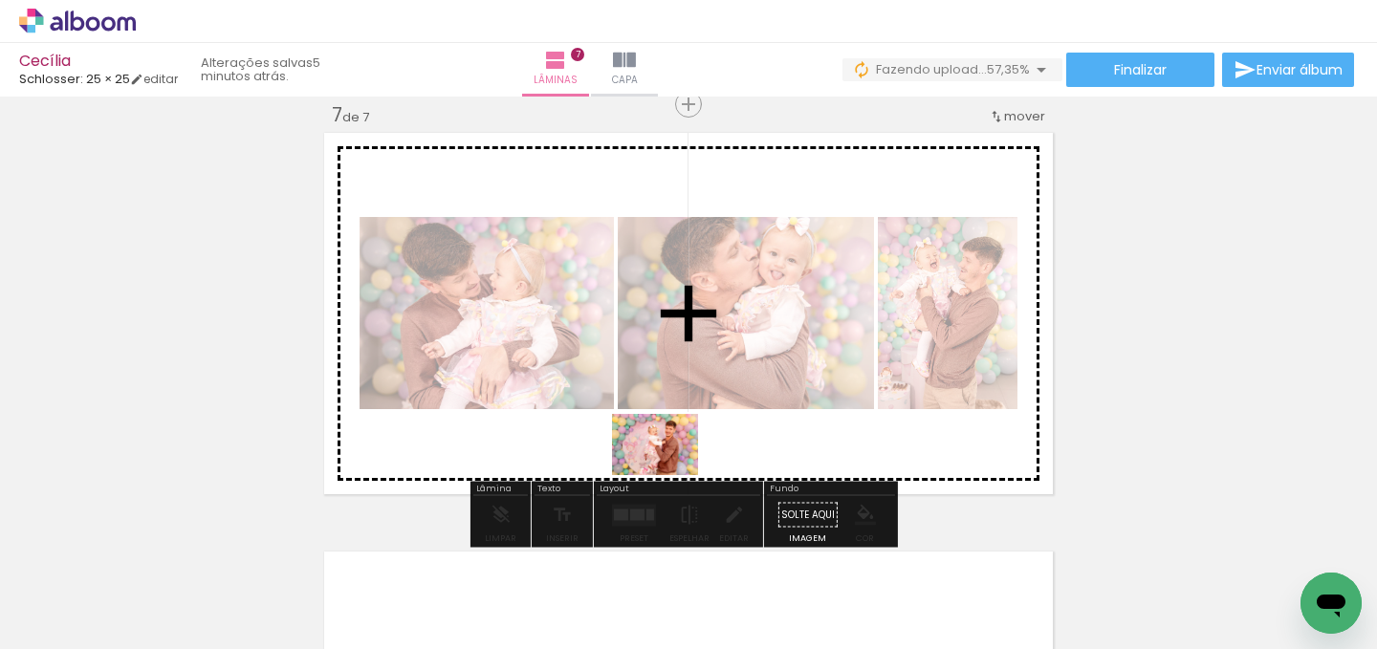
drag, startPoint x: 693, startPoint y: 457, endPoint x: 670, endPoint y: 472, distance: 27.1
click at [670, 472] on quentale-workspace at bounding box center [688, 324] width 1377 height 649
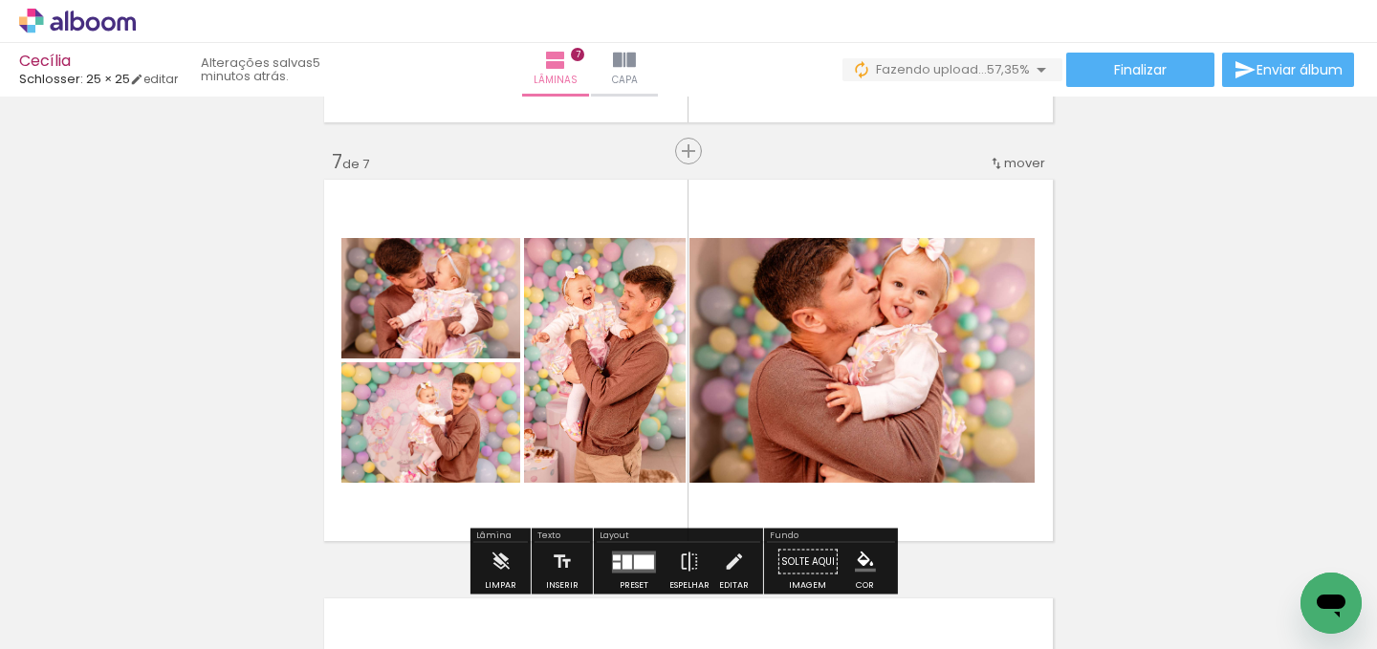
scroll to position [2499, 0]
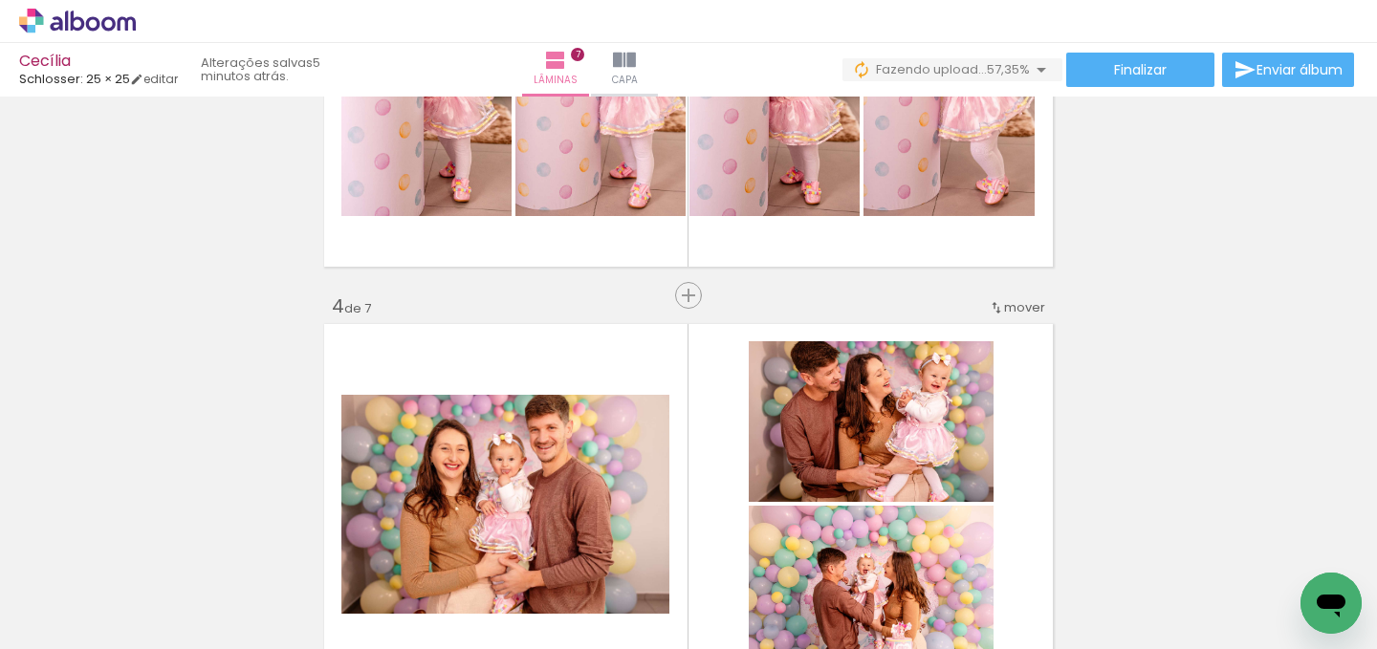
scroll to position [1167, 0]
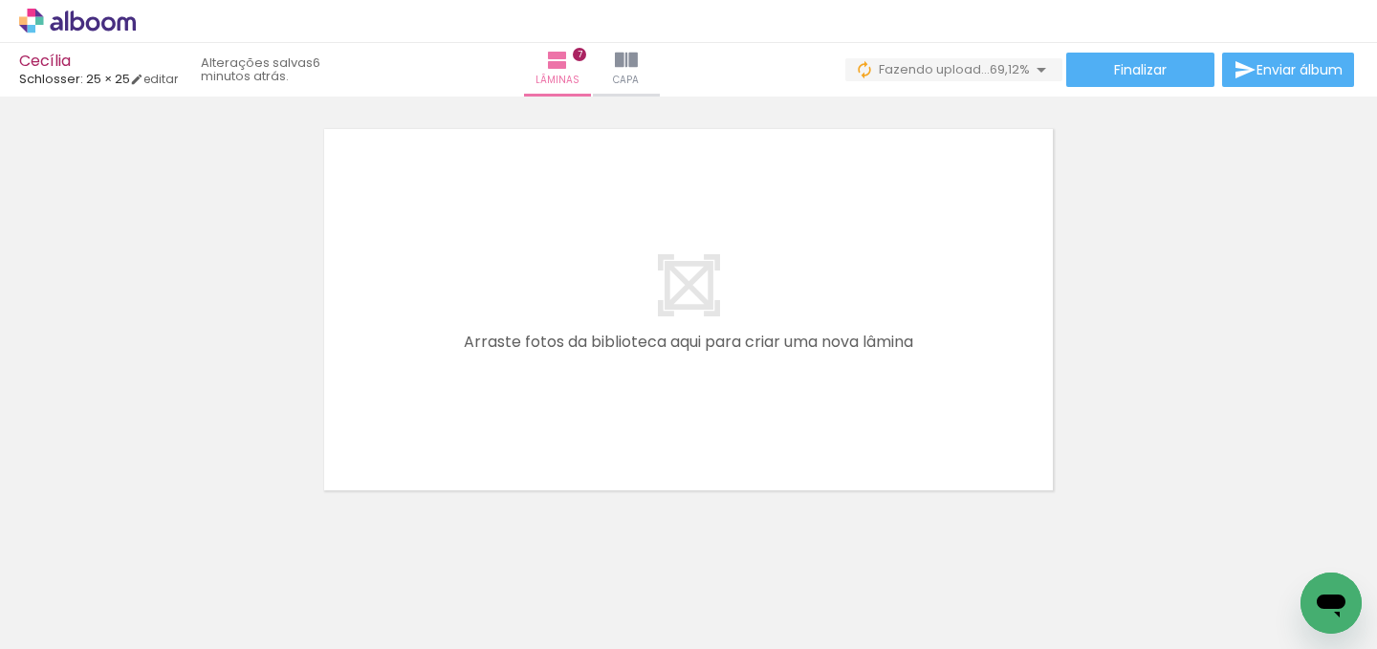
scroll to position [0, 2996]
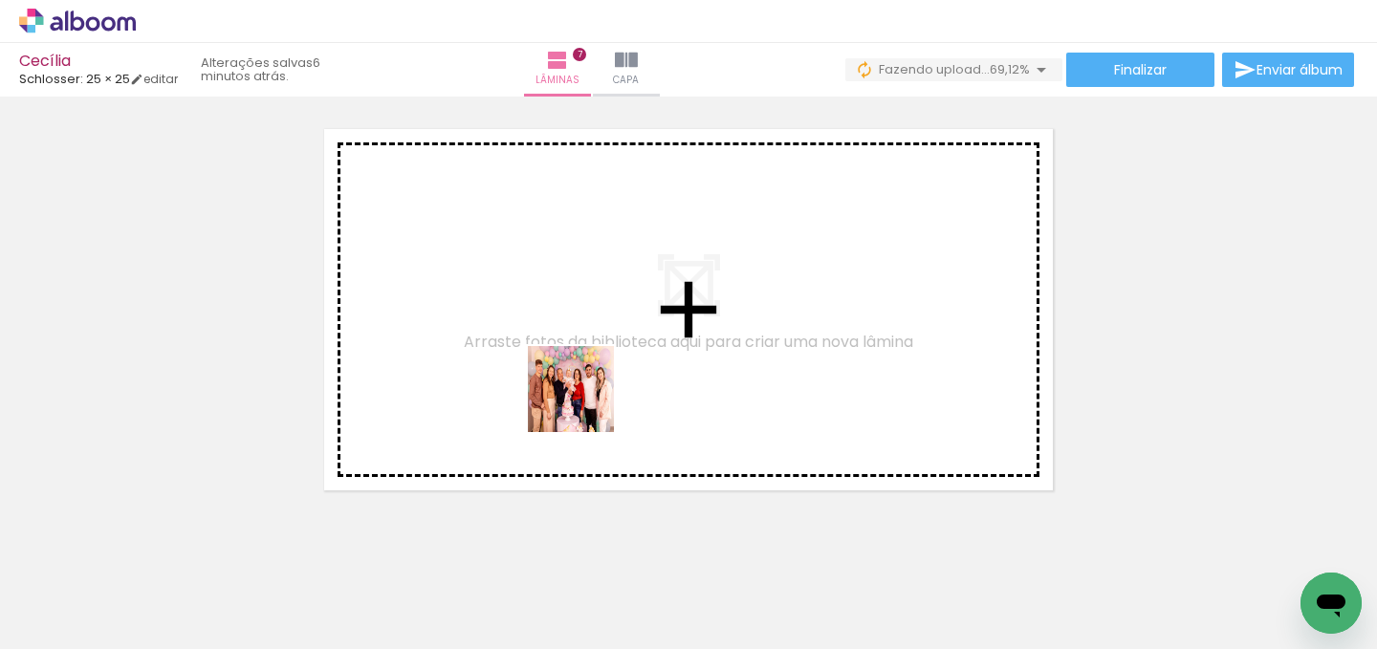
drag, startPoint x: 784, startPoint y: 549, endPoint x: 583, endPoint y: 403, distance: 248.5
click at [583, 403] on quentale-workspace at bounding box center [688, 324] width 1377 height 649
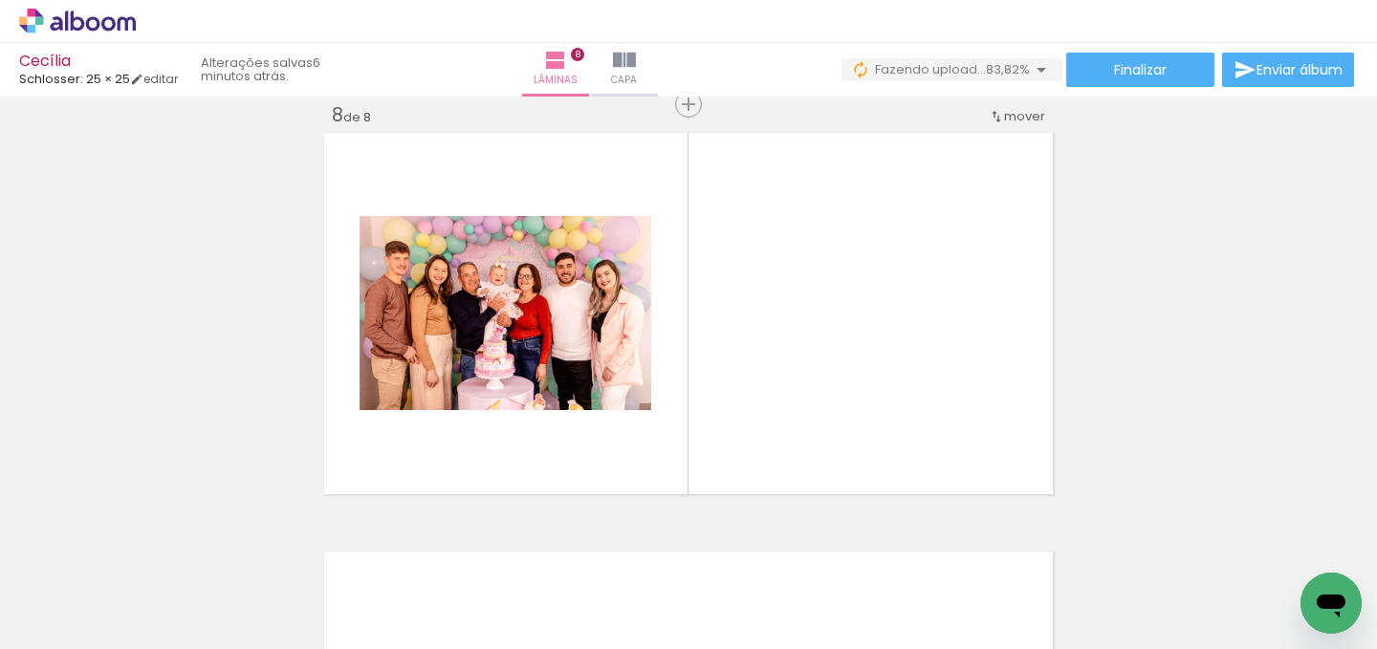
scroll to position [0, 2742]
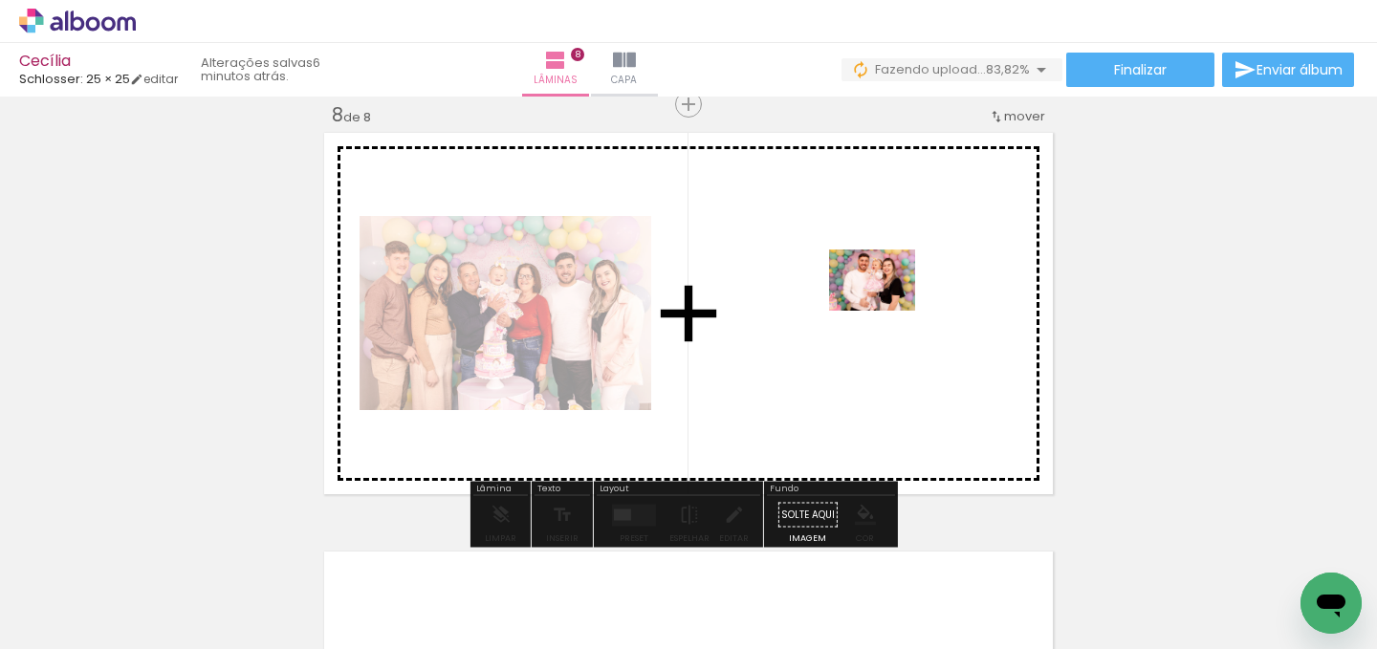
drag, startPoint x: 257, startPoint y: 580, endPoint x: 888, endPoint y: 307, distance: 686.8
click at [888, 307] on quentale-workspace at bounding box center [688, 324] width 1377 height 649
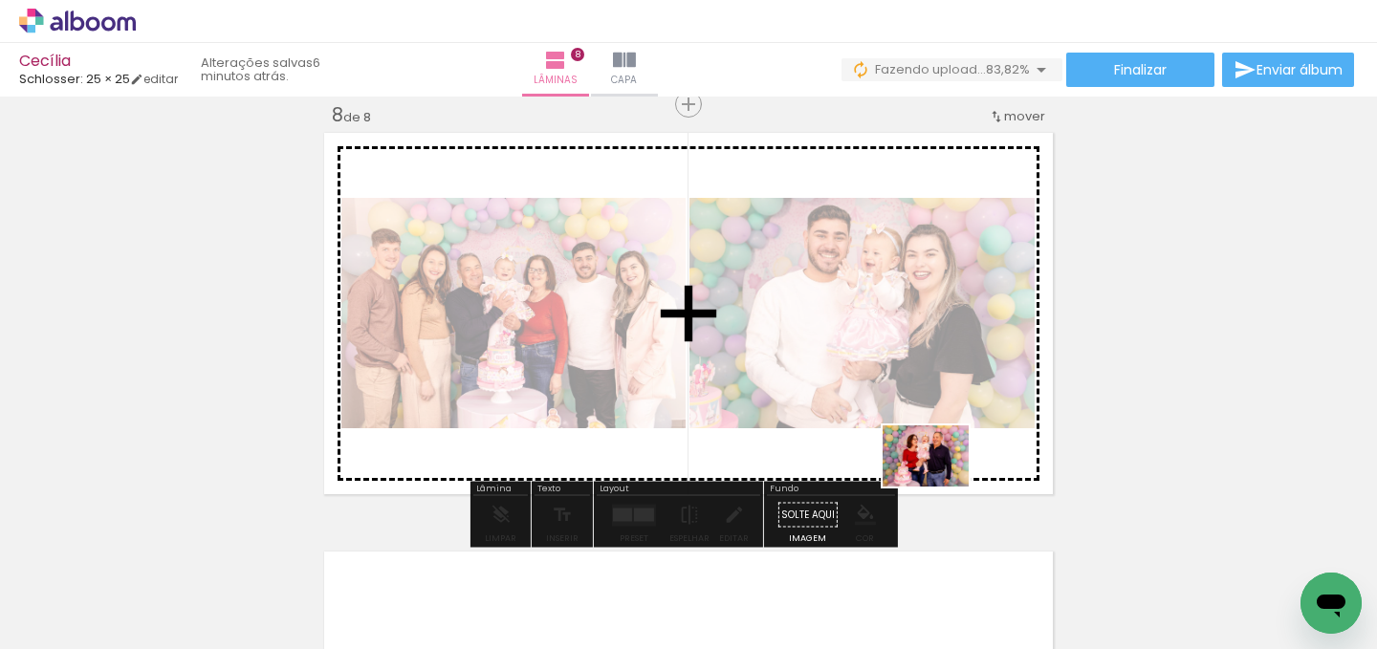
drag, startPoint x: 891, startPoint y: 583, endPoint x: 940, endPoint y: 483, distance: 112.1
click at [940, 483] on quentale-workspace at bounding box center [688, 324] width 1377 height 649
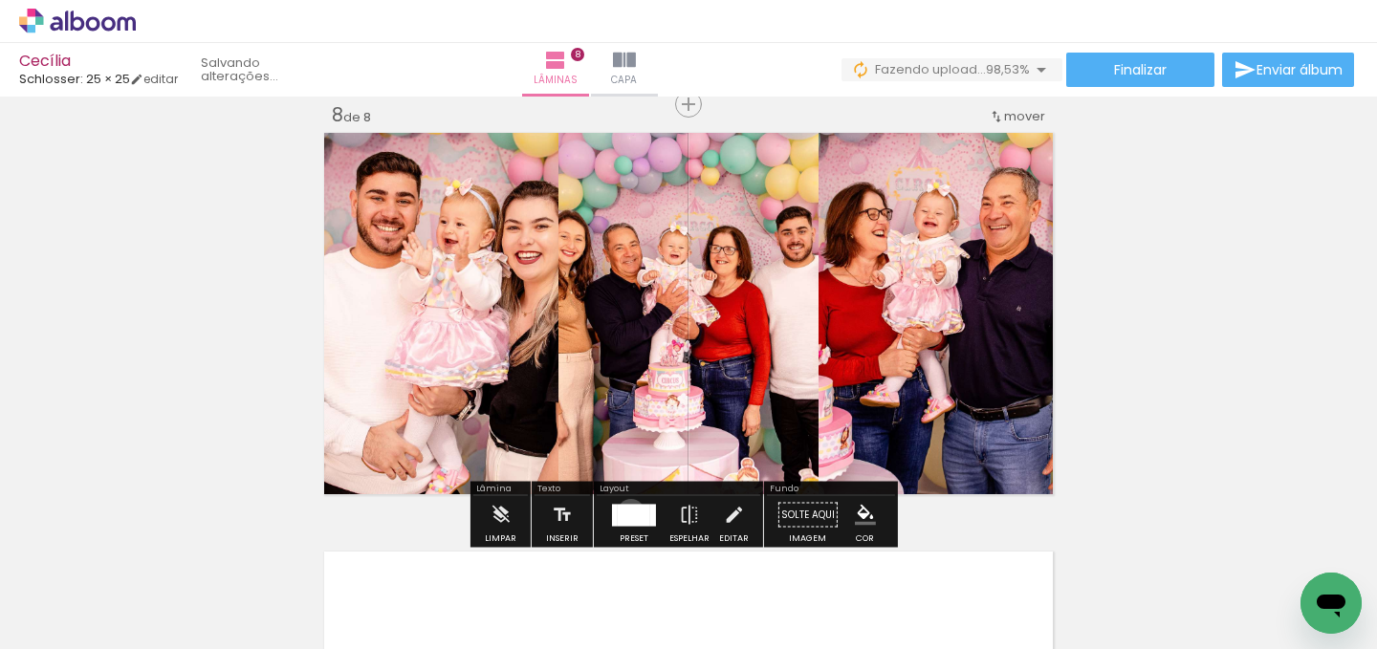
click at [627, 512] on div at bounding box center [634, 515] width 33 height 22
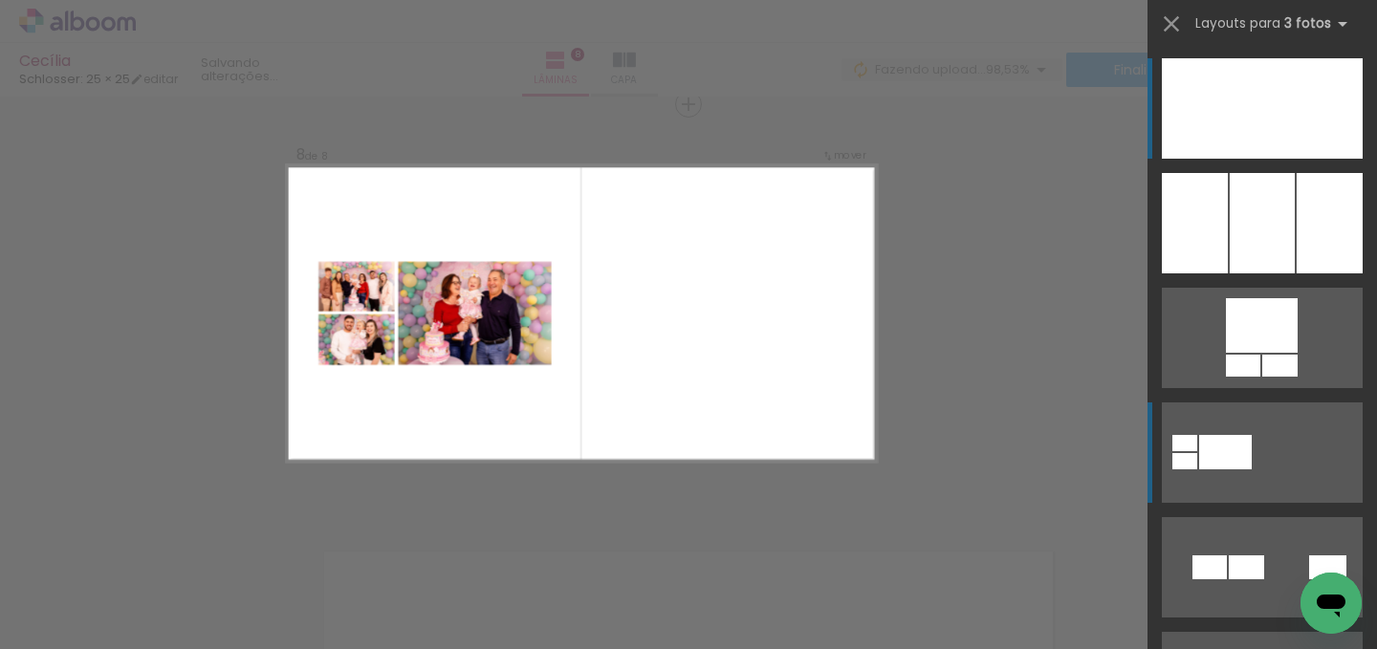
scroll to position [576, 0]
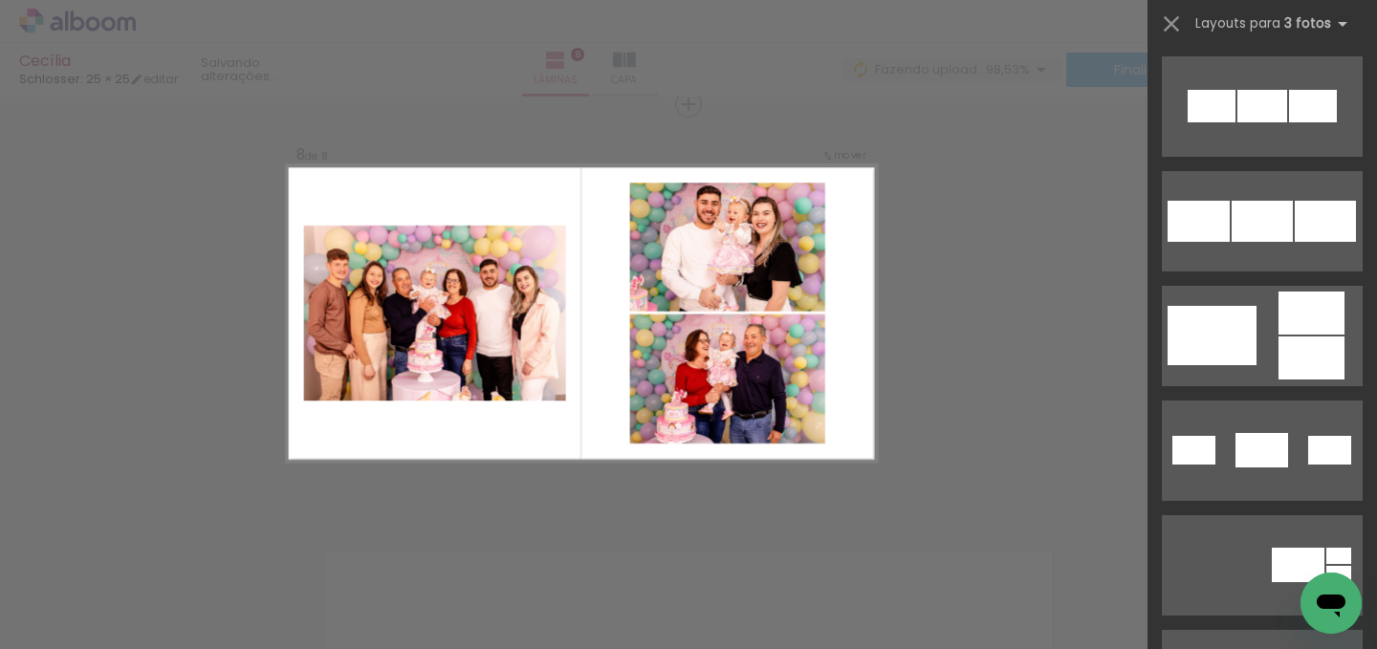
drag, startPoint x: 1202, startPoint y: 338, endPoint x: 1168, endPoint y: 339, distance: 34.4
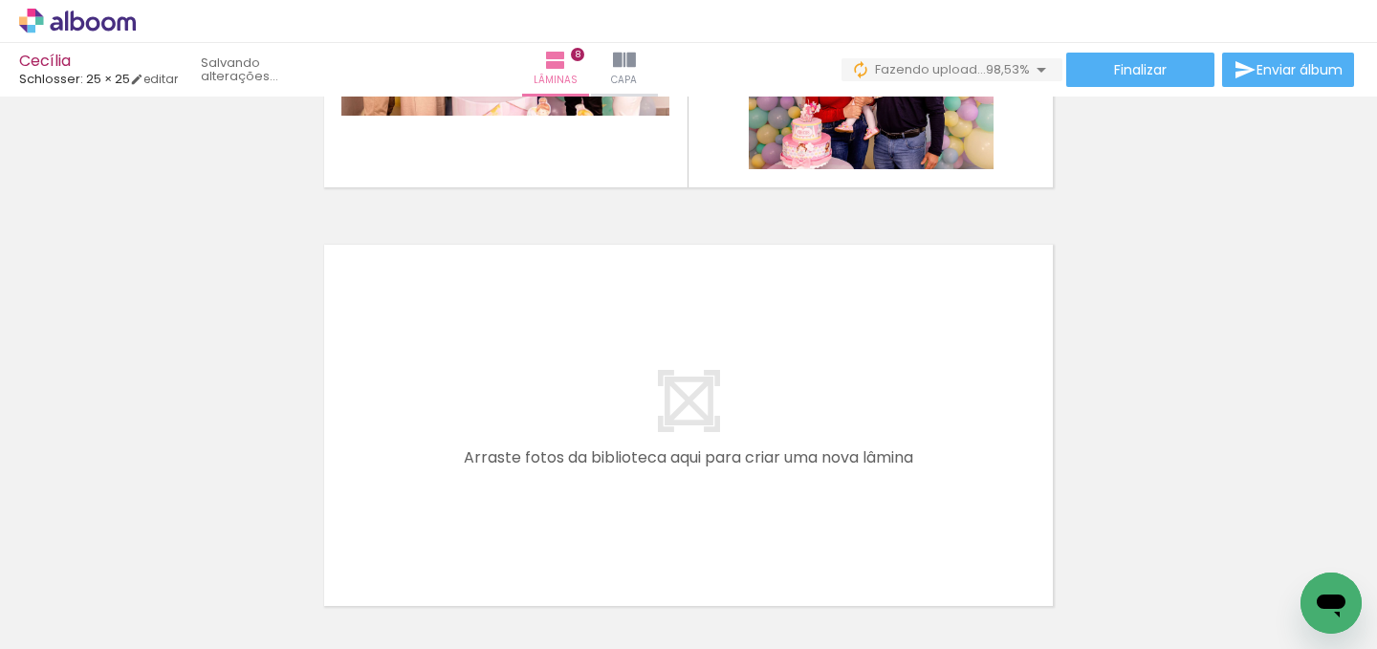
scroll to position [3265, 0]
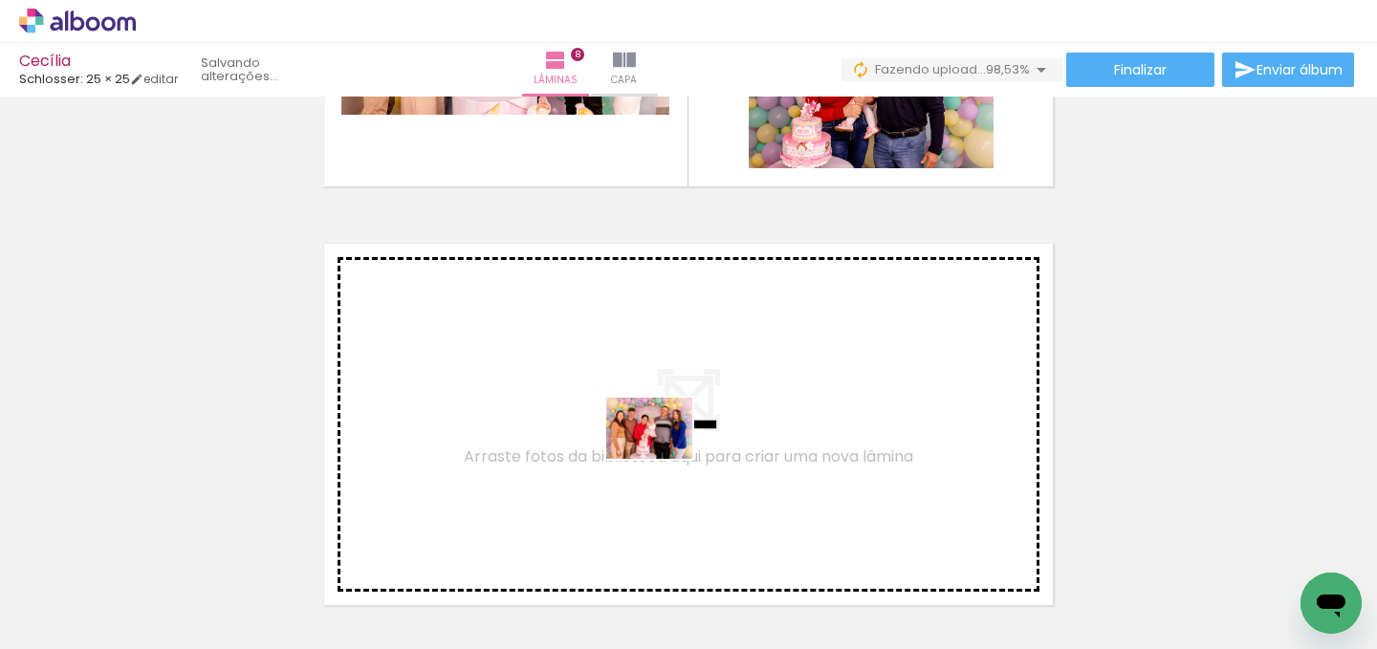
drag, startPoint x: 938, startPoint y: 517, endPoint x: 664, endPoint y: 455, distance: 281.5
click at [664, 455] on quentale-workspace at bounding box center [688, 324] width 1377 height 649
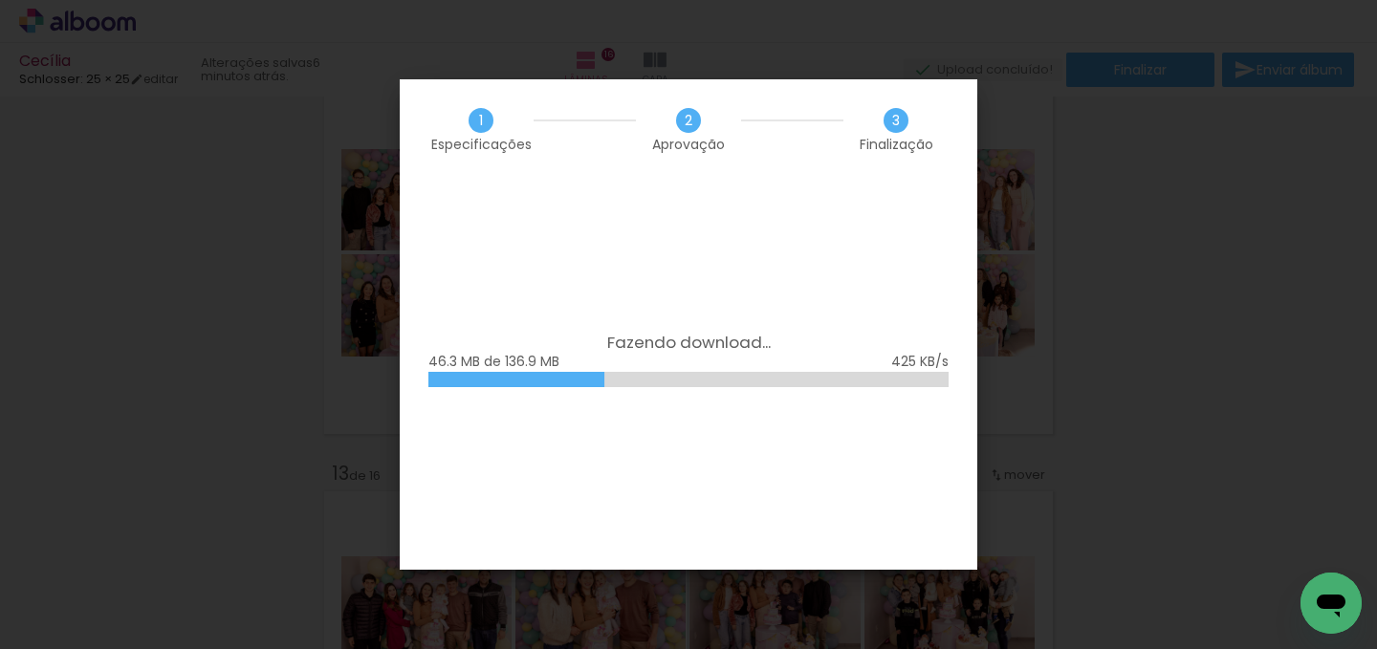
scroll to position [0, 3159]
